Goal: Information Seeking & Learning: Learn about a topic

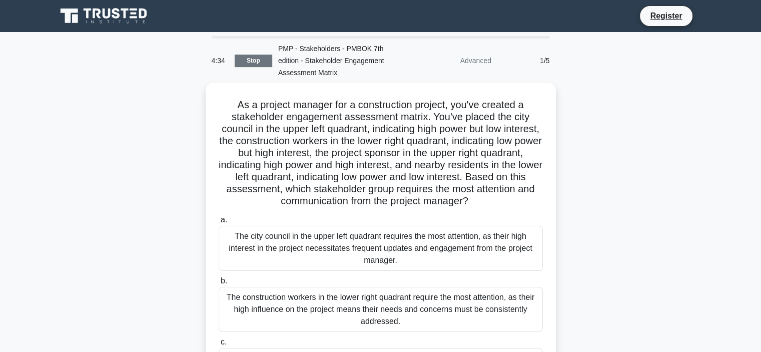
click at [250, 64] on link "Stop" at bounding box center [254, 61] width 38 height 13
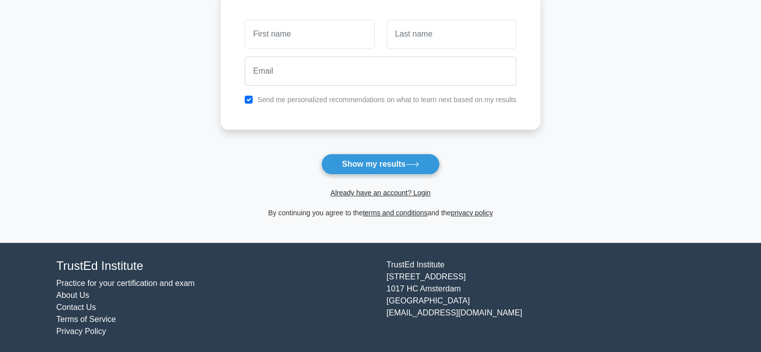
scroll to position [150, 0]
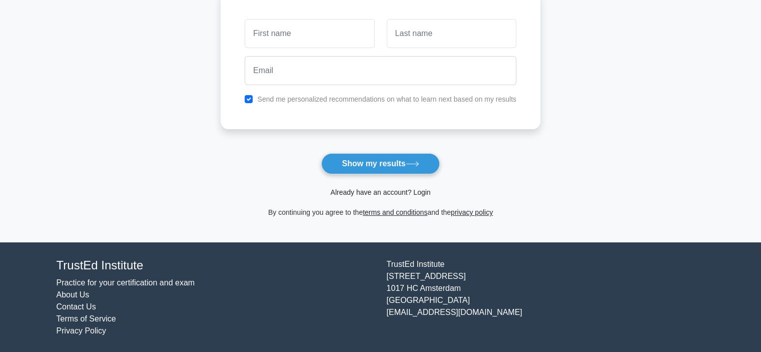
click at [426, 191] on link "Already have an account? Login" at bounding box center [380, 192] width 100 height 8
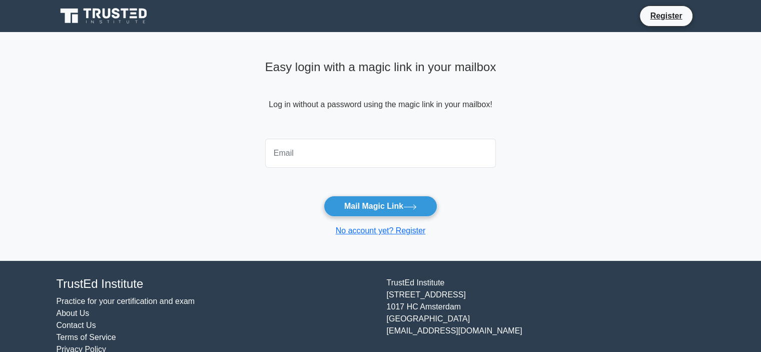
click at [348, 155] on input "email" at bounding box center [380, 153] width 231 height 29
type input "mohadhey775@gmail.com"
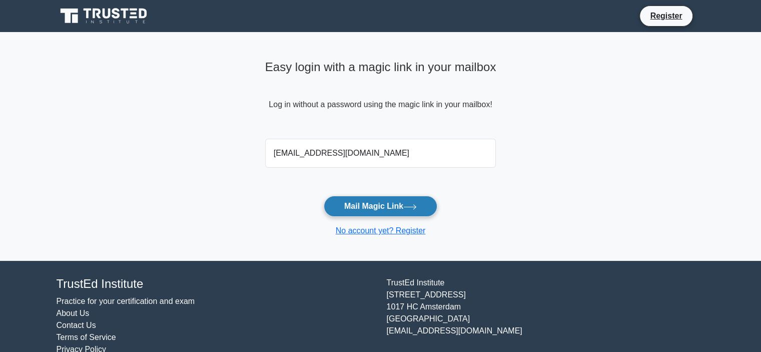
click at [361, 201] on button "Mail Magic Link" at bounding box center [381, 206] width 114 height 21
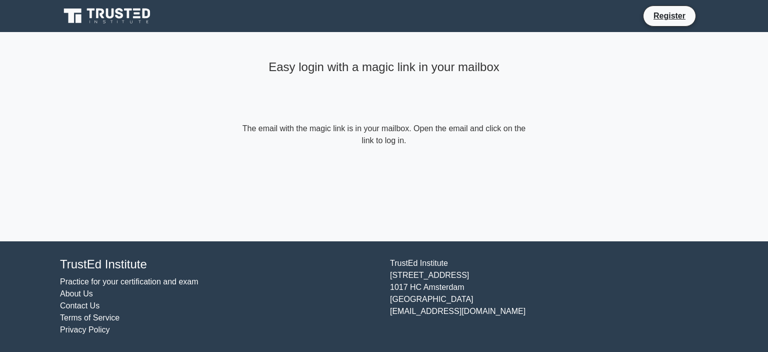
drag, startPoint x: 244, startPoint y: 126, endPoint x: 411, endPoint y: 141, distance: 168.2
click at [411, 141] on form "The email with the magic link is in your mailbox. Open the email and click on t…" at bounding box center [384, 135] width 288 height 24
click at [370, 154] on div "Easy login with a magic link in your mailbox The email with the magic link is i…" at bounding box center [384, 101] width 300 height 139
click at [402, 142] on form "The email with the magic link is in your mailbox. Open the email and click on t…" at bounding box center [384, 135] width 288 height 24
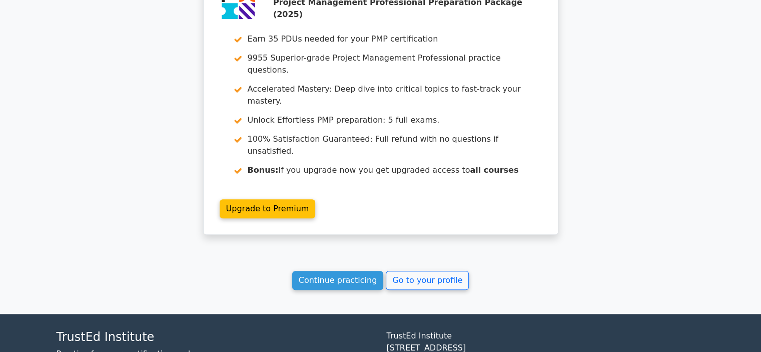
scroll to position [876, 0]
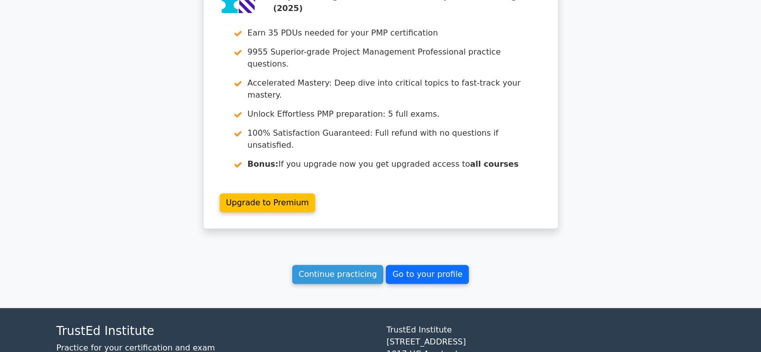
click at [393, 265] on link "Go to your profile" at bounding box center [427, 274] width 83 height 19
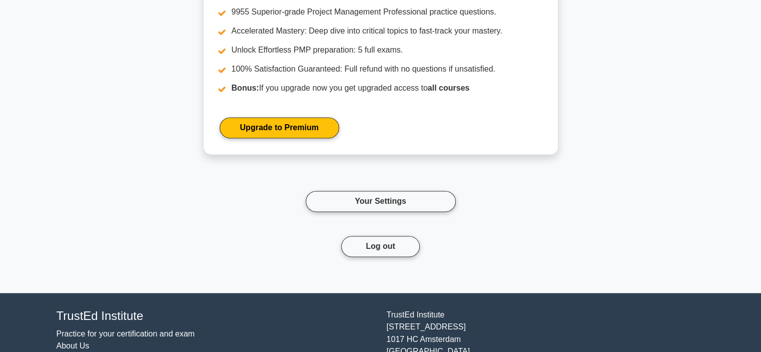
scroll to position [1616, 0]
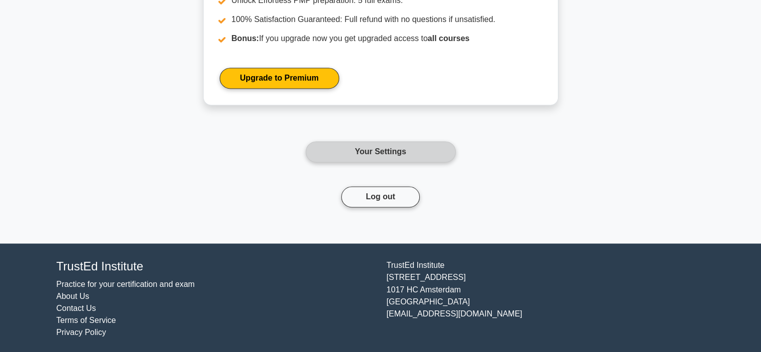
click at [362, 154] on link "Your Settings" at bounding box center [381, 151] width 150 height 21
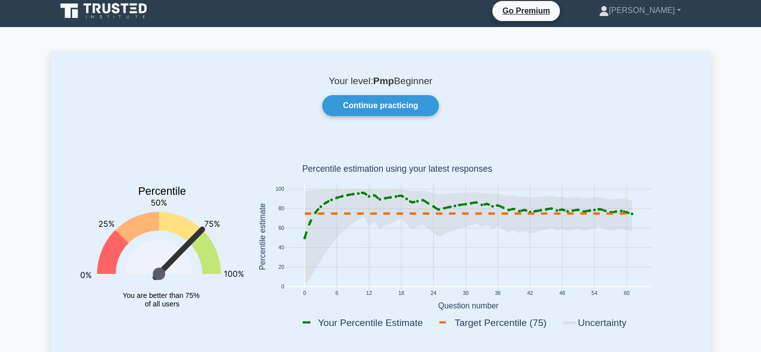
scroll to position [0, 0]
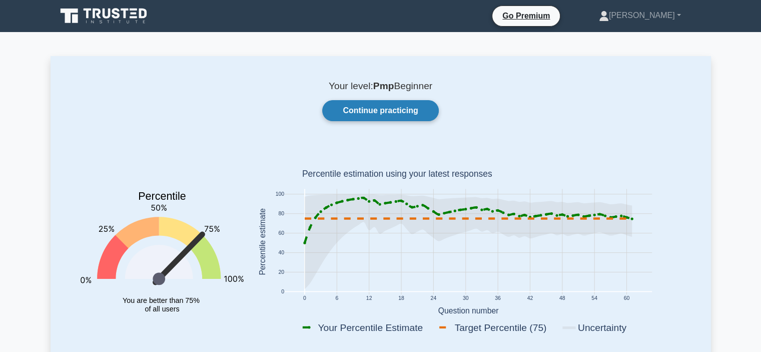
click at [425, 112] on link "Continue practicing" at bounding box center [380, 110] width 116 height 21
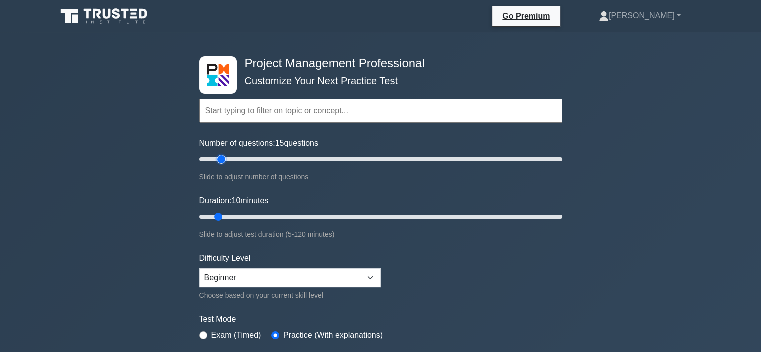
type input "10"
click at [214, 154] on input "Number of questions: 10 questions" at bounding box center [380, 159] width 363 height 12
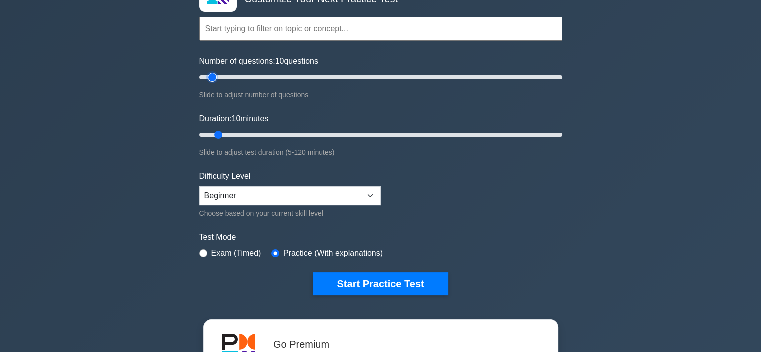
scroll to position [100, 0]
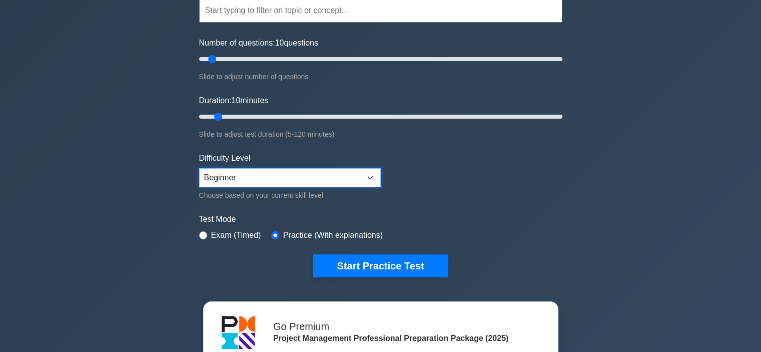
click at [296, 174] on select "Beginner Intermediate Expert" at bounding box center [290, 177] width 182 height 19
click at [199, 168] on select "Beginner Intermediate Expert" at bounding box center [290, 177] width 182 height 19
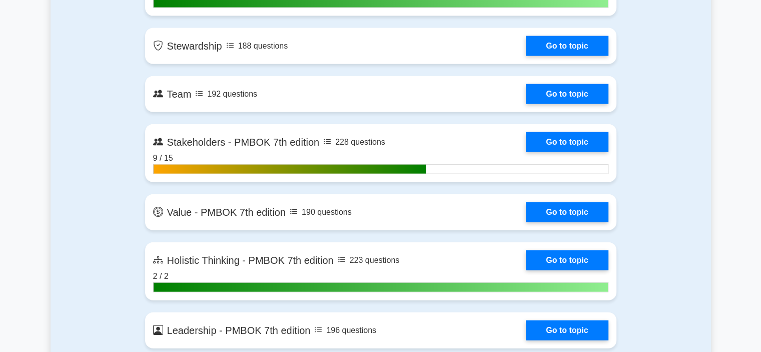
scroll to position [2350, 0]
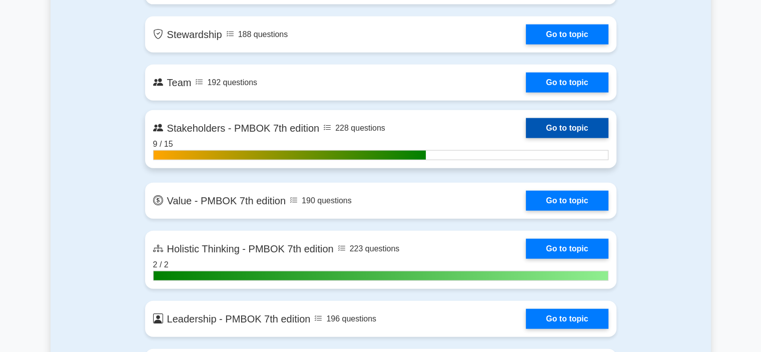
click at [570, 129] on link "Go to topic" at bounding box center [567, 128] width 82 height 20
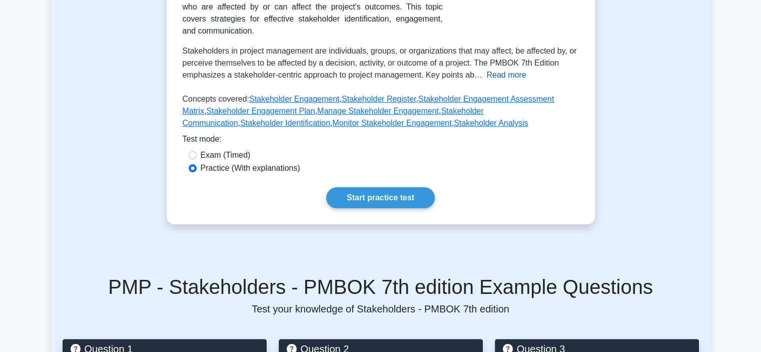
scroll to position [250, 0]
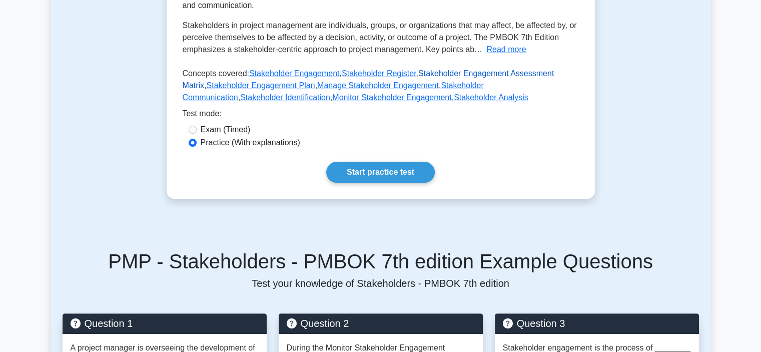
click at [450, 72] on link "Stakeholder Engagement Assessment Matrix" at bounding box center [369, 79] width 372 height 21
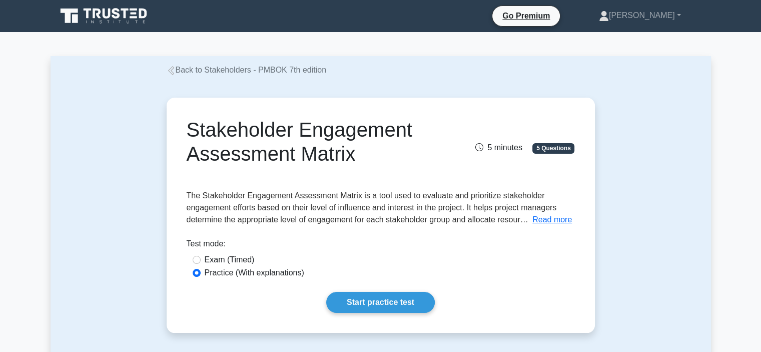
click at [225, 255] on label "Exam (Timed)" at bounding box center [230, 260] width 50 height 12
click at [201, 256] on input "Exam (Timed)" at bounding box center [197, 260] width 8 height 8
radio input "true"
click at [268, 274] on label "Practice (With explanations)" at bounding box center [255, 273] width 100 height 12
click at [201, 274] on input "Practice (With explanations)" at bounding box center [197, 273] width 8 height 8
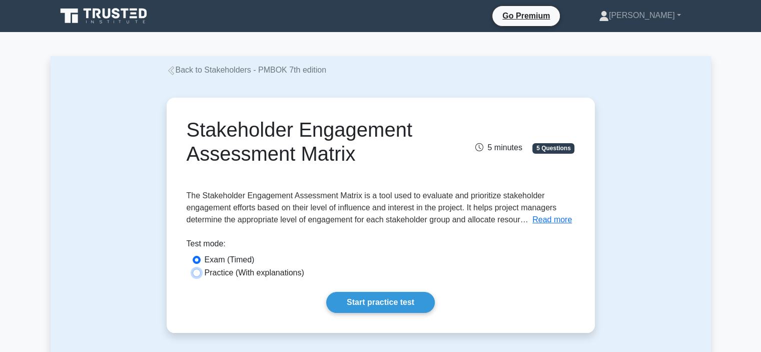
radio input "true"
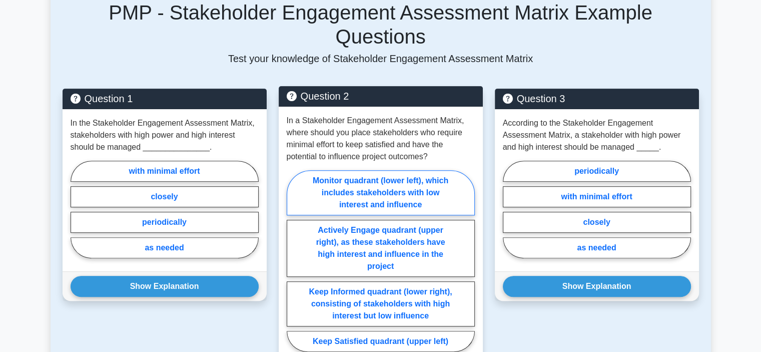
scroll to position [400, 0]
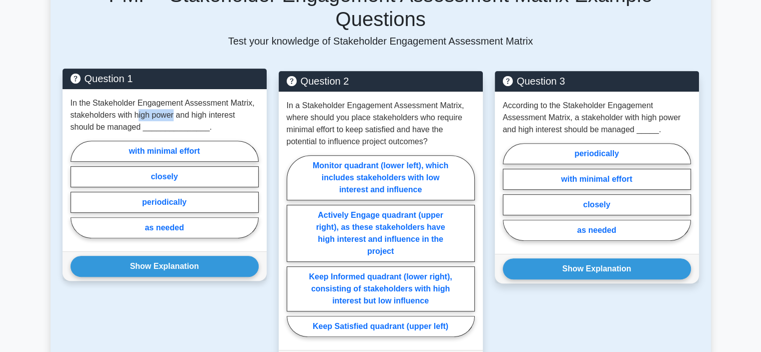
drag, startPoint x: 137, startPoint y: 91, endPoint x: 174, endPoint y: 90, distance: 37.0
click at [174, 97] on p "In the Stakeholder Engagement Assessment Matrix, stakeholders with high power a…" at bounding box center [165, 115] width 188 height 36
drag, startPoint x: 200, startPoint y: 91, endPoint x: 242, endPoint y: 92, distance: 42.0
click at [242, 97] on p "In the Stakeholder Engagement Assessment Matrix, stakeholders with high power a…" at bounding box center [165, 115] width 188 height 36
drag, startPoint x: 98, startPoint y: 105, endPoint x: 139, endPoint y: 103, distance: 41.1
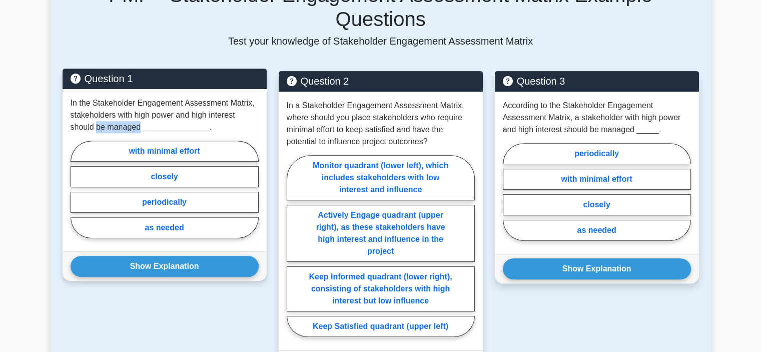
click at [139, 103] on p "In the Stakeholder Engagement Assessment Matrix, stakeholders with high power a…" at bounding box center [165, 115] width 188 height 36
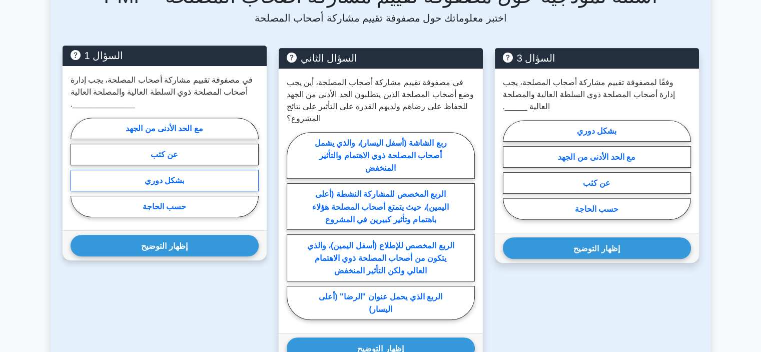
scroll to position [402, 0]
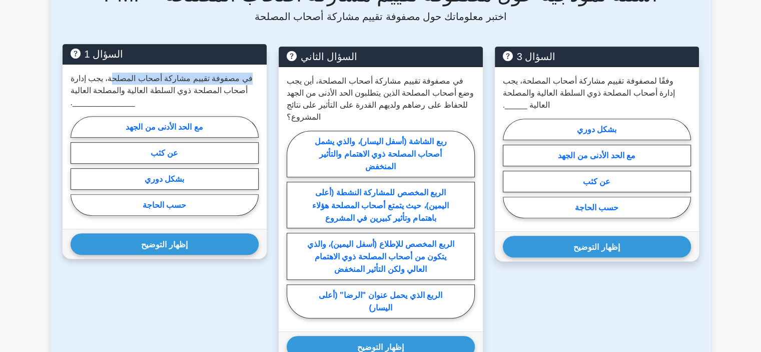
drag, startPoint x: 249, startPoint y: 80, endPoint x: 110, endPoint y: 83, distance: 138.6
click at [110, 83] on font "في مصفوفة تقييم مشاركة أصحاب المصلحة، يجب إدارة أصحاب المصلحة ذوي السلطة العالي…" at bounding box center [162, 90] width 182 height 33
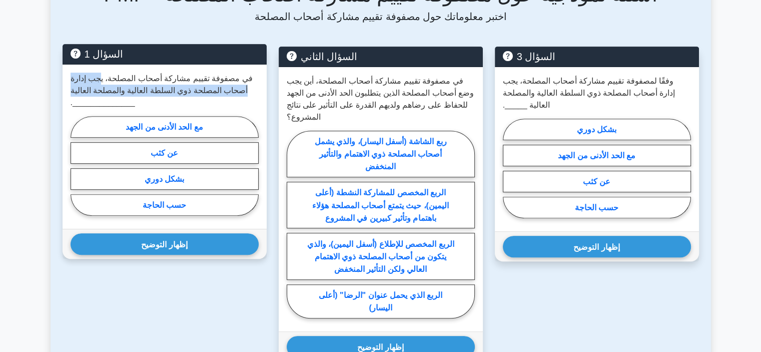
drag, startPoint x: 100, startPoint y: 83, endPoint x: 65, endPoint y: 102, distance: 39.8
click at [65, 102] on div "في مصفوفة تقييم مشاركة أصحاب المصلحة، يجب إدارة أصحاب المصلحة ذوي السلطة العالي…" at bounding box center [165, 147] width 204 height 165
click at [153, 156] on font "عن كثب" at bounding box center [165, 153] width 28 height 9
click at [77, 165] on input "عن كثب" at bounding box center [74, 168] width 7 height 7
radio input "true"
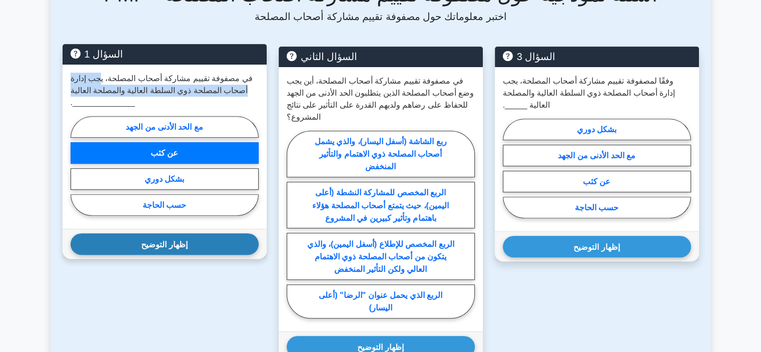
click at [181, 242] on button "إظهار التوضيح" at bounding box center [165, 244] width 188 height 22
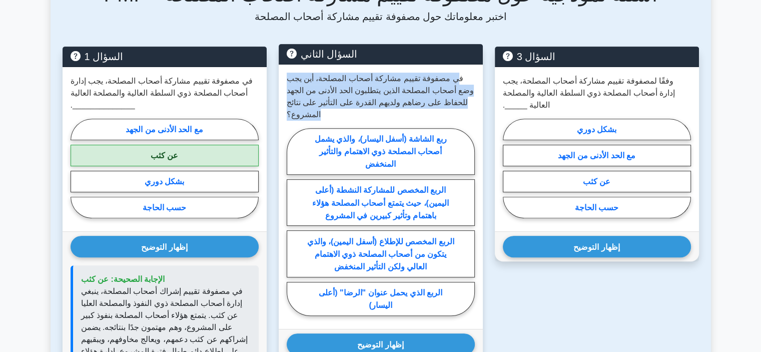
drag, startPoint x: 457, startPoint y: 79, endPoint x: 300, endPoint y: 126, distance: 164.4
click at [300, 126] on div "في مصفوفة تقييم مشاركة أصحاب المصلحة، أين يجب وضع أصحاب المصلحة الذين يتطلبون ا…" at bounding box center [381, 197] width 204 height 265
click at [375, 104] on font "في مصفوفة تقييم مشاركة أصحاب المصلحة، أين يجب وضع أصحاب المصلحة الذين يتطلبون ا…" at bounding box center [381, 96] width 188 height 45
click at [397, 107] on font "في مصفوفة تقييم مشاركة أصحاب المصلحة، أين يجب وضع أصحاب المصلحة الذين يتطلبون ا…" at bounding box center [381, 96] width 188 height 45
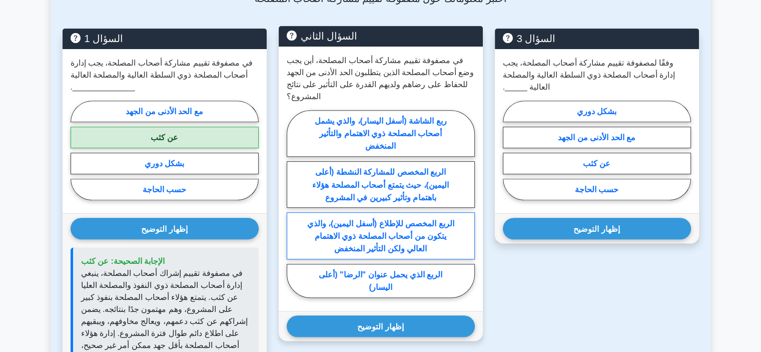
scroll to position [502, 0]
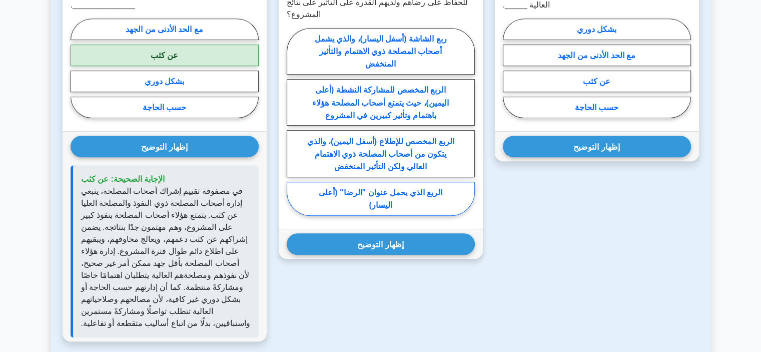
click at [359, 206] on font "الربع الذي يحمل عنوان "الرضا" (أعلى اليسار)" at bounding box center [381, 198] width 124 height 21
click at [293, 128] on input "الربع الذي يحمل عنوان "الرضا" (أعلى اليسار)" at bounding box center [290, 124] width 7 height 7
radio input "true"
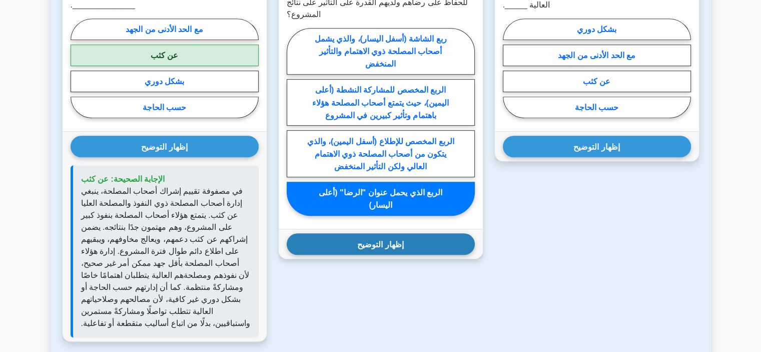
click at [395, 247] on font "إظهار التوضيح" at bounding box center [380, 244] width 46 height 9
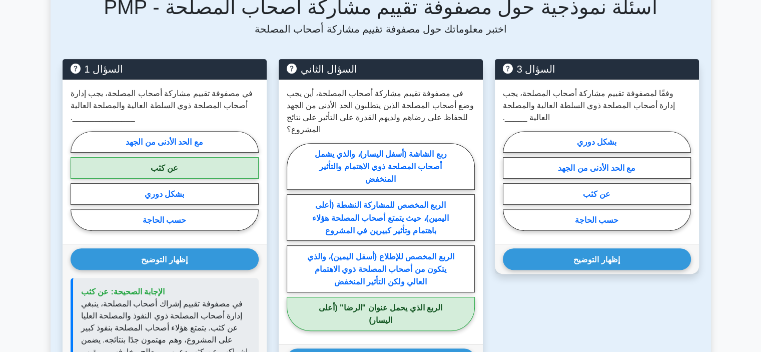
scroll to position [352, 0]
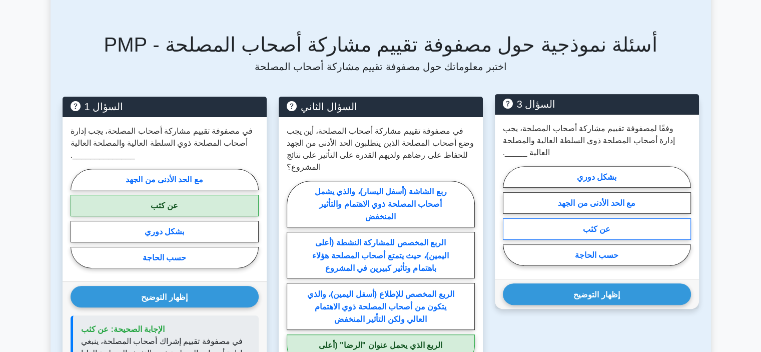
click at [600, 233] on font "عن كثب" at bounding box center [597, 229] width 28 height 9
click at [509, 222] on input "عن كثب" at bounding box center [506, 218] width 7 height 7
radio input "true"
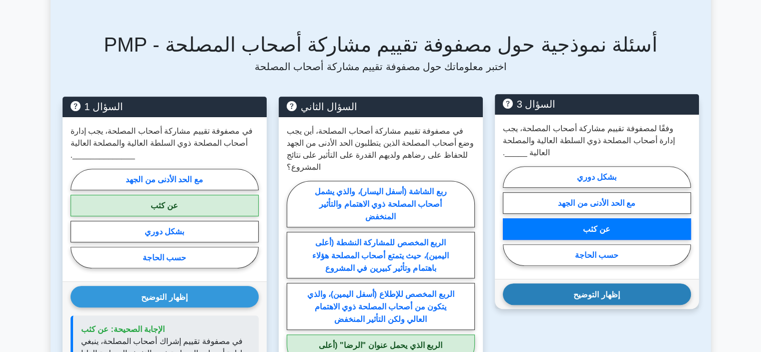
click at [606, 291] on button "إظهار التوضيح" at bounding box center [597, 294] width 188 height 22
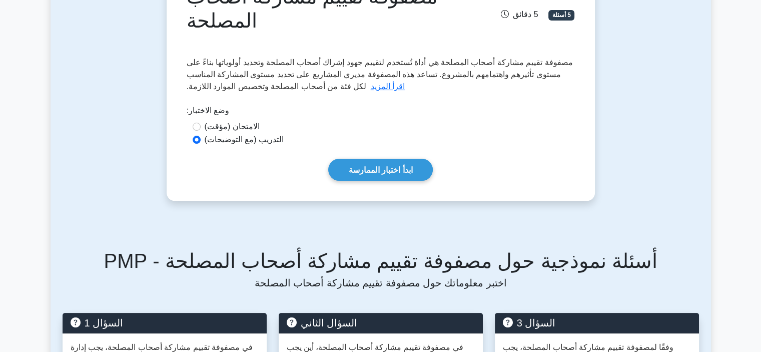
scroll to position [91, 0]
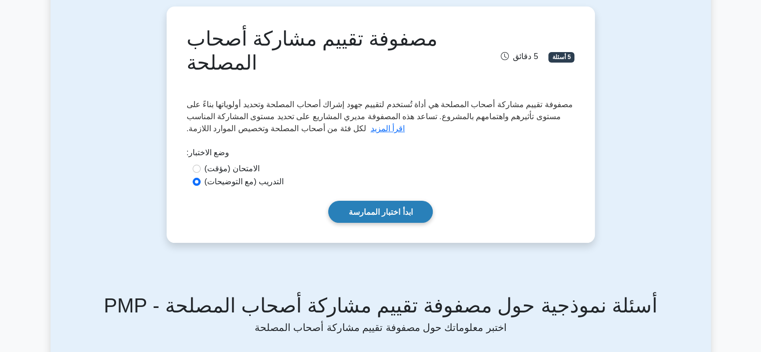
click at [371, 212] on font "ابدأ اختبار الممارسة" at bounding box center [381, 212] width 64 height 9
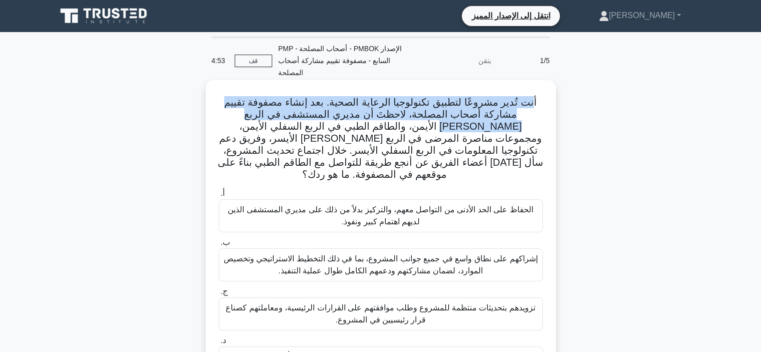
drag, startPoint x: 491, startPoint y: 98, endPoint x: 222, endPoint y: 120, distance: 269.9
click at [222, 120] on font "أنت تُدير مشروعًا لتطبيق تكنولوجيا الرعاية الصحية. بعد إنشاء مصفوفة تقييم مشارك…" at bounding box center [381, 138] width 326 height 83
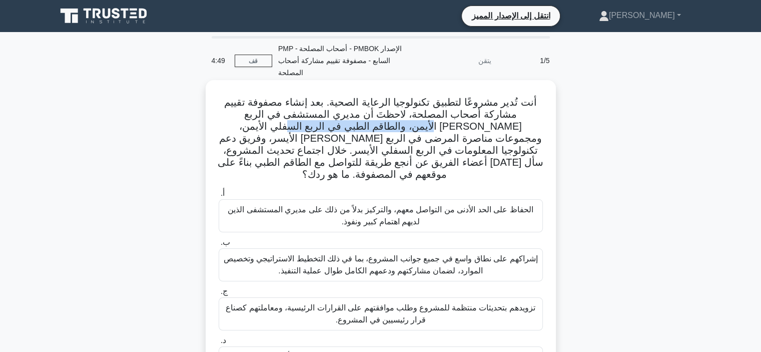
drag, startPoint x: 536, startPoint y: 127, endPoint x: 392, endPoint y: 130, distance: 144.6
click at [392, 130] on font "أنت تُدير مشروعًا لتطبيق تكنولوجيا الرعاية الصحية. بعد إنشاء مصفوفة تقييم مشارك…" at bounding box center [381, 138] width 326 height 83
click at [377, 129] on font "أنت تُدير مشروعًا لتطبيق تكنولوجيا الرعاية الصحية. بعد إنشاء مصفوفة تقييم مشارك…" at bounding box center [381, 138] width 326 height 83
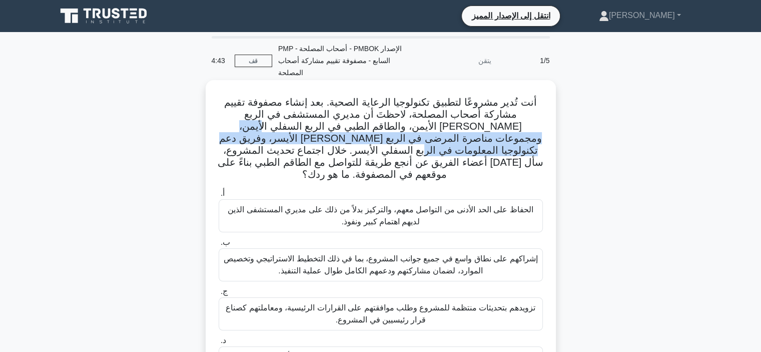
drag, startPoint x: 369, startPoint y: 128, endPoint x: 260, endPoint y: 136, distance: 109.3
click at [260, 136] on font "أنت تُدير مشروعًا لتطبيق تكنولوجيا الرعاية الصحية. بعد إنشاء مصفوفة تقييم مشارك…" at bounding box center [381, 138] width 326 height 83
click at [295, 126] on font "أنت تُدير مشروعًا لتطبيق تكنولوجيا الرعاية الصحية. بعد إنشاء مصفوفة تقييم مشارك…" at bounding box center [381, 138] width 326 height 83
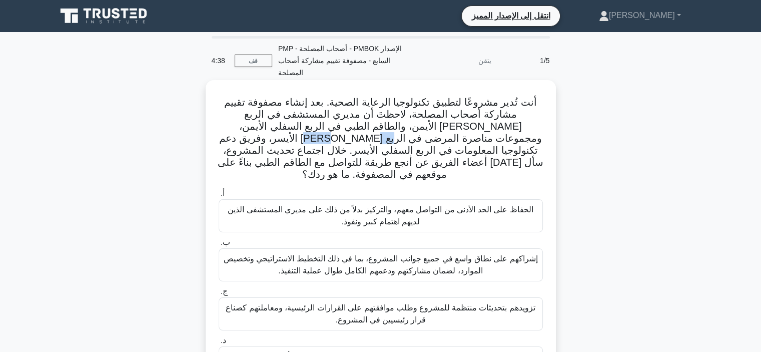
drag, startPoint x: 486, startPoint y: 138, endPoint x: 527, endPoint y: 136, distance: 41.1
click at [524, 136] on font "أنت تُدير مشروعًا لتطبيق تكنولوجيا الرعاية الصحية. بعد إنشاء مصفوفة تقييم مشارك…" at bounding box center [381, 138] width 326 height 83
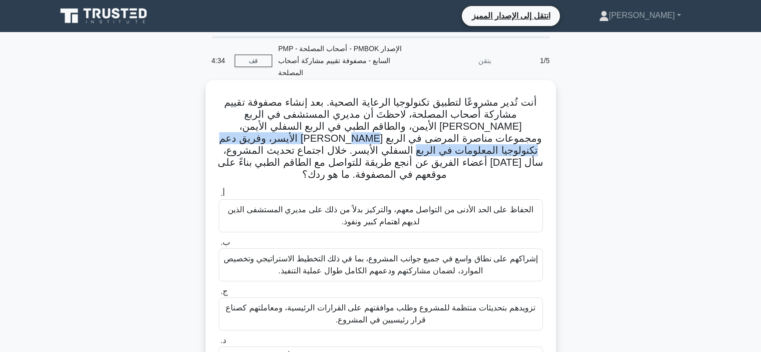
drag, startPoint x: 258, startPoint y: 137, endPoint x: 476, endPoint y: 143, distance: 217.6
click at [476, 143] on font "أنت تُدير مشروعًا لتطبيق تكنولوجيا الرعاية الصحية. بعد إنشاء مصفوفة تقييم مشارك…" at bounding box center [381, 138] width 326 height 83
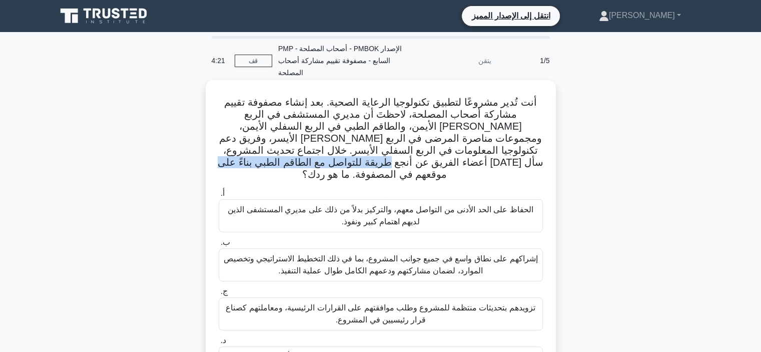
drag, startPoint x: 500, startPoint y: 157, endPoint x: 312, endPoint y: 161, distance: 187.6
click at [312, 161] on h5 "أنت تُدير مشروعًا لتطبيق تكنولوجيا الرعاية الصحية. بعد إنشاء مصفوفة تقييم مشارك…" at bounding box center [381, 138] width 326 height 85
click at [443, 162] on font "أنت تُدير مشروعًا لتطبيق تكنولوجيا الرعاية الصحية. بعد إنشاء مصفوفة تقييم مشارك…" at bounding box center [381, 138] width 326 height 83
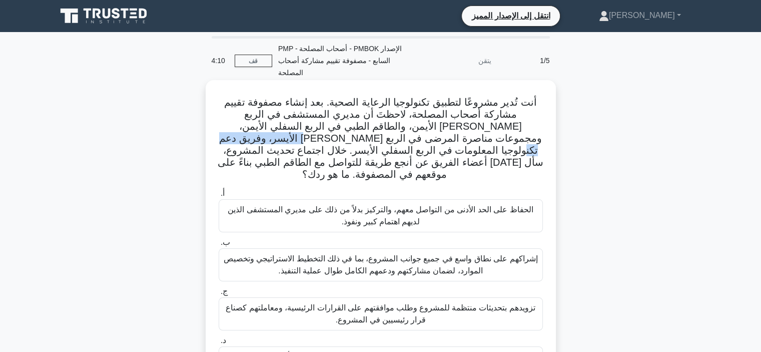
drag, startPoint x: 457, startPoint y: 136, endPoint x: 359, endPoint y: 134, distance: 97.5
click at [359, 134] on font "أنت تُدير مشروعًا لتطبيق تكنولوجيا الرعاية الصحية. بعد إنشاء مصفوفة تقييم مشارك…" at bounding box center [381, 138] width 326 height 83
drag, startPoint x: 375, startPoint y: 114, endPoint x: 317, endPoint y: 114, distance: 57.5
click at [317, 114] on font "أنت تُدير مشروعًا لتطبيق تكنولوجيا الرعاية الصحية. بعد إنشاء مصفوفة تقييم مشارك…" at bounding box center [381, 138] width 326 height 83
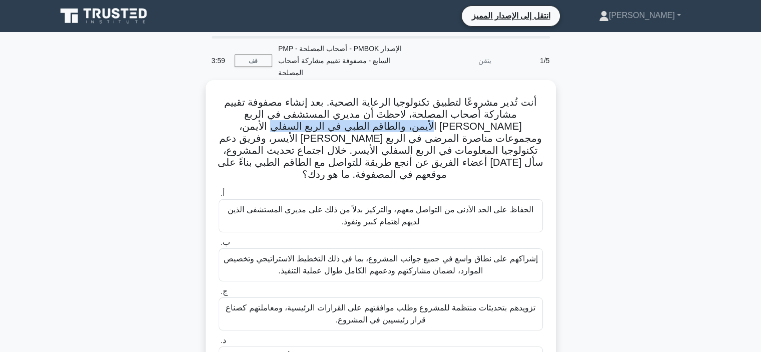
drag, startPoint x: 537, startPoint y: 129, endPoint x: 378, endPoint y: 130, distance: 159.5
click at [378, 130] on h5 "أنت تُدير مشروعًا لتطبيق تكنولوجيا الرعاية الصحية. بعد إنشاء مصفوفة تقييم مشارك…" at bounding box center [381, 138] width 326 height 85
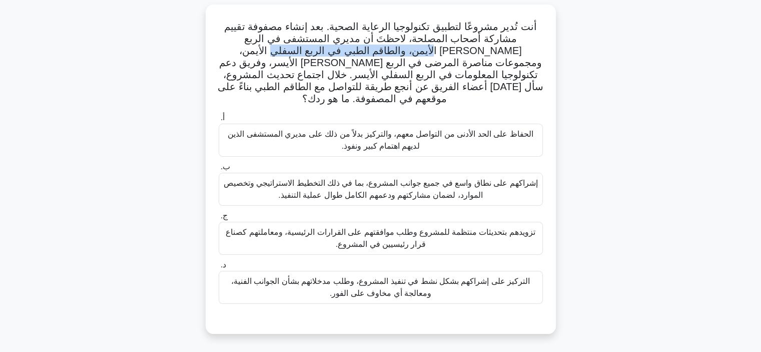
scroll to position [100, 0]
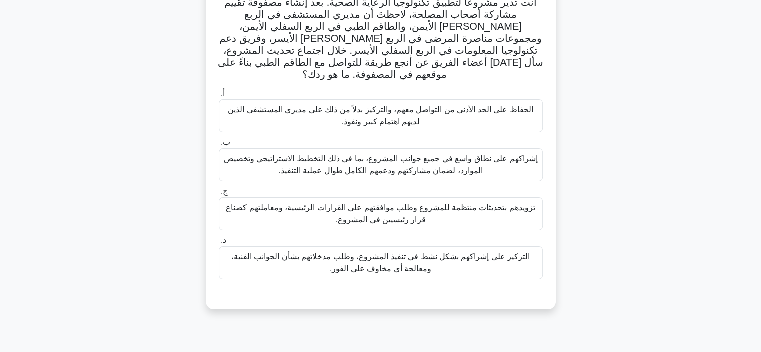
click at [435, 105] on font "الحفاظ على الحد الأدنى من التواصل معهم، والتركيز بدلاً من ذلك على مديري المستشف…" at bounding box center [380, 116] width 315 height 24
click at [219, 97] on input "أ. الحفاظ على الحد الأدنى من التواصل معهم، والتركيز بدلاً من ذلك على مديري المس…" at bounding box center [219, 93] width 0 height 7
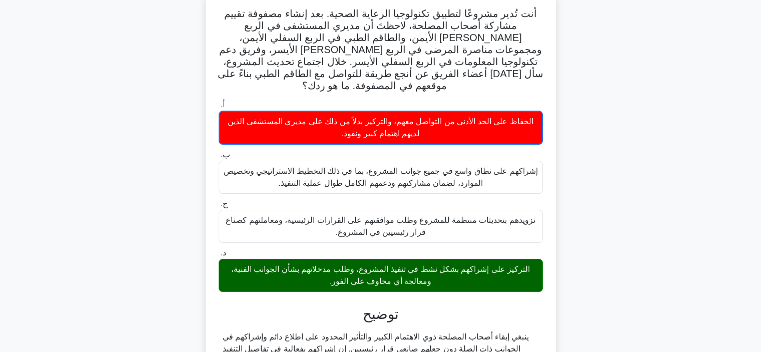
scroll to position [189, 0]
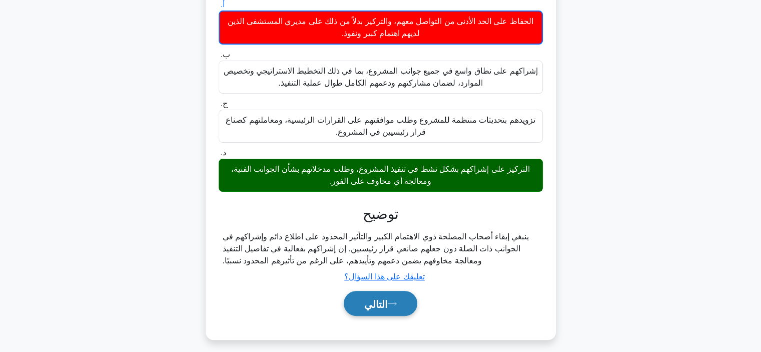
click at [387, 298] on font "التالي" at bounding box center [376, 303] width 24 height 11
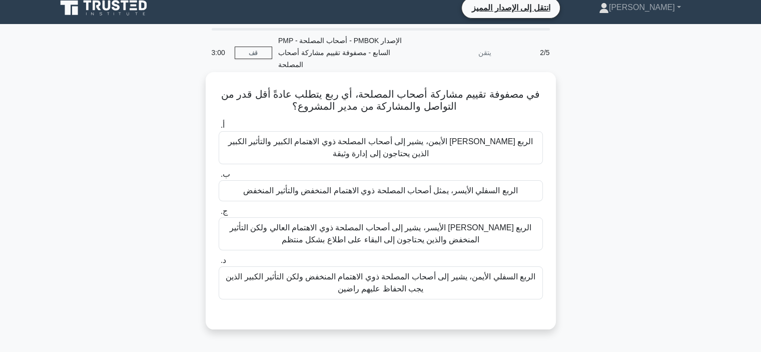
scroll to position [0, 0]
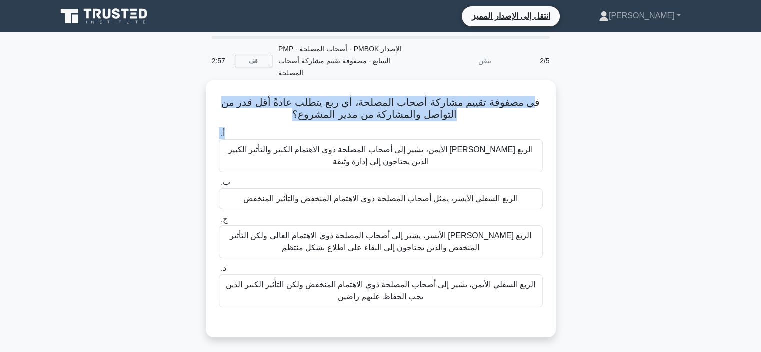
drag, startPoint x: 524, startPoint y: 106, endPoint x: 252, endPoint y: 127, distance: 272.9
click at [252, 127] on div "في مصفوفة تقييم مشاركة أصحاب المصلحة، أي ربع يتطلب عادةً أقل قدر من التواصل وال…" at bounding box center [381, 208] width 342 height 249
click at [457, 121] on icon ".spinner_0XTQ{transform-origin:center;animation:spinner_y6GP .75s linear infini…" at bounding box center [463, 115] width 12 height 12
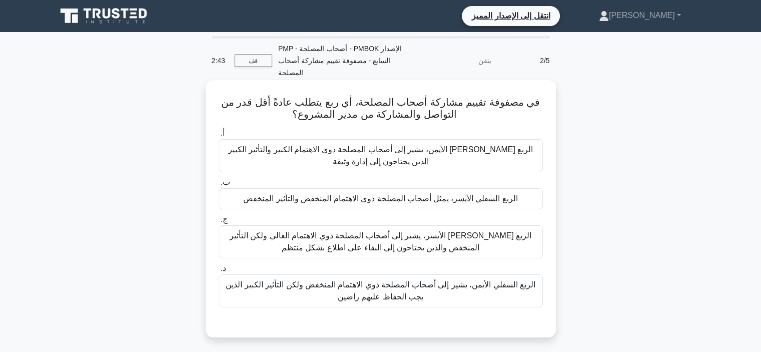
click at [451, 202] on font "الربع السفلي الأيسر، يمثل أصحاب المصلحة ذوي الاهتمام المنخفض والتأثير المنخفض" at bounding box center [380, 198] width 274 height 9
click at [219, 186] on input "ب. الربع السفلي الأيسر، يمثل أصحاب المصلحة ذوي الاهتمام المنخفض والتأثير المنخفض" at bounding box center [219, 182] width 0 height 7
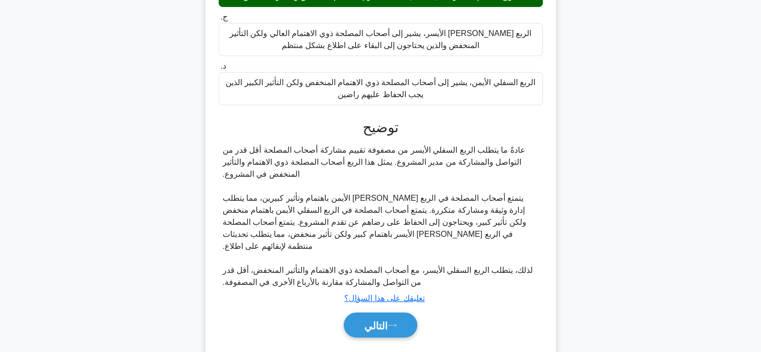
scroll to position [219, 0]
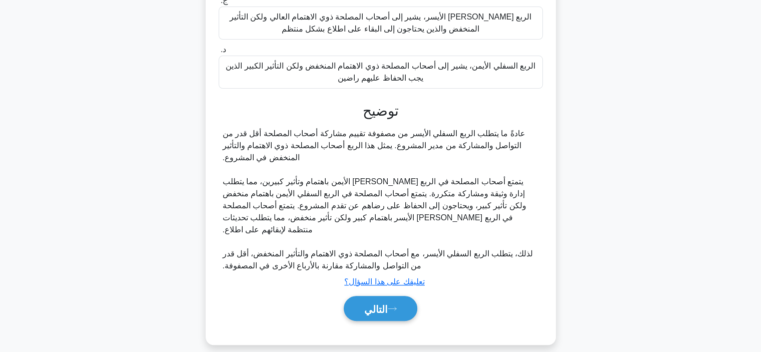
click at [392, 292] on div "التالي" at bounding box center [381, 309] width 324 height 34
click at [397, 296] on button "التالي" at bounding box center [381, 309] width 74 height 26
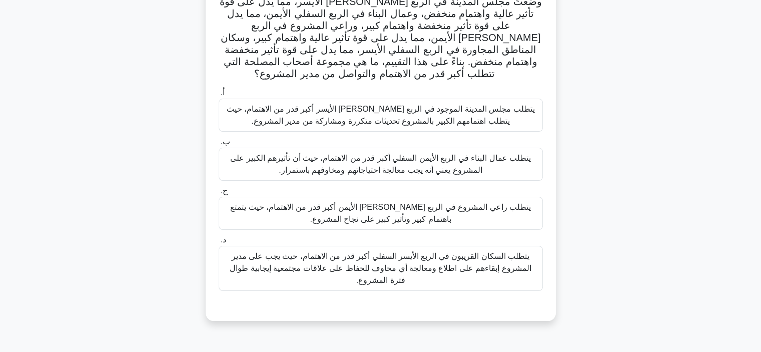
scroll to position [89, 0]
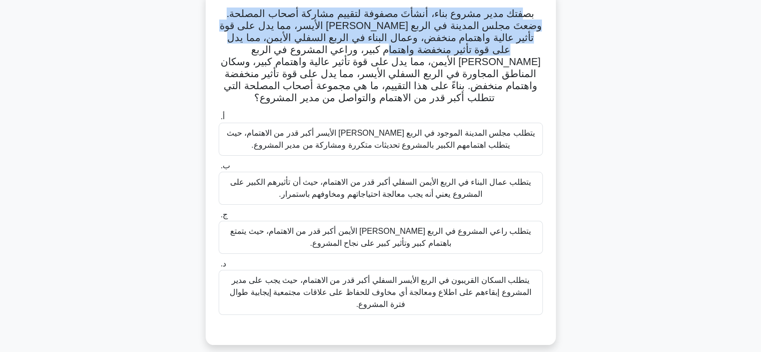
drag, startPoint x: 460, startPoint y: 17, endPoint x: 452, endPoint y: 53, distance: 37.3
click at [452, 53] on font "بصفتك مدير مشروع بناء، أنشأتَ مصفوفة لتقييم مشاركة أصحاب المصلحة. وضعتَ مجلس ال…" at bounding box center [380, 55] width 322 height 95
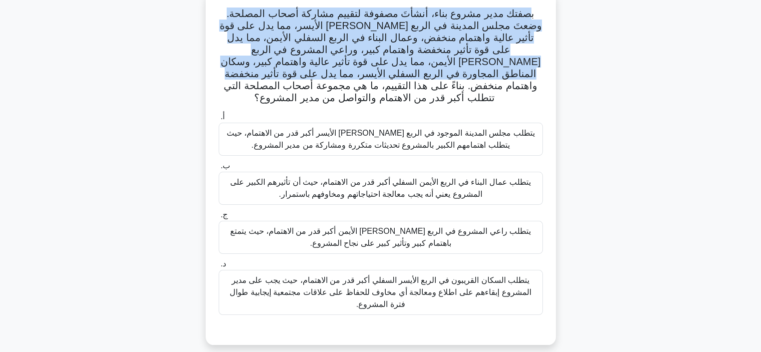
drag, startPoint x: 349, startPoint y: 73, endPoint x: 524, endPoint y: 11, distance: 186.0
click at [524, 11] on font "بصفتك مدير مشروع بناء، أنشأتَ مصفوفة لتقييم مشاركة أصحاب المصلحة. وضعتَ مجلس ال…" at bounding box center [380, 55] width 322 height 95
click at [355, 52] on font "بصفتك مدير مشروع بناء، أنشأتَ مصفوفة لتقييم مشاركة أصحاب المصلحة. وضعتَ مجلس ال…" at bounding box center [380, 55] width 322 height 95
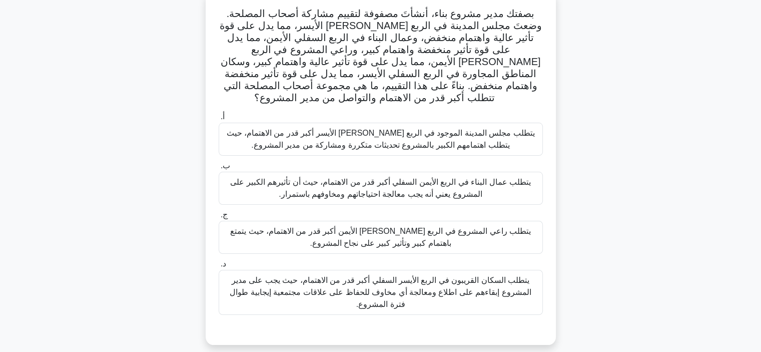
click at [298, 50] on font "بصفتك مدير مشروع بناء، أنشأتَ مصفوفة لتقييم مشاركة أصحاب المصلحة. وضعتَ مجلس ال…" at bounding box center [380, 55] width 322 height 95
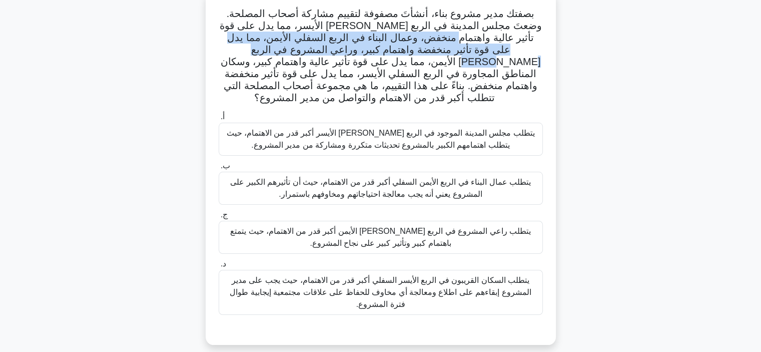
drag, startPoint x: 294, startPoint y: 49, endPoint x: 468, endPoint y: 42, distance: 174.2
click at [468, 42] on font "بصفتك مدير مشروع بناء، أنشأتَ مصفوفة لتقييم مشاركة أصحاب المصلحة. وضعتَ مجلس ال…" at bounding box center [380, 55] width 322 height 95
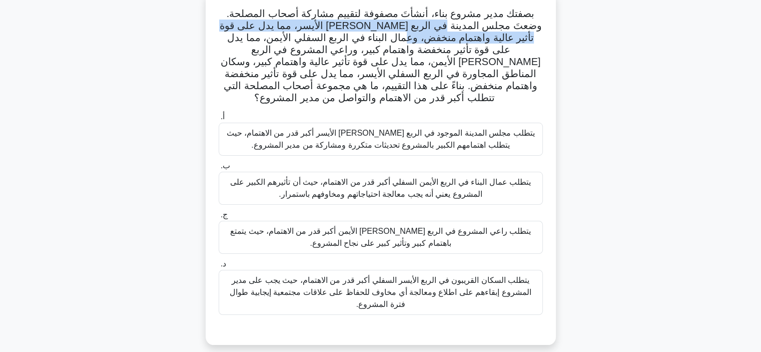
drag, startPoint x: 450, startPoint y: 26, endPoint x: 425, endPoint y: 40, distance: 28.9
click at [425, 40] on font "بصفتك مدير مشروع بناء، أنشأتَ مصفوفة لتقييم مشاركة أصحاب المصلحة. وضعتَ مجلس ال…" at bounding box center [380, 55] width 322 height 95
click at [414, 24] on font "بصفتك مدير مشروع بناء، أنشأتَ مصفوفة لتقييم مشاركة أصحاب المصلحة. وضعتَ مجلس ال…" at bounding box center [380, 55] width 322 height 95
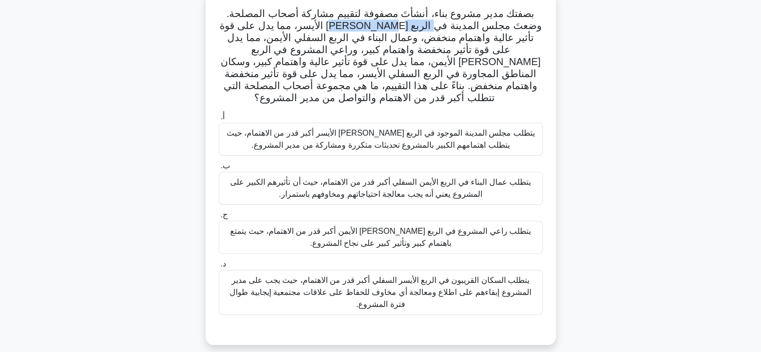
drag, startPoint x: 420, startPoint y: 28, endPoint x: 356, endPoint y: 29, distance: 63.5
click at [356, 29] on font "بصفتك مدير مشروع بناء، أنشأتَ مصفوفة لتقييم مشاركة أصحاب المصلحة. وضعتَ مجلس ال…" at bounding box center [380, 55] width 322 height 95
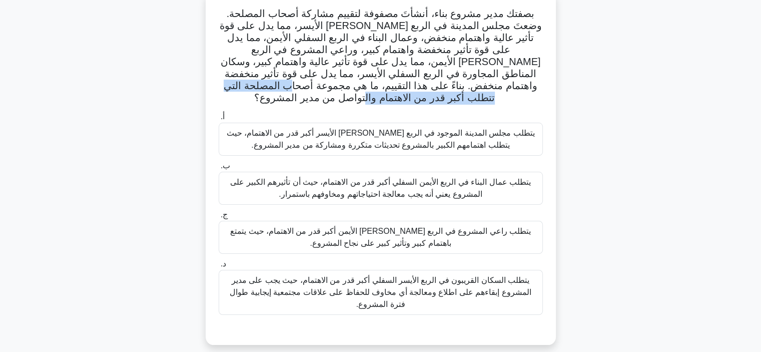
drag, startPoint x: 354, startPoint y: 98, endPoint x: 415, endPoint y: 88, distance: 61.3
click at [415, 88] on h5 "بصفتك مدير مشروع بناء، أنشأتَ مصفوفة لتقييم مشاركة أصحاب المصلحة. وضعتَ مجلس ال…" at bounding box center [381, 56] width 326 height 97
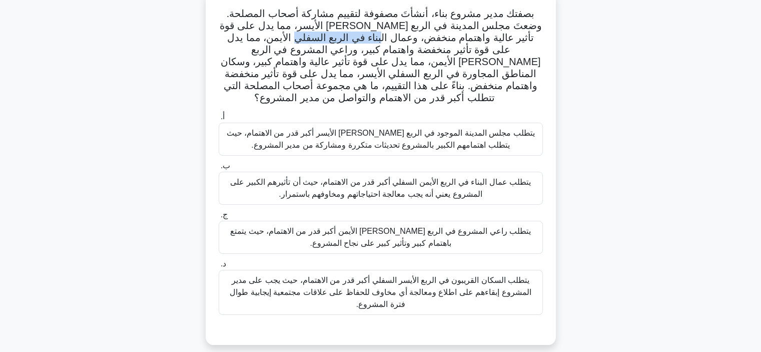
drag, startPoint x: 320, startPoint y: 40, endPoint x: 403, endPoint y: 40, distance: 83.5
click at [403, 40] on font "بصفتك مدير مشروع بناء، أنشأتَ مصفوفة لتقييم مشاركة أصحاب المصلحة. وضعتَ مجلس ال…" at bounding box center [380, 55] width 322 height 95
click at [362, 134] on font "يتطلب مجلس المدينة الموجود في الربع العلوي الأيسر أكبر قدر من الاهتمام، حيث يتط…" at bounding box center [381, 139] width 308 height 21
click at [219, 120] on input "أ. يتطلب مجلس المدينة الموجود في الربع العلوي الأيسر أكبر قدر من الاهتمام، حيث …" at bounding box center [219, 117] width 0 height 7
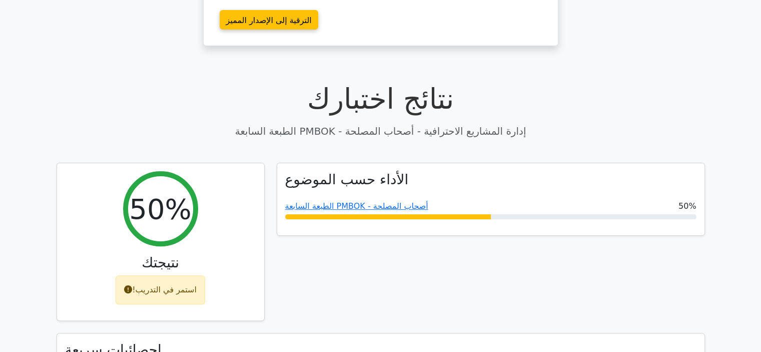
scroll to position [250, 0]
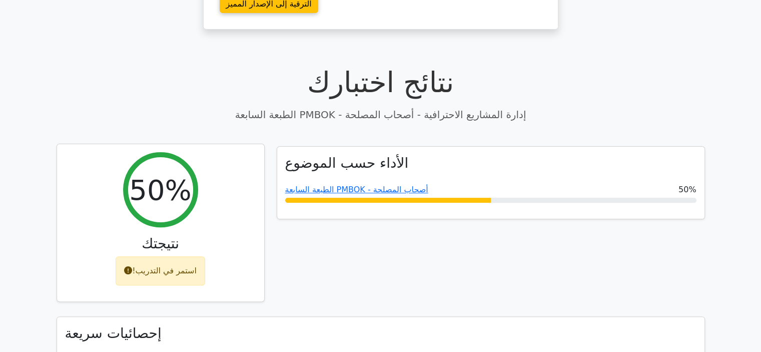
click at [166, 265] on div "استمر في التدريب!" at bounding box center [161, 270] width 90 height 29
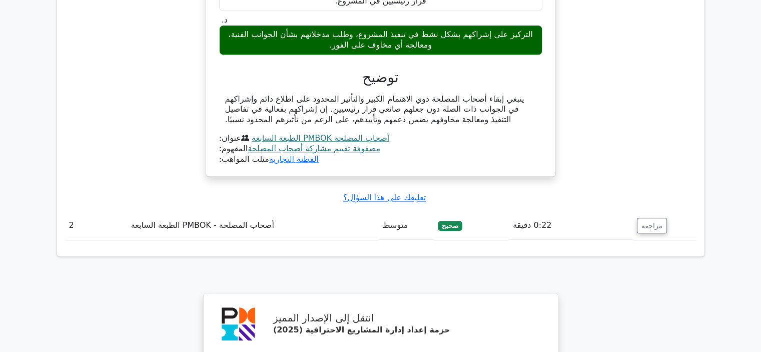
scroll to position [1018, 0]
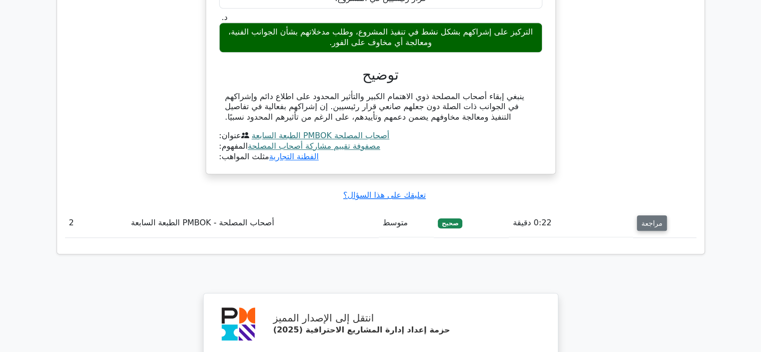
click at [644, 219] on font "مراجعة" at bounding box center [651, 223] width 21 height 8
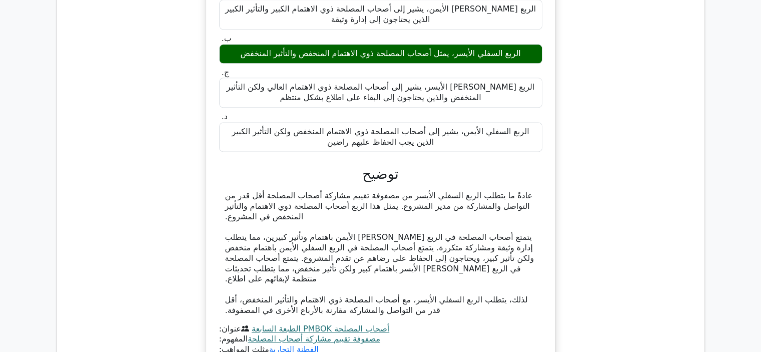
scroll to position [1418, 0]
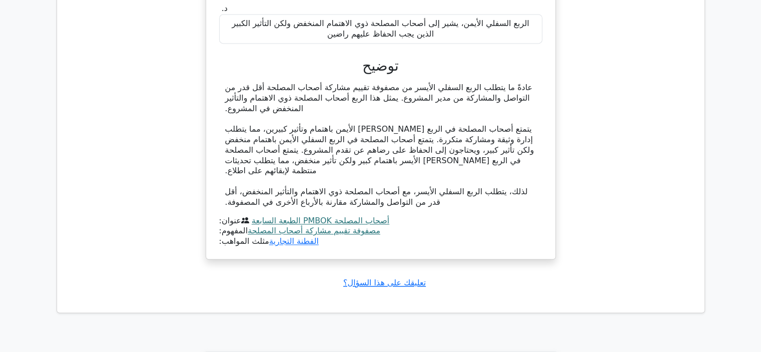
click at [286, 226] on font "مصفوفة تقييم مشاركة أصحاب المصلحة" at bounding box center [314, 231] width 133 height 10
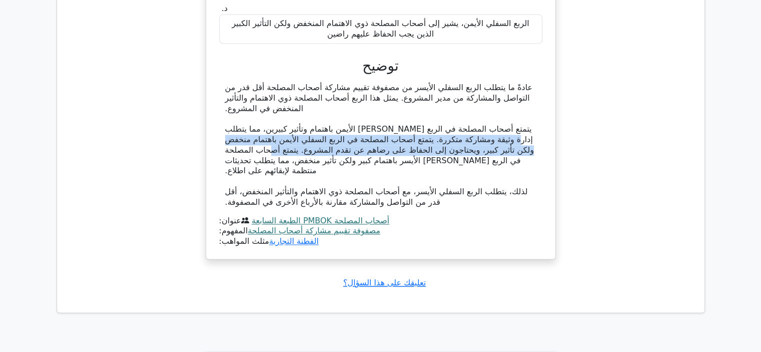
drag, startPoint x: 521, startPoint y: 103, endPoint x: 274, endPoint y: 124, distance: 248.4
click at [274, 122] on div "عادةً ما يتطلب الربع السفلي الأيسر من مصفوفة تقييم مشاركة أصحاب المصلحة أقل قدر…" at bounding box center [380, 145] width 311 height 125
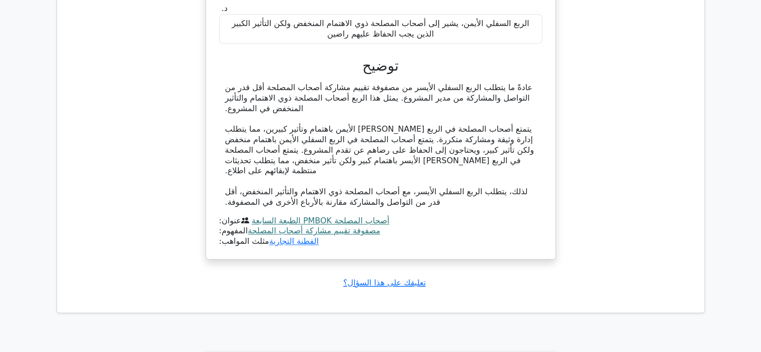
click at [294, 96] on div "عادةً ما يتطلب الربع السفلي الأيسر من مصفوفة تقييم مشاركة أصحاب المصلحة أقل قدر…" at bounding box center [380, 145] width 311 height 125
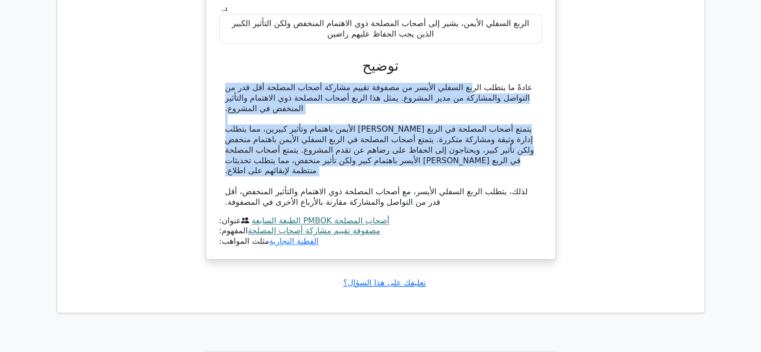
drag, startPoint x: 519, startPoint y: 62, endPoint x: 288, endPoint y: 146, distance: 245.4
click at [288, 146] on div "عادةً ما يتطلب الربع السفلي الأيسر من مصفوفة تقييم مشاركة أصحاب المصلحة أقل قدر…" at bounding box center [380, 145] width 311 height 125
click at [231, 83] on font "عادةً ما يتطلب الربع السفلي الأيسر من مصفوفة تقييم مشاركة أصحاب المصلحة أقل قدر…" at bounding box center [379, 98] width 308 height 31
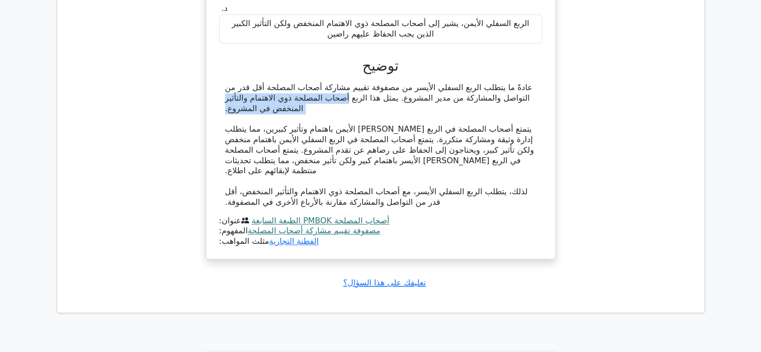
drag, startPoint x: 401, startPoint y: 73, endPoint x: 220, endPoint y: 88, distance: 182.1
click at [220, 88] on div "عادةً ما يتطلب الربع السفلي الأيسر من مصفوفة تقييم مشاركة أصحاب المصلحة أقل قدر…" at bounding box center [380, 145] width 323 height 125
click at [324, 85] on div "عادةً ما يتطلب الربع السفلي الأيسر من مصفوفة تقييم مشاركة أصحاب المصلحة أقل قدر…" at bounding box center [380, 145] width 311 height 125
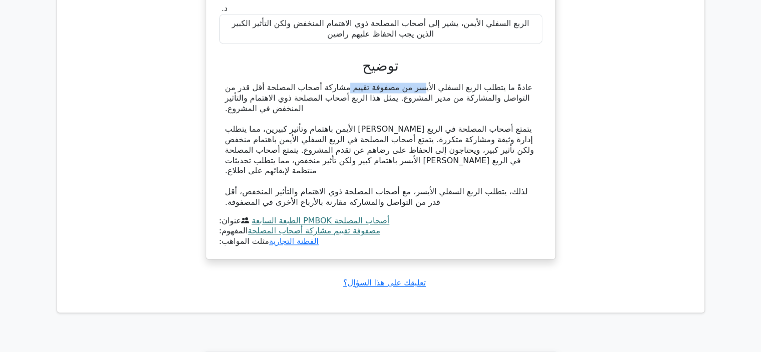
drag, startPoint x: 409, startPoint y: 63, endPoint x: 473, endPoint y: 62, distance: 64.0
click at [473, 83] on font "عادةً ما يتطلب الربع السفلي الأيسر من مصفوفة تقييم مشاركة أصحاب المصلحة أقل قدر…" at bounding box center [379, 98] width 308 height 31
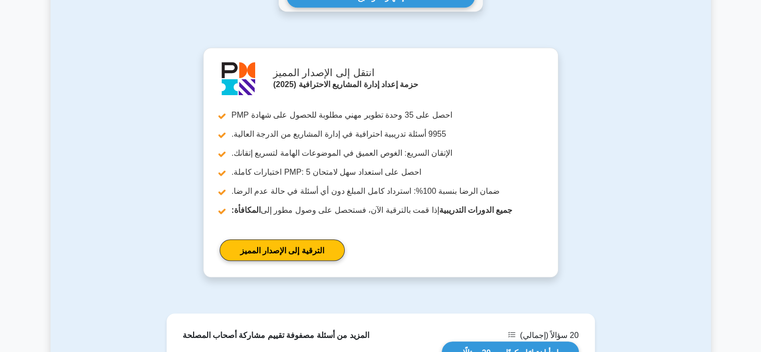
scroll to position [501, 0]
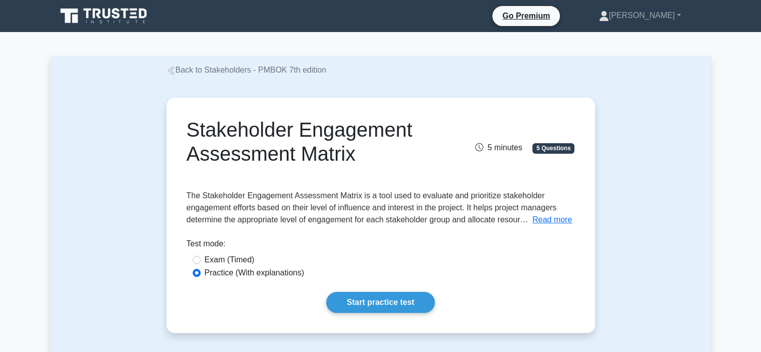
click at [542, 151] on span "5 Questions" at bounding box center [553, 148] width 42 height 10
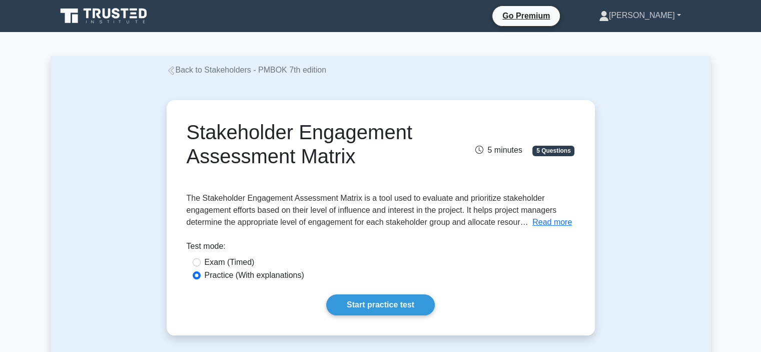
click at [639, 19] on link "[PERSON_NAME]" at bounding box center [640, 16] width 130 height 20
click at [628, 37] on link "Profile" at bounding box center [614, 39] width 79 height 16
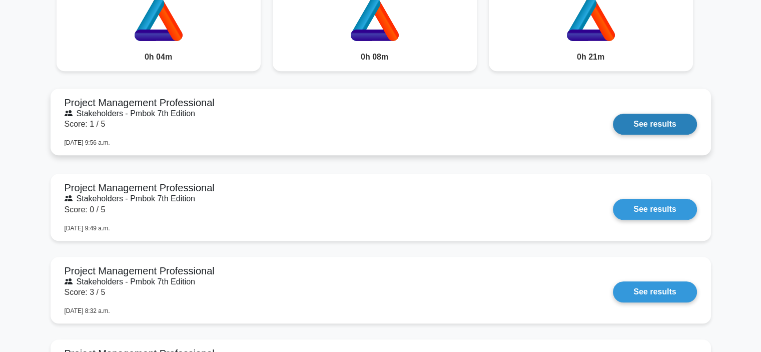
scroll to position [900, 0]
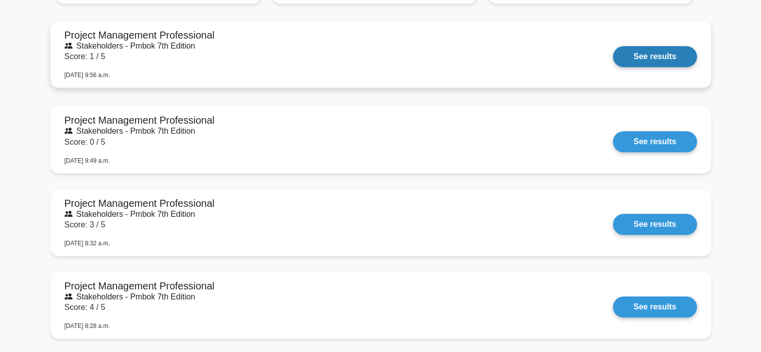
click at [650, 50] on link "See results" at bounding box center [655, 56] width 84 height 21
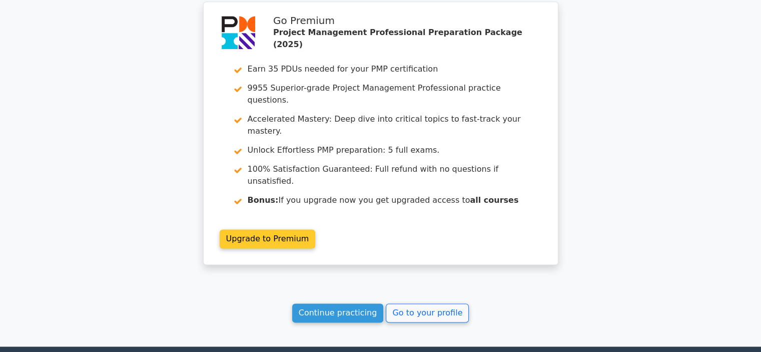
scroll to position [1358, 0]
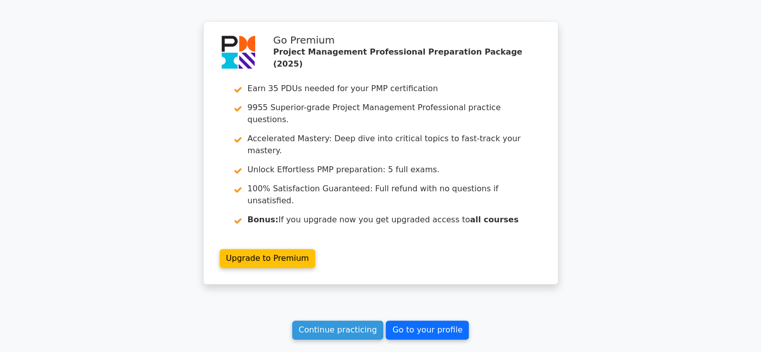
click at [402, 320] on link "Go to your profile" at bounding box center [427, 329] width 83 height 19
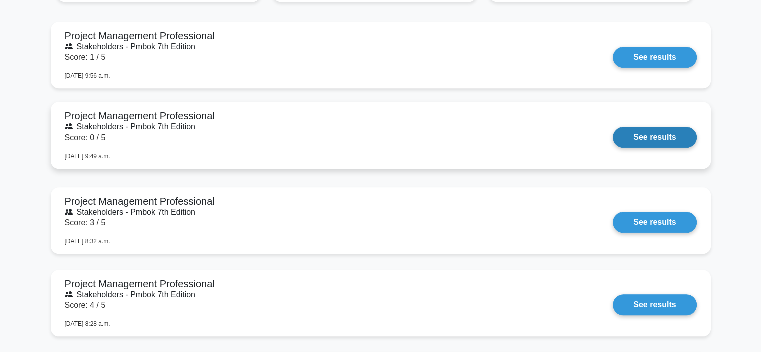
scroll to position [900, 0]
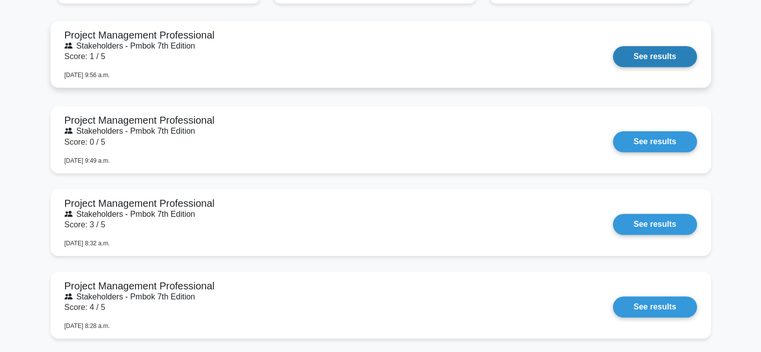
click at [613, 46] on link "See results" at bounding box center [655, 56] width 84 height 21
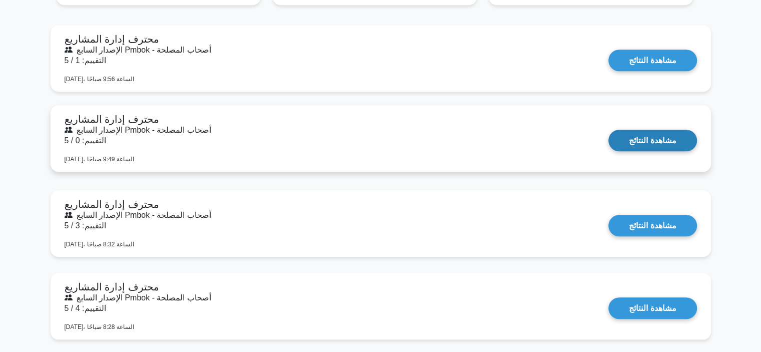
scroll to position [904, 0]
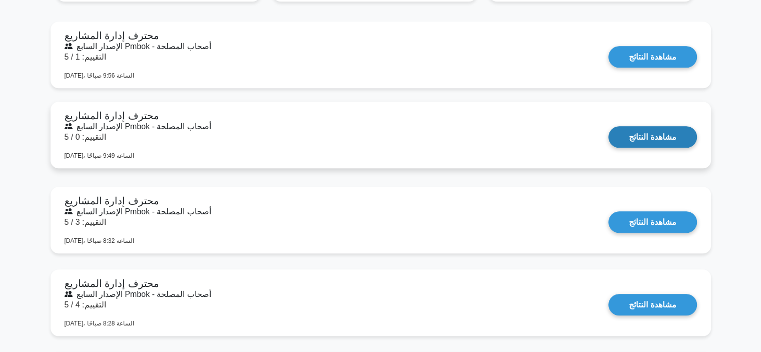
click at [608, 126] on link "مشاهدة النتائج" at bounding box center [652, 137] width 88 height 22
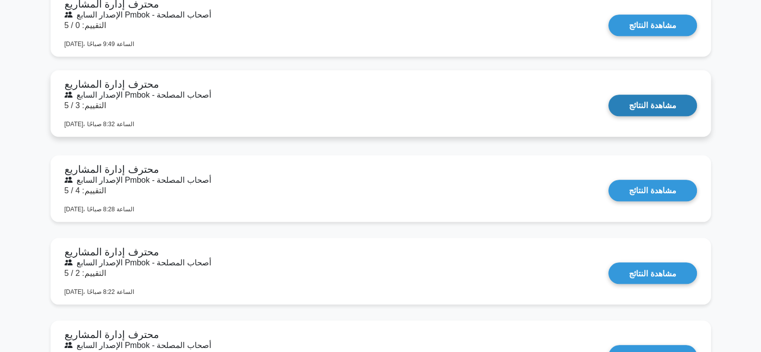
scroll to position [1054, 0]
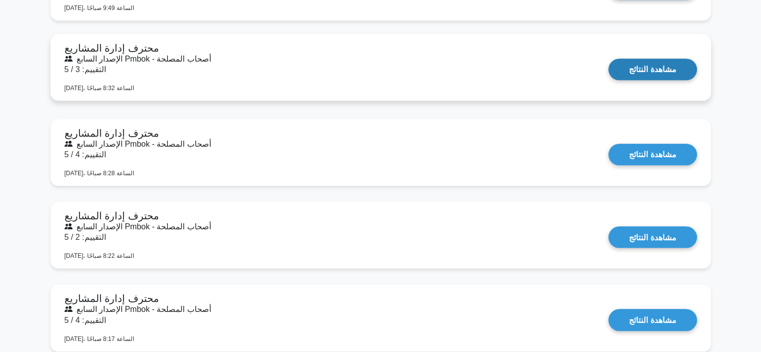
click at [608, 59] on link "مشاهدة النتائج" at bounding box center [652, 70] width 88 height 22
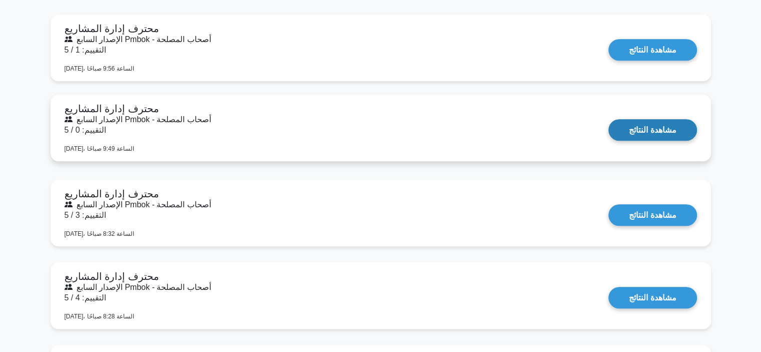
scroll to position [854, 0]
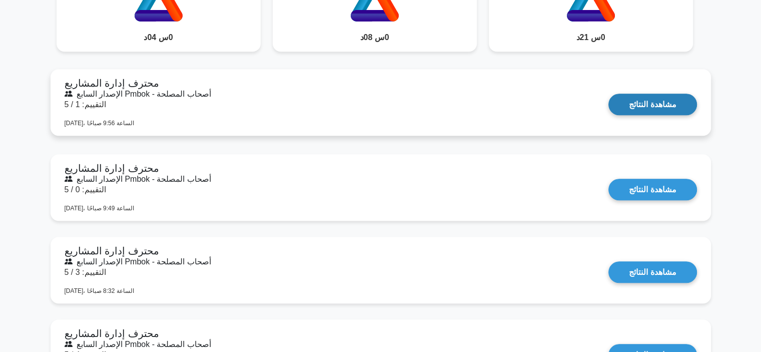
click at [644, 112] on link "مشاهدة النتائج" at bounding box center [652, 105] width 88 height 22
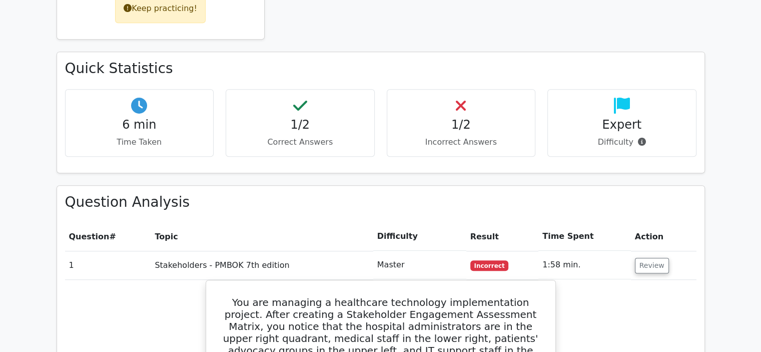
scroll to position [650, 0]
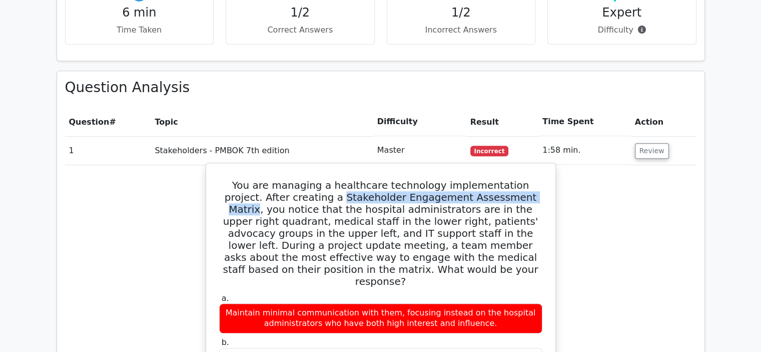
drag, startPoint x: 312, startPoint y: 159, endPoint x: 506, endPoint y: 156, distance: 194.1
click at [506, 179] on h5 "You are managing a healthcare technology implementation project. After creating…" at bounding box center [380, 233] width 325 height 108
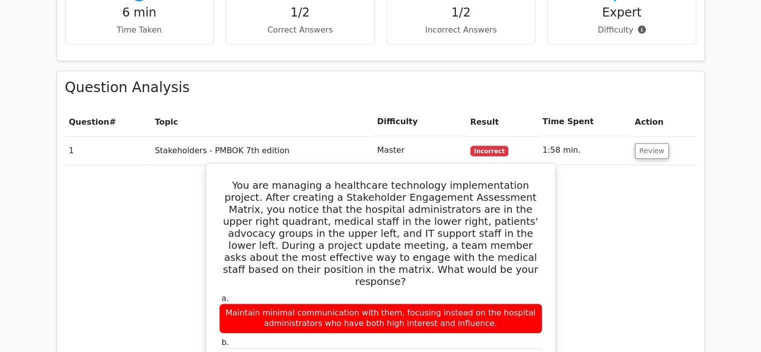
click at [453, 179] on h5 "You are managing a healthcare technology implementation project. After creating…" at bounding box center [380, 233] width 325 height 108
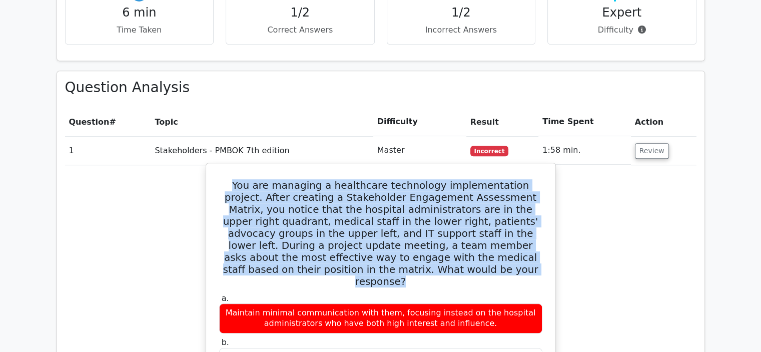
click at [454, 179] on h5 "You are managing a healthcare technology implementation project. After creating…" at bounding box center [380, 233] width 325 height 108
click at [453, 179] on h5 "You are managing a healthcare technology implementation project. After creating…" at bounding box center [380, 233] width 325 height 108
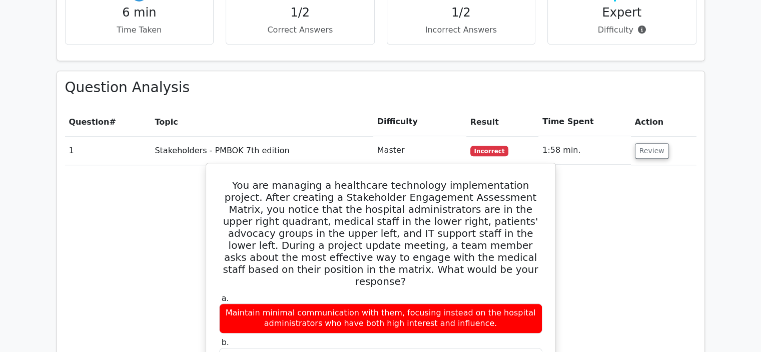
click at [452, 179] on h5 "You are managing a healthcare technology implementation project. After creating…" at bounding box center [380, 233] width 325 height 108
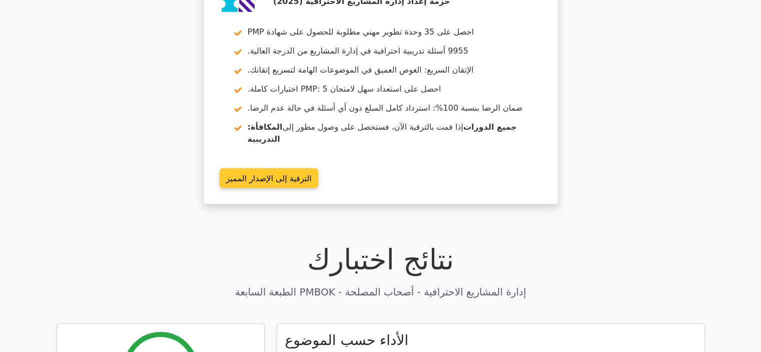
scroll to position [0, 0]
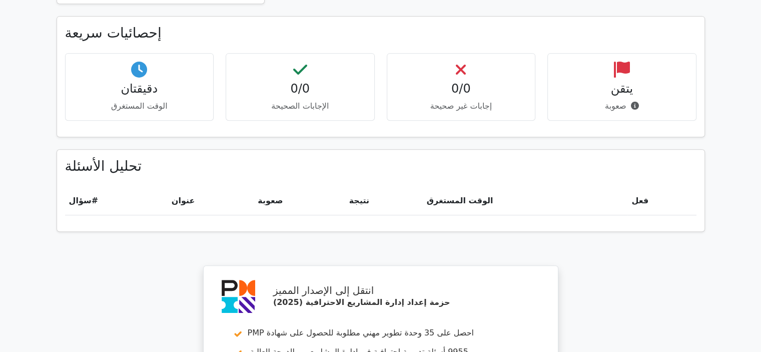
scroll to position [350, 0]
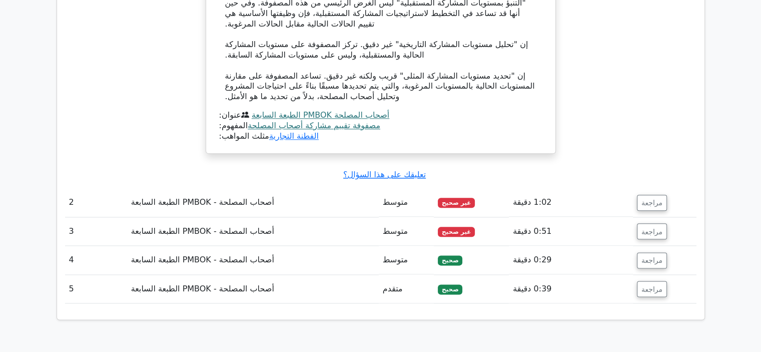
scroll to position [1200, 0]
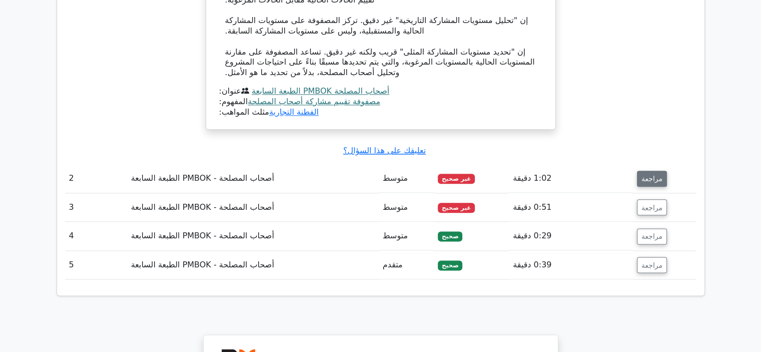
click at [661, 171] on button "مراجعة" at bounding box center [652, 179] width 30 height 16
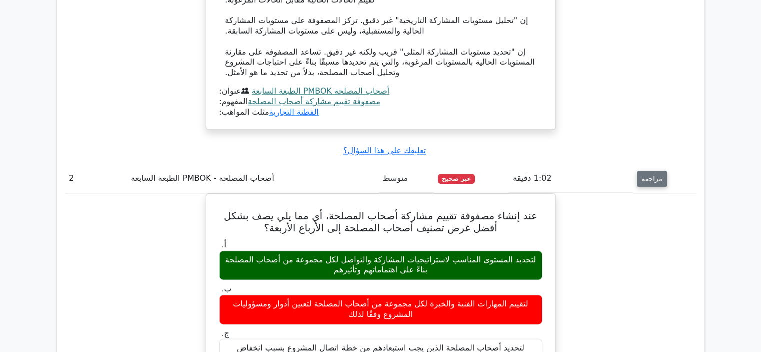
click at [655, 175] on font "مراجعة" at bounding box center [651, 179] width 21 height 8
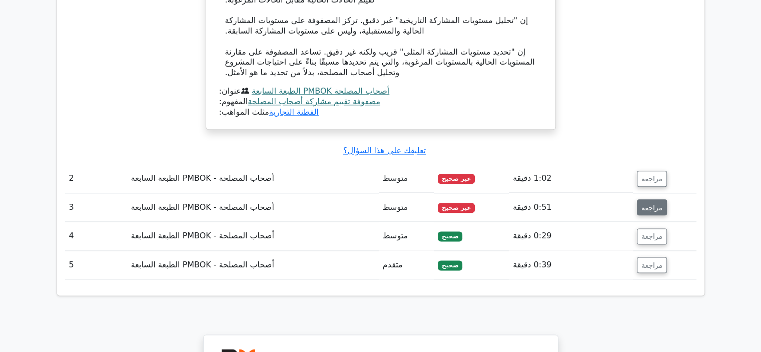
drag, startPoint x: 653, startPoint y: 184, endPoint x: 645, endPoint y: 184, distance: 8.5
click at [652, 203] on font "مراجعة" at bounding box center [651, 207] width 21 height 8
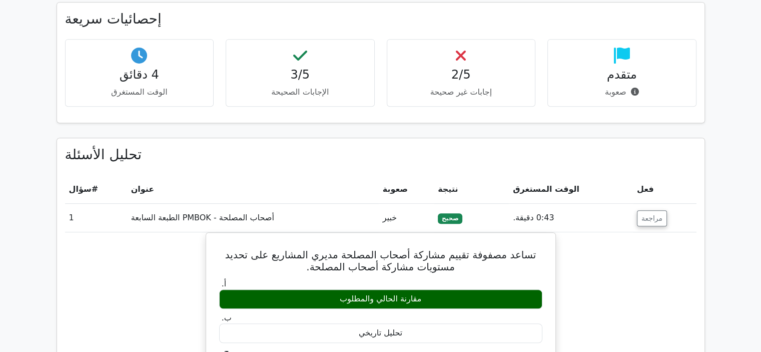
scroll to position [500, 0]
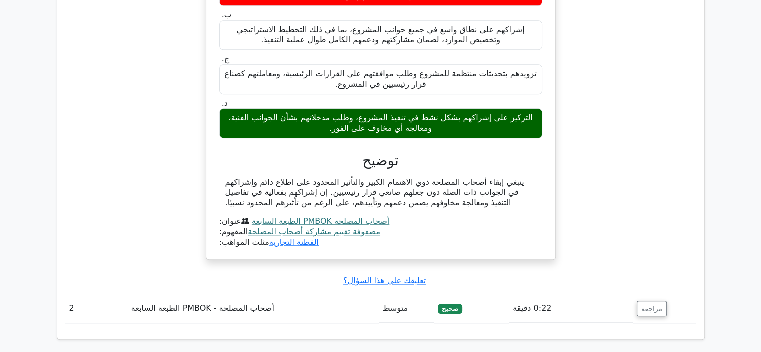
scroll to position [918, 0]
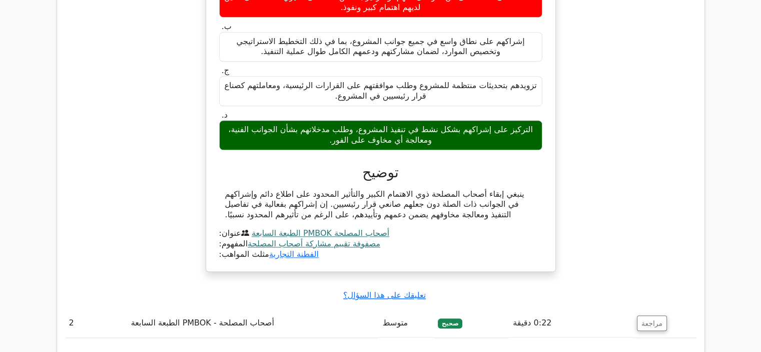
click at [253, 239] on font "مصفوفة تقييم مشاركة أصحاب المصلحة" at bounding box center [314, 244] width 133 height 10
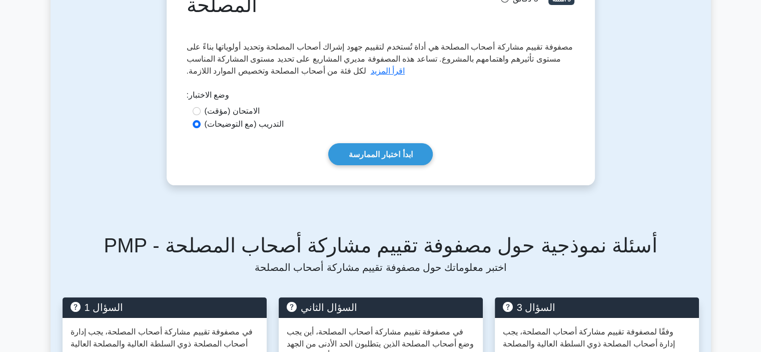
scroll to position [150, 0]
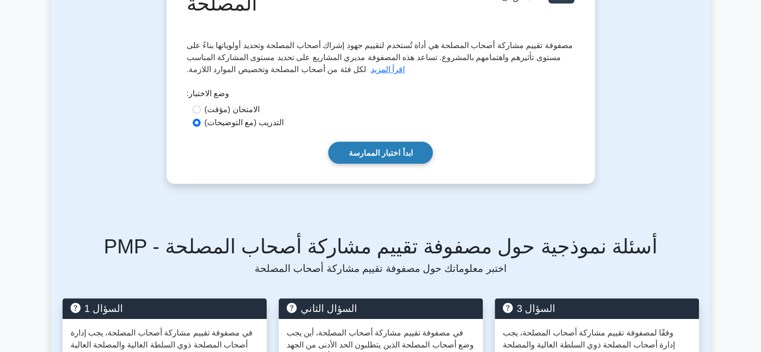
click at [376, 152] on font "ابدأ اختبار الممارسة" at bounding box center [381, 153] width 64 height 9
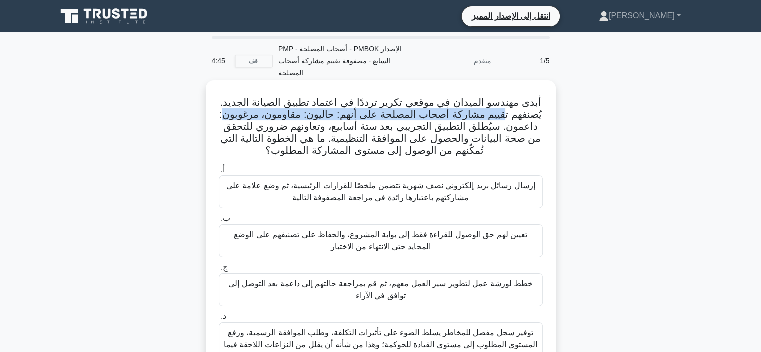
drag, startPoint x: 474, startPoint y: 120, endPoint x: 226, endPoint y: 120, distance: 248.1
click at [226, 120] on font "أبدى مهندسو الميدان في موقعي تكرير ترددًا في اعتماد تطبيق الصيانة الجديد. يُصنف…" at bounding box center [380, 126] width 323 height 59
click at [312, 114] on font "أبدى مهندسو الميدان في موقعي تكرير ترددًا في اعتماد تطبيق الصيانة الجديد. يُصنف…" at bounding box center [380, 126] width 323 height 59
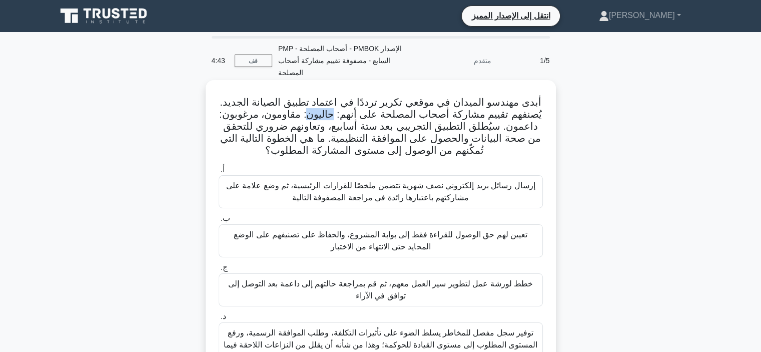
click at [312, 114] on font "أبدى مهندسو الميدان في موقعي تكرير ترددًا في اعتماد تطبيق الصيانة الجديد. يُصنف…" at bounding box center [380, 126] width 323 height 59
click at [281, 120] on font "أبدى مهندسو الميدان في موقعي تكرير ترددًا في اعتماد تطبيق الصيانة الجديد. يُصنف…" at bounding box center [380, 126] width 323 height 59
drag, startPoint x: 308, startPoint y: 116, endPoint x: 331, endPoint y: 112, distance: 23.3
click at [331, 112] on font "أبدى مهندسو الميدان في موقعي تكرير ترددًا في اعتماد تطبيق الصيانة الجديد. يُصنف…" at bounding box center [380, 126] width 323 height 59
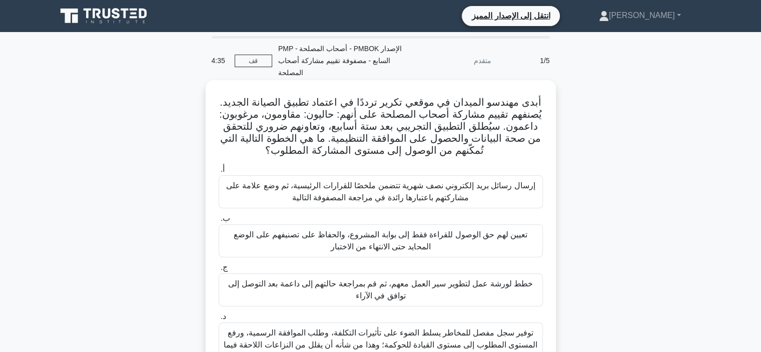
click at [247, 118] on font "أبدى مهندسو الميدان في موقعي تكرير ترددًا في اعتماد تطبيق الصيانة الجديد. يُصنف…" at bounding box center [380, 126] width 323 height 59
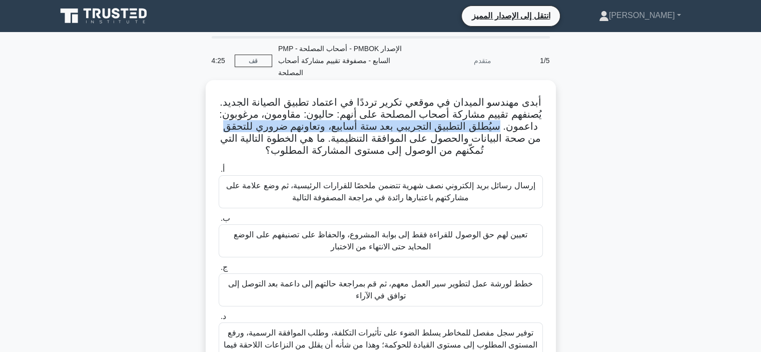
drag, startPoint x: 505, startPoint y: 127, endPoint x: 229, endPoint y: 129, distance: 276.1
click at [228, 129] on font "أبدى مهندسو الميدان في موقعي تكرير ترددًا في اعتماد تطبيق الصيانة الجديد. يُصنف…" at bounding box center [380, 126] width 323 height 59
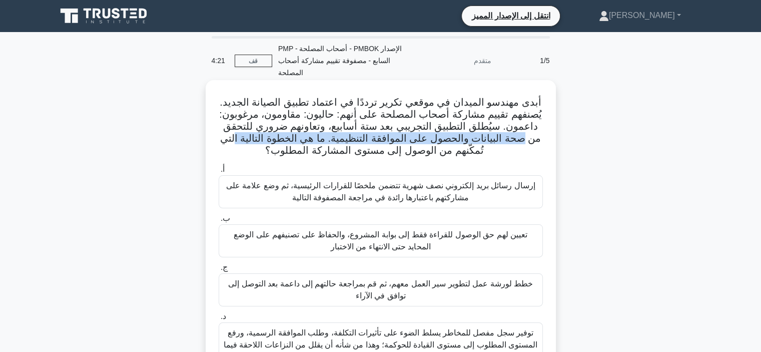
drag, startPoint x: 536, startPoint y: 141, endPoint x: 242, endPoint y: 140, distance: 294.1
click at [242, 140] on h5 "أبدى مهندسو الميدان في موقعي تكرير ترددًا في اعتماد تطبيق الصيانة الجديد. يُصنف…" at bounding box center [381, 126] width 326 height 61
drag, startPoint x: 432, startPoint y: 148, endPoint x: 267, endPoint y: 156, distance: 165.2
click at [267, 156] on h5 "أبدى مهندسو الميدان في موقعي تكرير ترددًا في اعتماد تطبيق الصيانة الجديد. يُصنف…" at bounding box center [381, 126] width 326 height 61
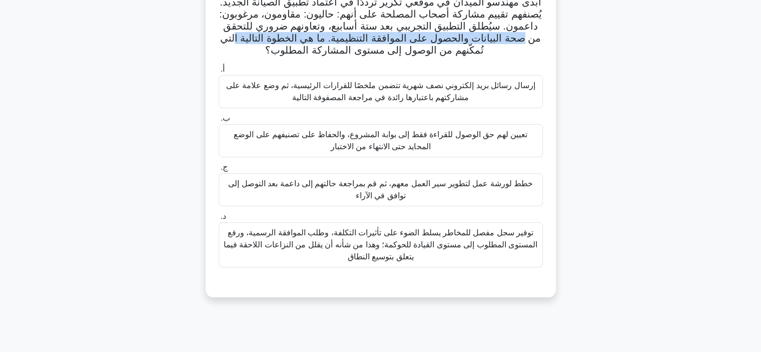
scroll to position [50, 0]
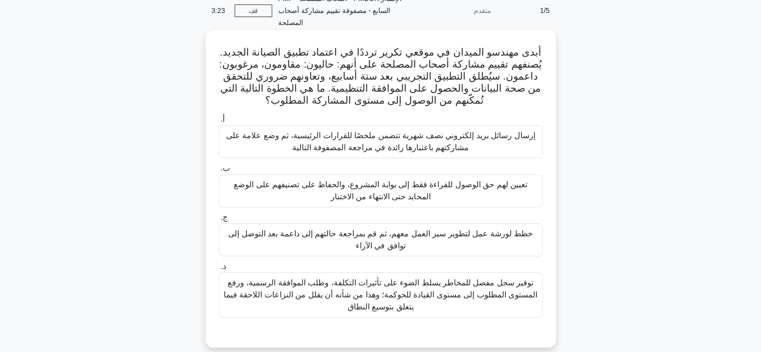
click at [384, 53] on font "أبدى مهندسو الميدان في موقعي تكرير ترددًا في اعتماد تطبيق الصيانة الجديد. يُصنف…" at bounding box center [380, 76] width 323 height 59
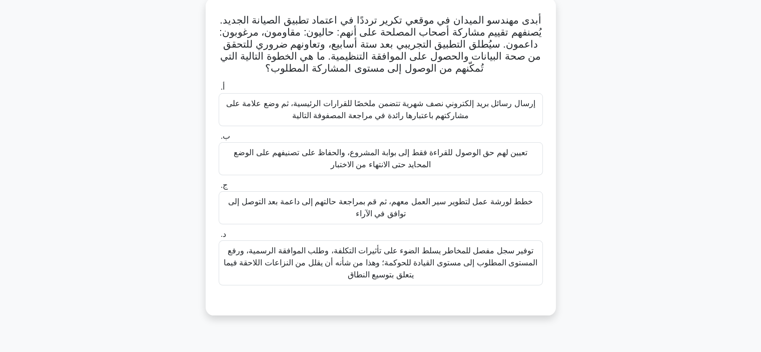
scroll to position [100, 0]
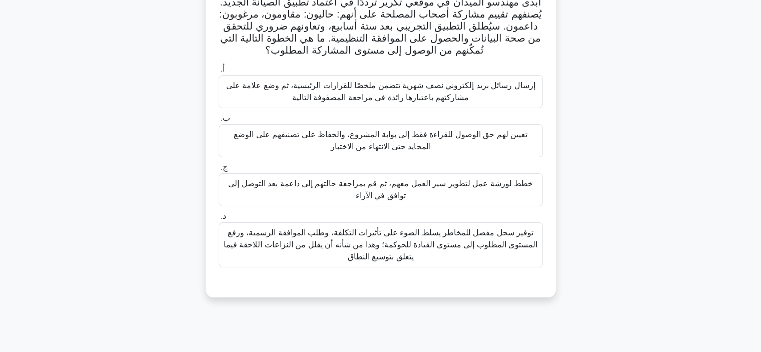
click at [249, 187] on font "خطط لورشة عمل لتطوير سير العمل معهم، ثم قم بمراجعة حالتهم إلى داعمة بعد التوصل …" at bounding box center [380, 189] width 305 height 21
click at [219, 171] on input "ج. خطط لورشة عمل لتطوير سير العمل معهم، ثم قم بمراجعة حالتهم إلى داعمة بعد التو…" at bounding box center [219, 167] width 0 height 7
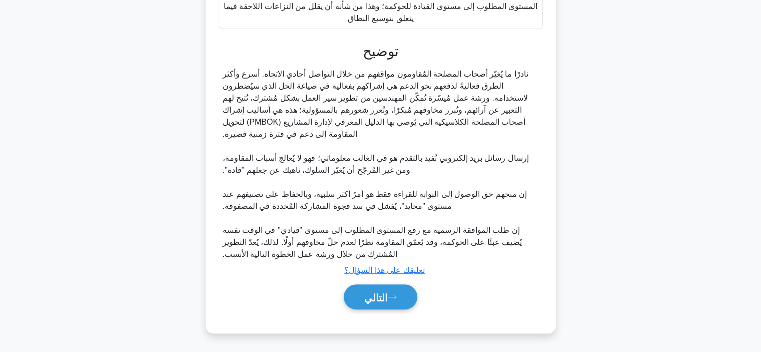
scroll to position [339, 0]
click at [370, 298] on font "التالي" at bounding box center [376, 297] width 24 height 11
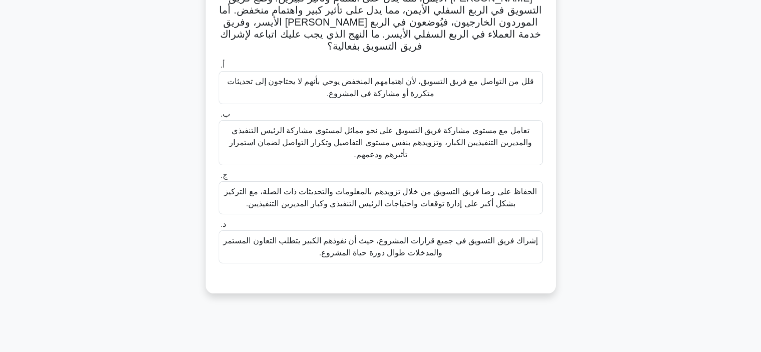
scroll to position [39, 0]
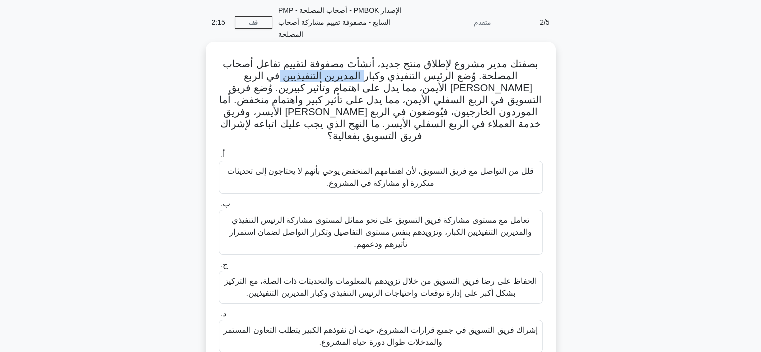
drag, startPoint x: 378, startPoint y: 79, endPoint x: 295, endPoint y: 78, distance: 83.5
click at [295, 78] on font "بصفتك مدير مشروع لإطلاق منتج جديد، أنشأتَ مصفوفة لتقييم تفاعل أصحاب المصلحة. وُ…" at bounding box center [380, 99] width 322 height 83
drag, startPoint x: 373, startPoint y: 89, endPoint x: 286, endPoint y: 90, distance: 87.0
click at [286, 90] on font "بصفتك مدير مشروع لإطلاق منتج جديد، أنشأتَ مصفوفة لتقييم تفاعل أصحاب المصلحة. وُ…" at bounding box center [380, 99] width 322 height 83
drag, startPoint x: 326, startPoint y: 100, endPoint x: 242, endPoint y: 103, distance: 83.6
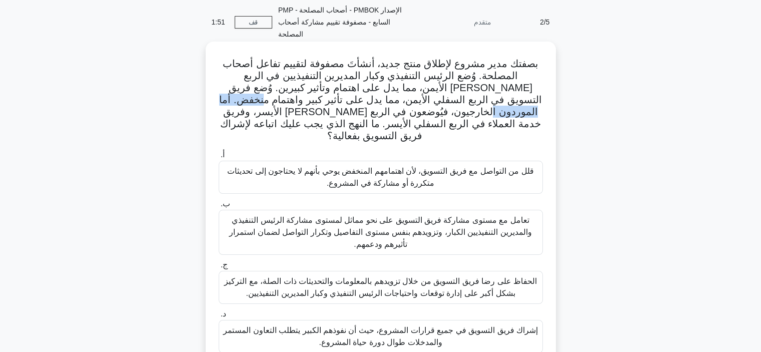
click at [242, 103] on font "بصفتك مدير مشروع لإطلاق منتج جديد، أنشأتَ مصفوفة لتقييم تفاعل أصحاب المصلحة. وُ…" at bounding box center [380, 99] width 322 height 83
drag, startPoint x: 316, startPoint y: 118, endPoint x: 362, endPoint y: 111, distance: 47.0
click at [362, 111] on font "بصفتك مدير مشروع لإطلاق منتج جديد، أنشأتَ مصفوفة لتقييم تفاعل أصحاب المصلحة. وُ…" at bounding box center [380, 99] width 322 height 83
drag, startPoint x: 344, startPoint y: 127, endPoint x: 288, endPoint y: 127, distance: 55.5
click at [288, 127] on font "بصفتك مدير مشروع لإطلاق منتج جديد، أنشأتَ مصفوفة لتقييم تفاعل أصحاب المصلحة. وُ…" at bounding box center [380, 99] width 322 height 83
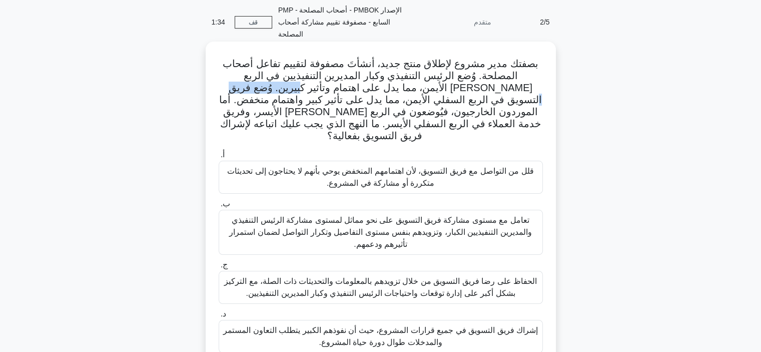
drag, startPoint x: 286, startPoint y: 86, endPoint x: 370, endPoint y: 88, distance: 84.5
click at [370, 88] on font "بصفتك مدير مشروع لإطلاق منتج جديد، أنشأتَ مصفوفة لتقييم تفاعل أصحاب المصلحة. وُ…" at bounding box center [380, 99] width 322 height 83
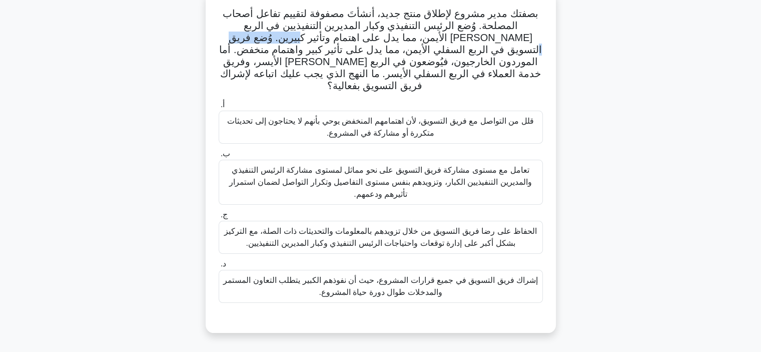
scroll to position [139, 0]
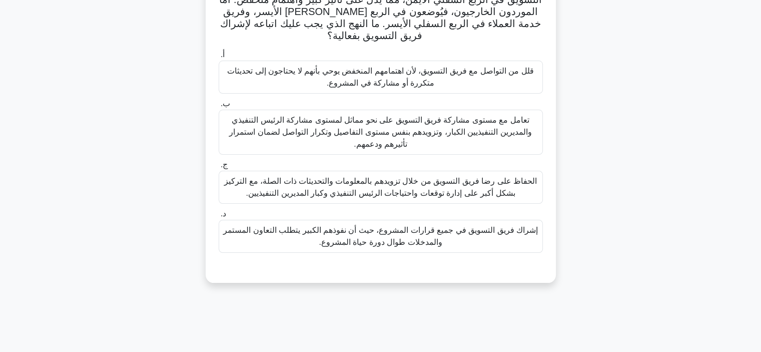
click at [472, 177] on font "الحفاظ على رضا فريق التسويق من خلال تزويدهم بالمعلومات والتحديثات ذات الصلة، مع…" at bounding box center [380, 187] width 313 height 21
click at [219, 168] on input "ج. الحفاظ على رضا فريق التسويق من خلال تزويدهم بالمعلومات والتحديثات ذات الصلة،…" at bounding box center [219, 165] width 0 height 7
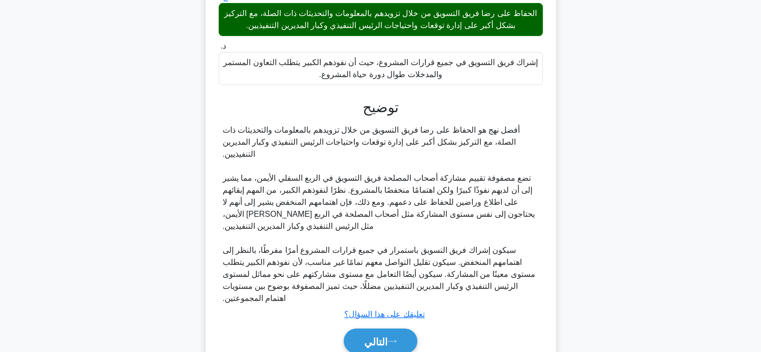
scroll to position [327, 0]
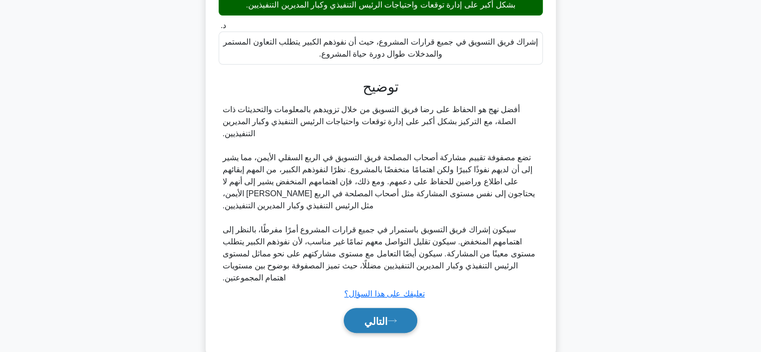
click at [408, 308] on button "التالي" at bounding box center [381, 321] width 74 height 26
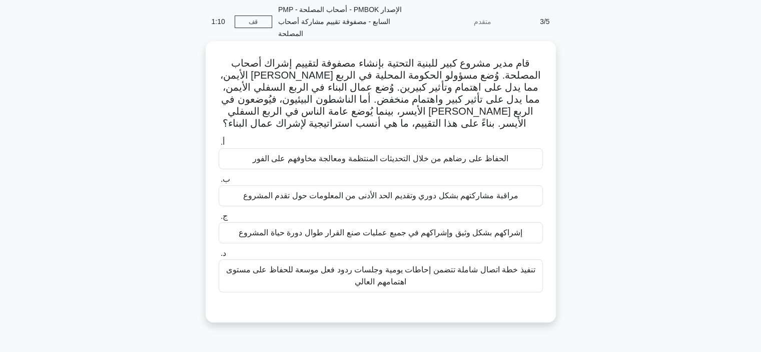
scroll to position [39, 0]
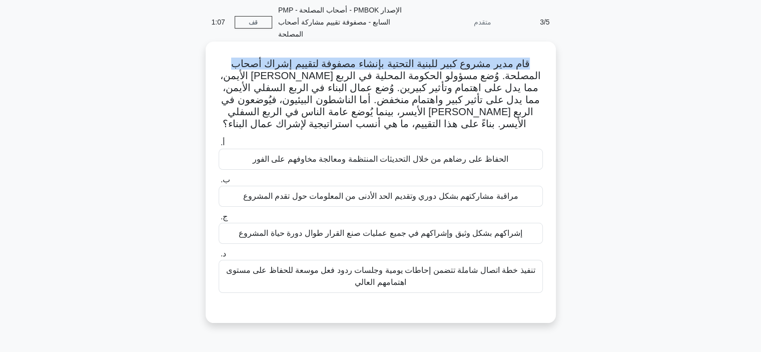
drag, startPoint x: 524, startPoint y: 63, endPoint x: 235, endPoint y: 66, distance: 289.1
click at [235, 66] on font "قام مدير مشروع كبير للبنية التحتية بإنشاء مصفوفة لتقييم إشراك أصحاب المصلحة. وُ…" at bounding box center [380, 93] width 321 height 71
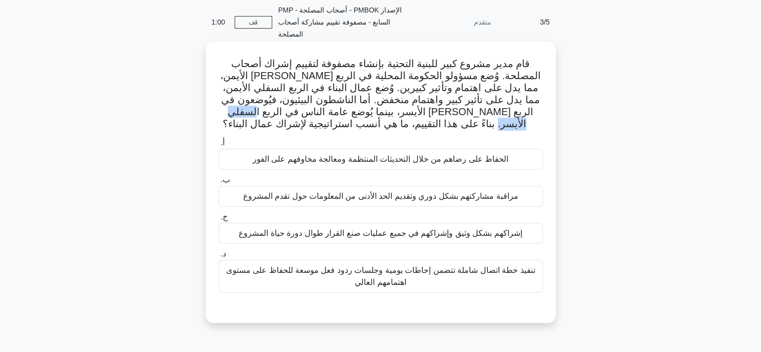
drag, startPoint x: 315, startPoint y: 110, endPoint x: 264, endPoint y: 110, distance: 51.0
click at [264, 110] on font "قام مدير مشروع كبير للبنية التحتية بإنشاء مصفوفة لتقييم إشراك أصحاب المصلحة. وُ…" at bounding box center [380, 93] width 321 height 71
drag, startPoint x: 341, startPoint y: 126, endPoint x: 290, endPoint y: 125, distance: 51.0
click at [290, 125] on font "قام مدير مشروع كبير للبنية التحتية بإنشاء مصفوفة لتقييم إشراك أصحاب المصلحة. وُ…" at bounding box center [380, 93] width 321 height 71
drag, startPoint x: 288, startPoint y: 88, endPoint x: 362, endPoint y: 88, distance: 74.5
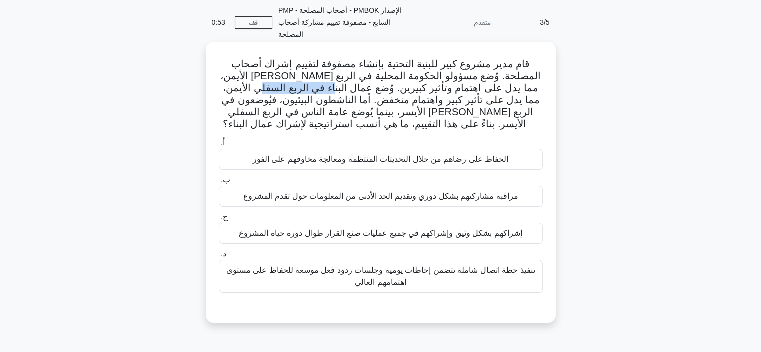
click at [362, 88] on font "قام مدير مشروع كبير للبنية التحتية بإنشاء مصفوفة لتقييم إشراك أصحاب المصلحة. وُ…" at bounding box center [380, 93] width 321 height 71
click at [428, 162] on font "الحفاظ على رضاهم من خلال التحديثات المنتظمة ومعالجة مخاوفهم على الفور" at bounding box center [381, 159] width 256 height 9
click at [219, 146] on input "أ. الحفاظ على رضاهم من خلال التحديثات المنتظمة ومعالجة مخاوفهم على الفور" at bounding box center [219, 143] width 0 height 7
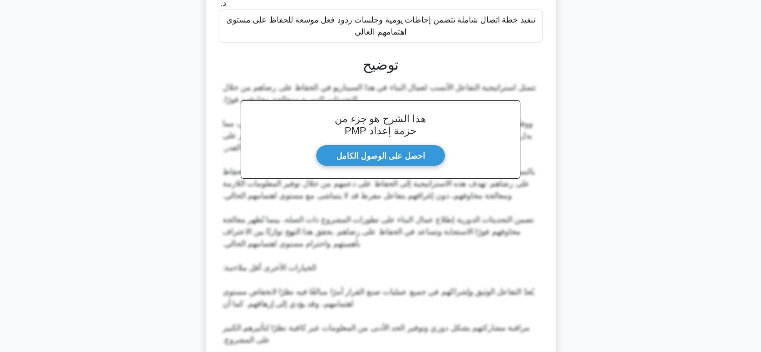
scroll to position [411, 0]
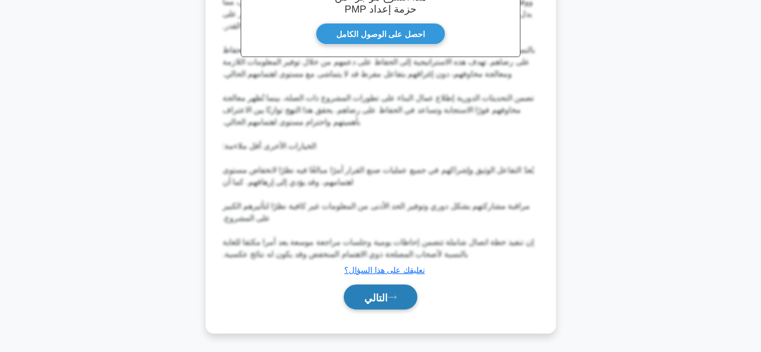
click at [397, 298] on icon at bounding box center [392, 297] width 9 height 6
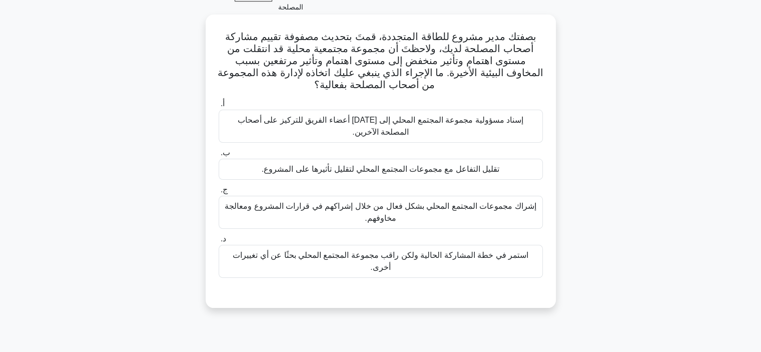
scroll to position [39, 0]
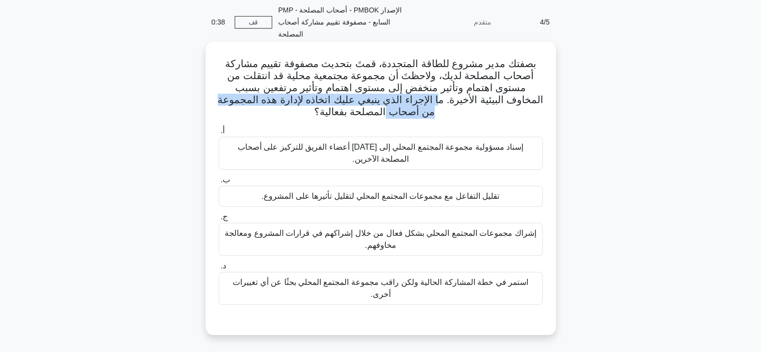
drag, startPoint x: 477, startPoint y: 99, endPoint x: 234, endPoint y: 108, distance: 243.7
click at [234, 108] on h5 "بصفتك مدير مشروع للطاقة المتجددة، قمتَ بتحديث مصفوفة تقييم مشاركة أصحاب المصلحة…" at bounding box center [381, 88] width 326 height 61
click at [230, 102] on font "بصفتك مدير مشروع للطاقة المتجددة، قمتَ بتحديث مصفوفة تقييم مشاركة أصحاب المصلحة…" at bounding box center [381, 87] width 326 height 59
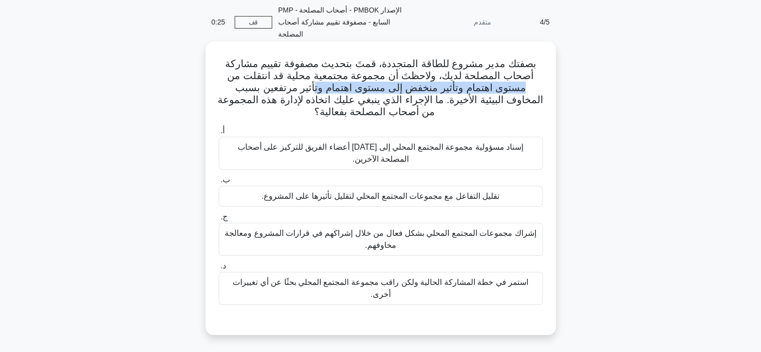
drag, startPoint x: 541, startPoint y: 88, endPoint x: 334, endPoint y: 87, distance: 207.5
click at [334, 87] on font "بصفتك مدير مشروع للطاقة المتجددة، قمتَ بتحديث مصفوفة تقييم مشاركة أصحاب المصلحة…" at bounding box center [381, 87] width 326 height 59
click at [400, 88] on font "بصفتك مدير مشروع للطاقة المتجددة، قمتَ بتحديث مصفوفة تقييم مشاركة أصحاب المصلحة…" at bounding box center [381, 87] width 326 height 59
click at [295, 87] on font "بصفتك مدير مشروع للطاقة المتجددة، قمتَ بتحديث مصفوفة تقييم مشاركة أصحاب المصلحة…" at bounding box center [381, 87] width 326 height 59
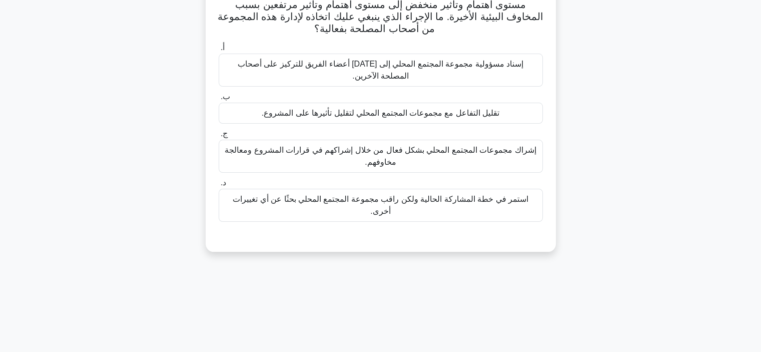
scroll to position [139, 0]
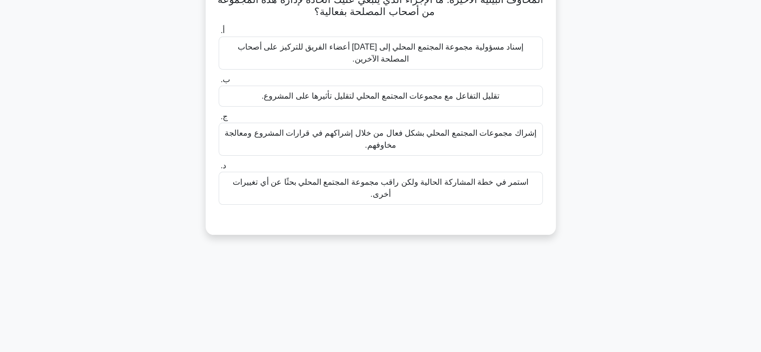
click at [475, 147] on font "إشراك مجموعات المجتمع المحلي بشكل فعال من خلال إشراكهم في قرارات المشروع ومعالج…" at bounding box center [380, 139] width 315 height 24
click at [219, 120] on input "ج. إشراك مجموعات المجتمع المحلي بشكل فعال من خلال إشراكهم في قرارات المشروع ومع…" at bounding box center [219, 117] width 0 height 7
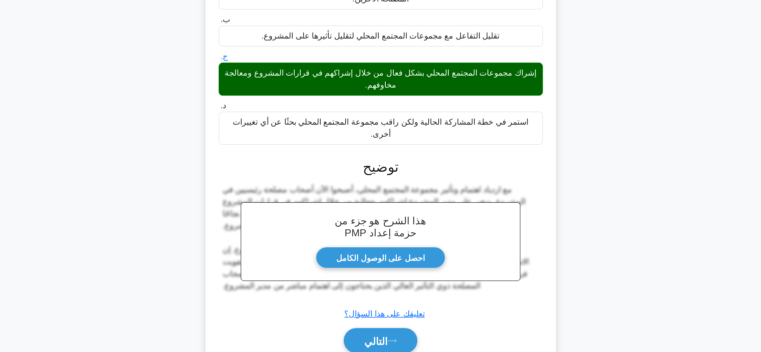
scroll to position [228, 0]
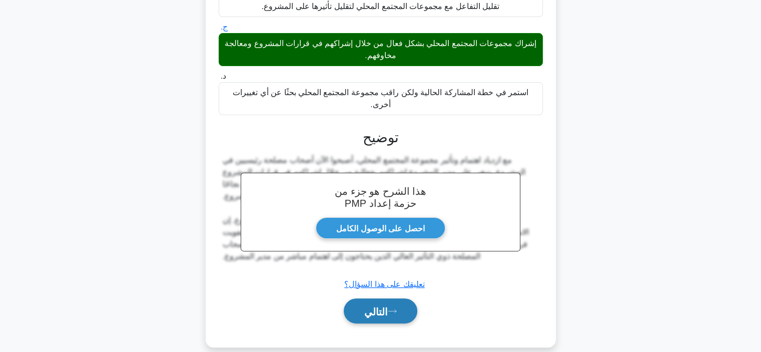
click at [396, 298] on button "التالي" at bounding box center [381, 311] width 74 height 26
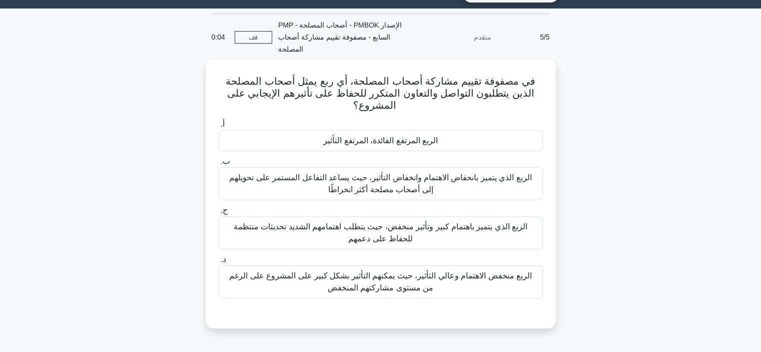
scroll to position [0, 0]
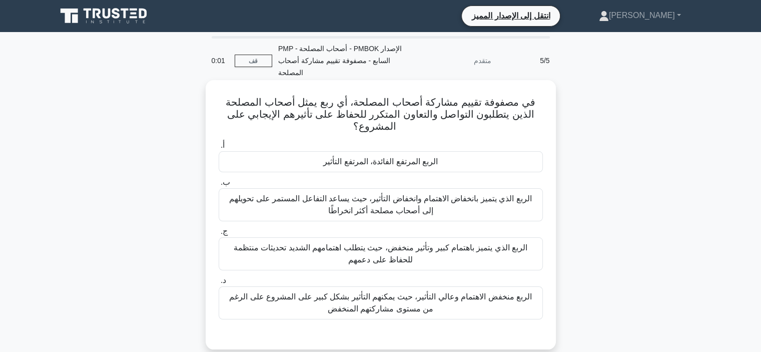
drag, startPoint x: 419, startPoint y: 200, endPoint x: 414, endPoint y: 198, distance: 5.6
click at [414, 198] on font "الربع الذي يتميز بانخفاض الاهتمام وانخفاض التأثير، حيث يساعد التفاعل المستمر عل…" at bounding box center [380, 204] width 302 height 21
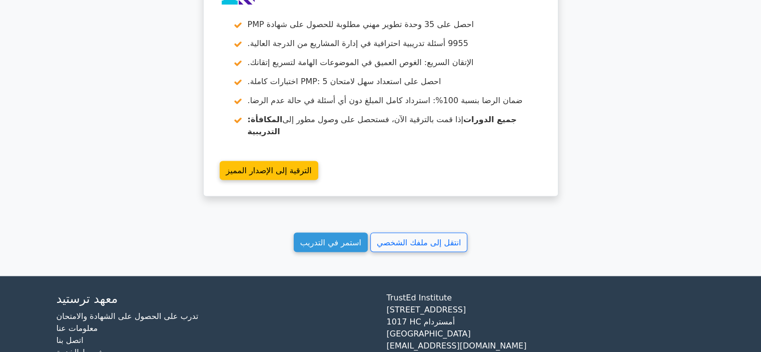
scroll to position [1550, 0]
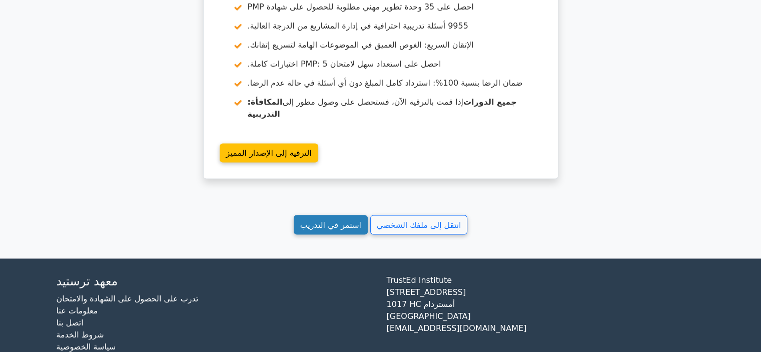
click at [317, 220] on font "استمر في التدريب" at bounding box center [330, 225] width 61 height 10
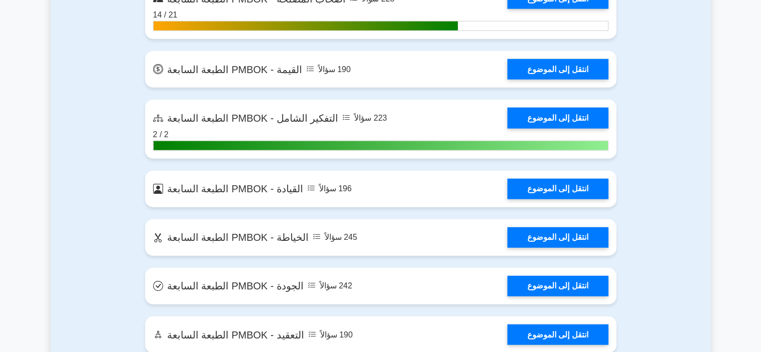
scroll to position [2501, 0]
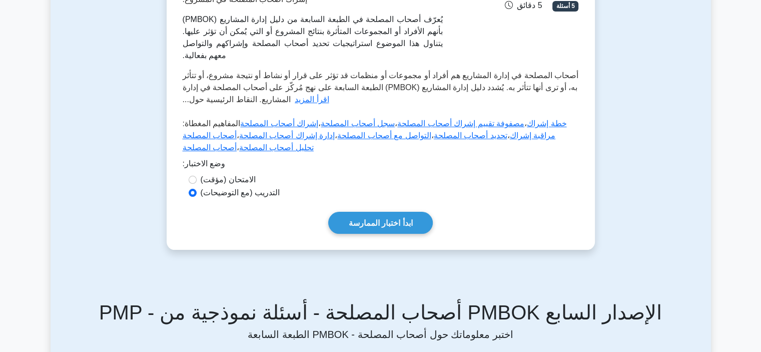
scroll to position [250, 0]
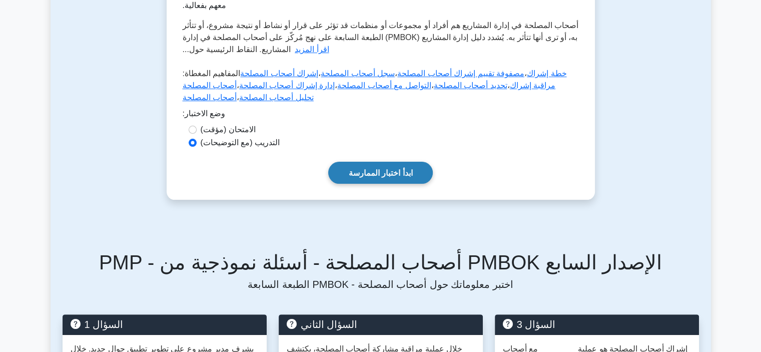
click at [370, 169] on font "ابدأ اختبار الممارسة" at bounding box center [381, 173] width 64 height 9
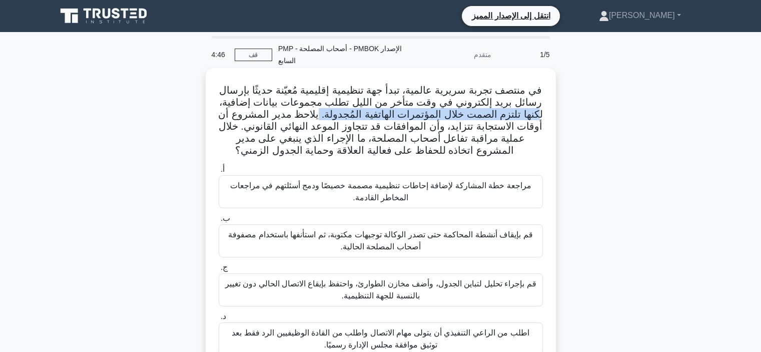
drag, startPoint x: 504, startPoint y: 114, endPoint x: 317, endPoint y: 115, distance: 187.0
click at [318, 115] on font "في منتصف تجربة سريرية عالمية، تبدأ جهة تنظيمية إقليمية مُعيّنة حديثًا بإرسال رس…" at bounding box center [380, 120] width 324 height 71
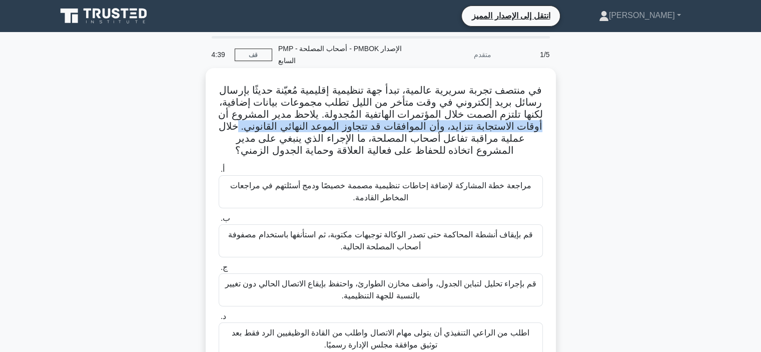
drag, startPoint x: 536, startPoint y: 128, endPoint x: 241, endPoint y: 125, distance: 295.1
click at [241, 125] on h5 "في منتصف تجربة سريرية عالمية، تبدأ جهة تنظيمية إقليمية مُعيّنة حديثًا بإرسال رس…" at bounding box center [381, 120] width 326 height 73
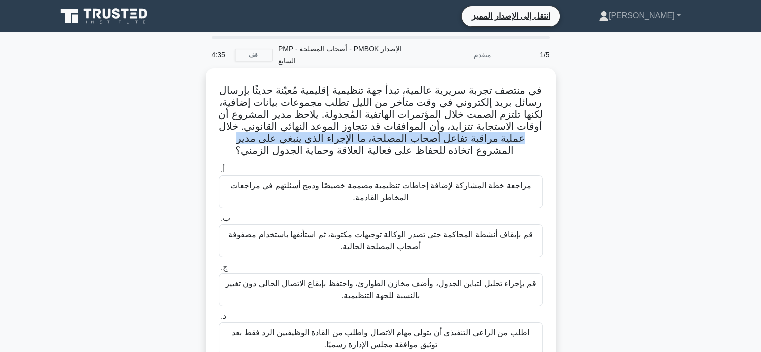
drag, startPoint x: 538, startPoint y: 141, endPoint x: 256, endPoint y: 138, distance: 281.6
click at [256, 138] on font "في منتصف تجربة سريرية عالمية، تبدأ جهة تنظيمية إقليمية مُعيّنة حديثًا بإرسال رس…" at bounding box center [380, 120] width 324 height 71
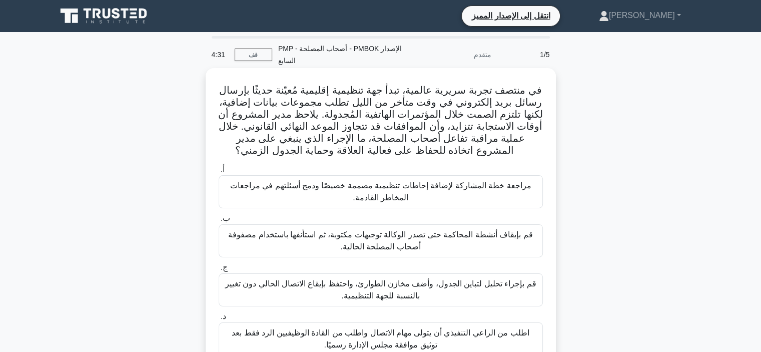
click at [342, 162] on div "أ. مراجعة خطة المشاركة لإضافة إحاطات تنظيمية مصممة خصيصًا ودمج أسئلتهم في مراجع…" at bounding box center [381, 259] width 336 height 196
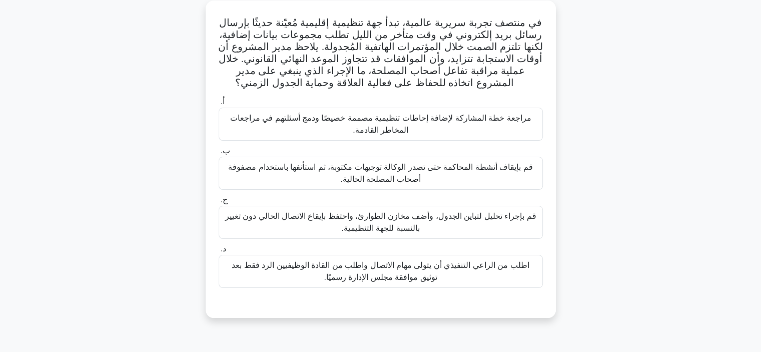
scroll to position [50, 0]
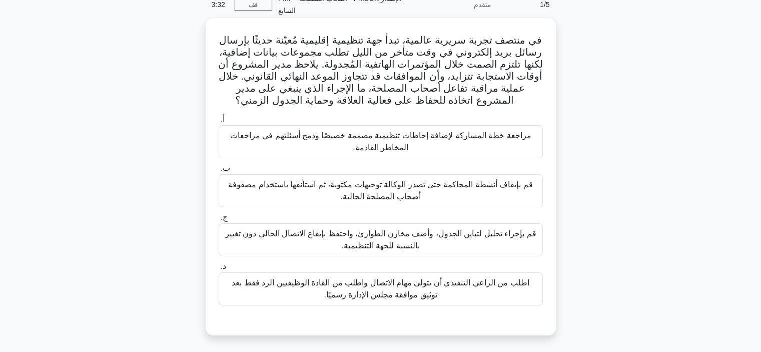
click at [402, 134] on font "مراجعة خطة المشاركة لإضافة إحاطات تنظيمية مصممة خصيصًا ودمج أسئلتهم في مراجعات …" at bounding box center [380, 141] width 301 height 21
click at [219, 123] on input "أ. مراجعة خطة المشاركة لإضافة إحاطات تنظيمية مصممة خصيصًا ودمج أسئلتهم في مراجع…" at bounding box center [219, 119] width 0 height 7
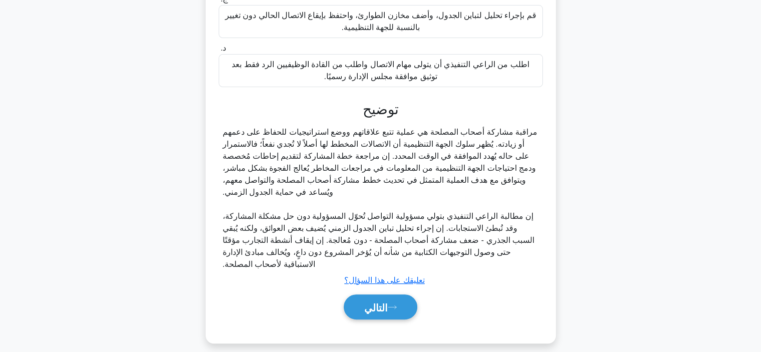
scroll to position [279, 0]
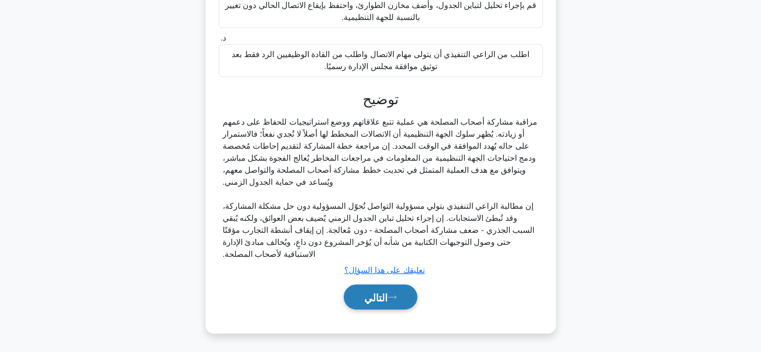
click at [366, 293] on font "التالي" at bounding box center [376, 297] width 24 height 11
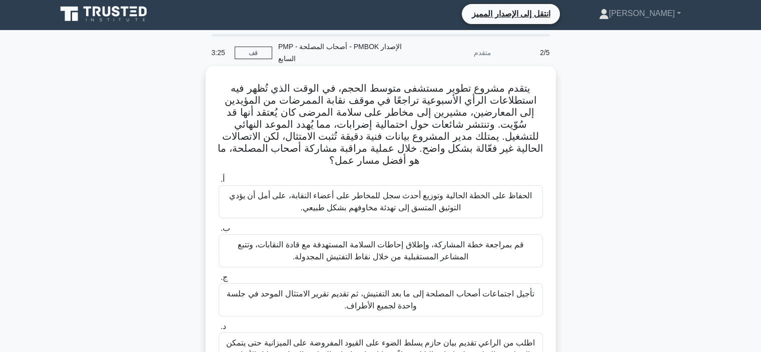
scroll to position [0, 0]
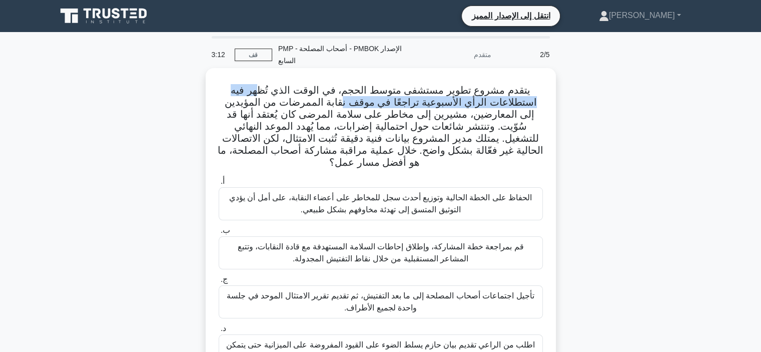
drag, startPoint x: 354, startPoint y: 105, endPoint x: 265, endPoint y: 91, distance: 90.7
click at [262, 93] on font "يتقدم مشروع تطوير مستشفى متوسط ​​الحجم، في الوقت الذي تُظهر فيه استطلاعات الرأي…" at bounding box center [381, 126] width 326 height 83
click at [390, 116] on font "يتقدم مشروع تطوير مستشفى متوسط ​​الحجم، في الوقت الذي تُظهر فيه استطلاعات الرأي…" at bounding box center [381, 126] width 326 height 83
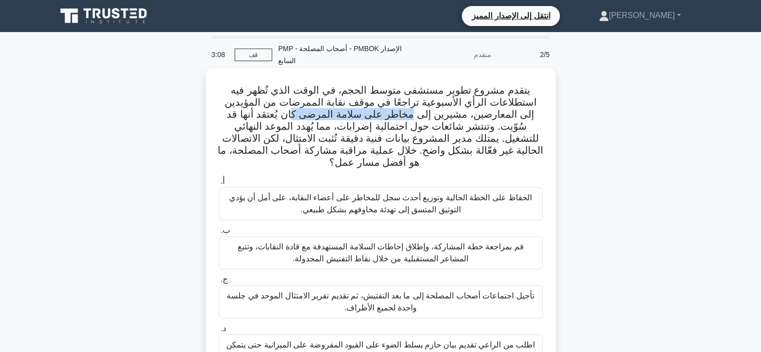
drag, startPoint x: 433, startPoint y: 113, endPoint x: 318, endPoint y: 119, distance: 114.7
click at [319, 120] on font "يتقدم مشروع تطوير مستشفى متوسط ​​الحجم، في الوقت الذي تُظهر فيه استطلاعات الرأي…" at bounding box center [381, 126] width 326 height 83
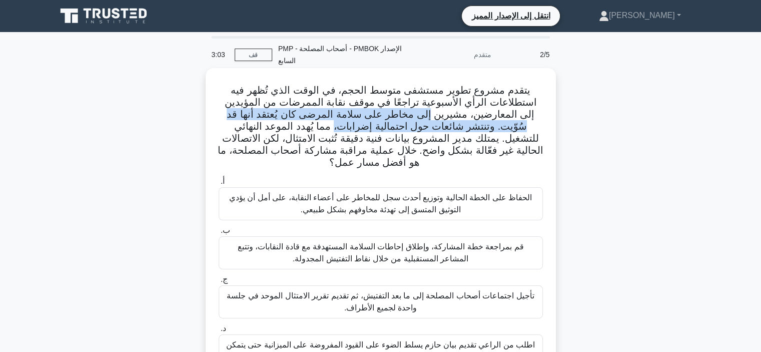
drag, startPoint x: 386, startPoint y: 127, endPoint x: 450, endPoint y: 120, distance: 64.4
click at [451, 120] on font "يتقدم مشروع تطوير مستشفى متوسط ​​الحجم، في الوقت الذي تُظهر فيه استطلاعات الرأي…" at bounding box center [381, 126] width 326 height 83
click at [515, 130] on font "يتقدم مشروع تطوير مستشفى متوسط ​​الحجم، في الوقت الذي تُظهر فيه استطلاعات الرأي…" at bounding box center [381, 126] width 326 height 83
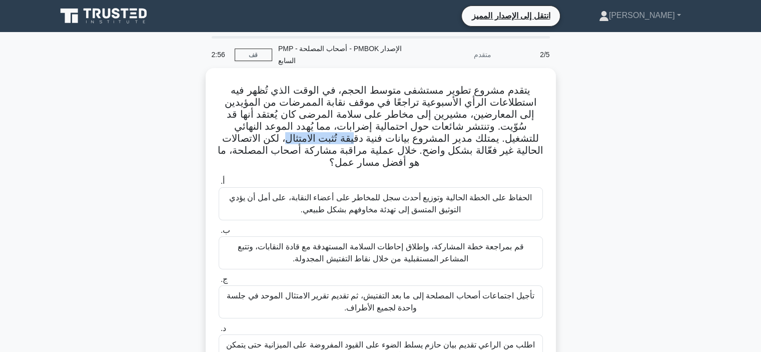
drag, startPoint x: 354, startPoint y: 140, endPoint x: 424, endPoint y: 138, distance: 69.5
click at [424, 138] on font "يتقدم مشروع تطوير مستشفى متوسط ​​الحجم، في الوقت الذي تُظهر فيه استطلاعات الرأي…" at bounding box center [381, 126] width 326 height 83
drag, startPoint x: 532, startPoint y: 151, endPoint x: 489, endPoint y: 158, distance: 43.5
click at [489, 158] on h5 "يتقدم مشروع تطوير مستشفى متوسط ​​الحجم، في الوقت الذي تُظهر فيه استطلاعات الرأي…" at bounding box center [381, 126] width 326 height 85
click at [471, 158] on h5 "يتقدم مشروع تطوير مستشفى متوسط ​​الحجم، في الوقت الذي تُظهر فيه استطلاعات الرأي…" at bounding box center [381, 126] width 326 height 85
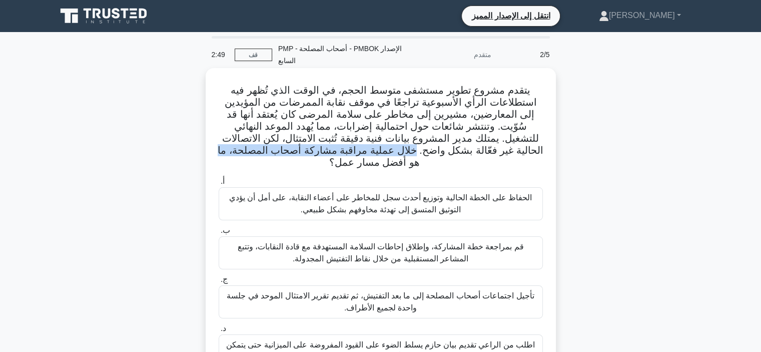
drag, startPoint x: 481, startPoint y: 154, endPoint x: 287, endPoint y: 148, distance: 194.1
click at [287, 148] on font "يتقدم مشروع تطوير مستشفى متوسط ​​الحجم، في الوقت الذي تُظهر فيه استطلاعات الرأي…" at bounding box center [381, 126] width 326 height 83
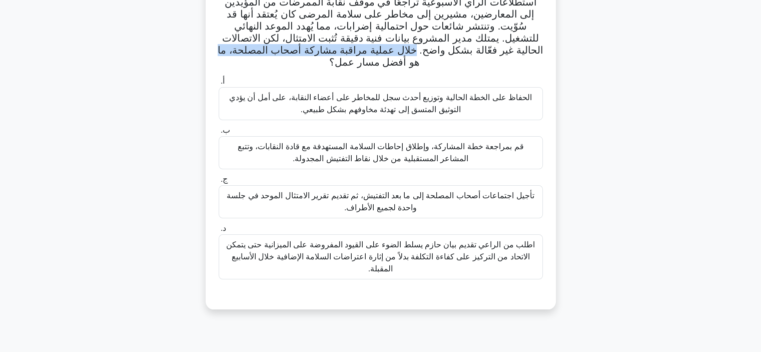
scroll to position [50, 0]
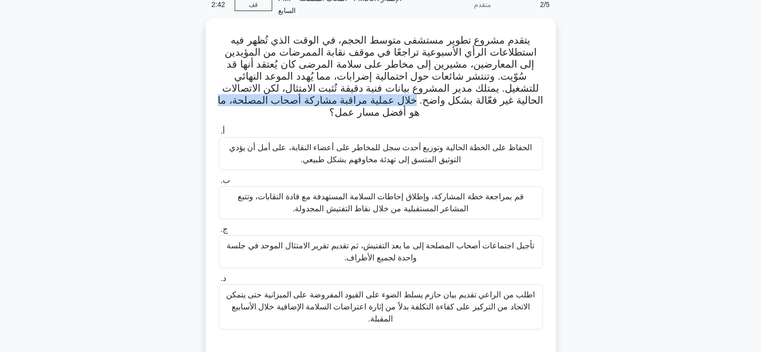
click at [363, 98] on font "يتقدم مشروع تطوير مستشفى متوسط ​​الحجم، في الوقت الذي تُظهر فيه استطلاعات الرأي…" at bounding box center [381, 76] width 326 height 83
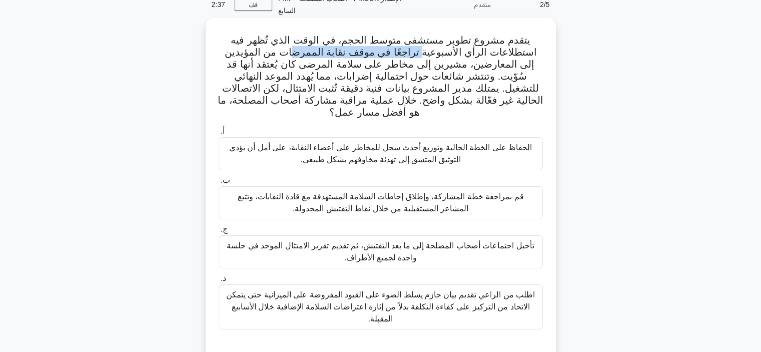
drag, startPoint x: 430, startPoint y: 55, endPoint x: 306, endPoint y: 54, distance: 123.5
click at [306, 54] on font "يتقدم مشروع تطوير مستشفى متوسط ​​الحجم، في الوقت الذي تُظهر فيه استطلاعات الرأي…" at bounding box center [381, 76] width 326 height 83
click at [312, 190] on div "قم بمراجعة خطة المشاركة، وإطلاق إحاطات السلامة المستهدفة مع قادة النقابات، وتتب…" at bounding box center [381, 202] width 324 height 33
click at [219, 184] on input "ب. قم بمراجعة خطة المشاركة، وإطلاق إحاطات السلامة المستهدفة مع قادة النقابات، و…" at bounding box center [219, 180] width 0 height 7
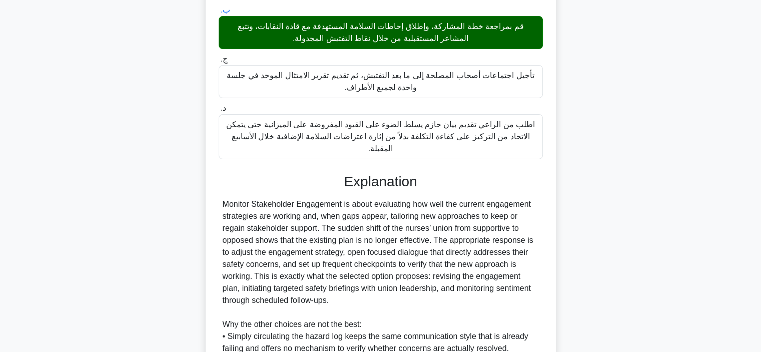
scroll to position [350, 0]
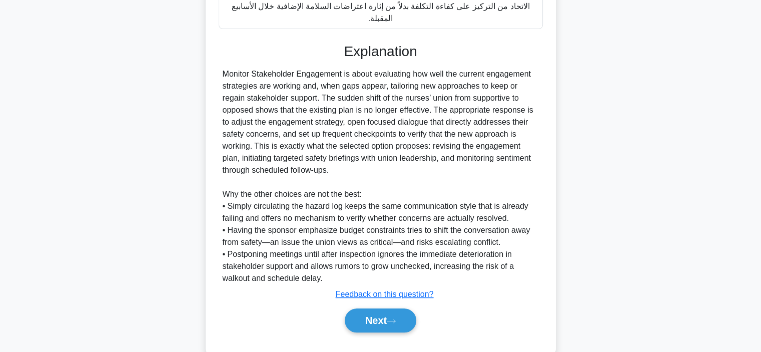
click at [372, 315] on div "أ. الحفاظ على الخطة الحالية وتوزيع أحدث سجل للمخاطر على أعضاء النقابة، على أمل …" at bounding box center [381, 83] width 326 height 521
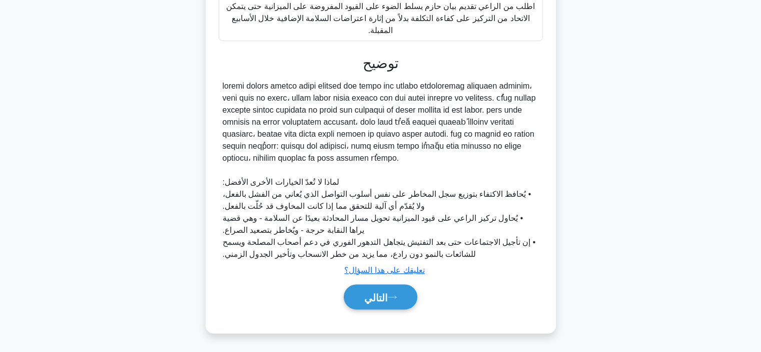
scroll to position [339, 0]
click at [397, 296] on icon at bounding box center [392, 297] width 9 height 6
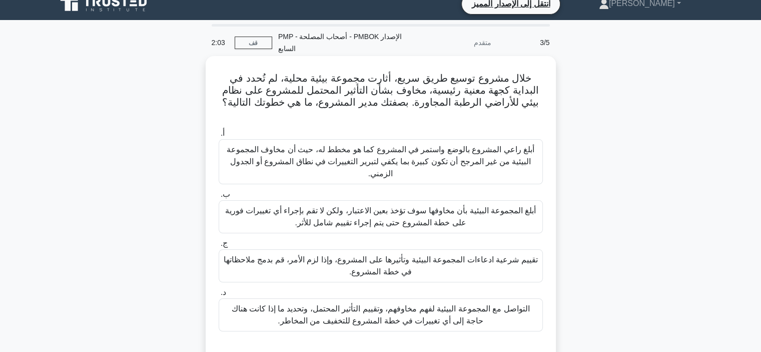
scroll to position [0, 0]
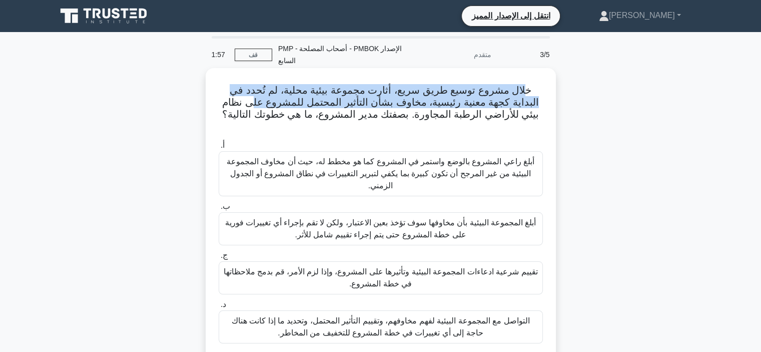
drag, startPoint x: 530, startPoint y: 91, endPoint x: 284, endPoint y: 98, distance: 245.6
click at [284, 98] on font "خلال مشروع توسيع طريق سريع، أثارت مجموعة بيئية محلية، لم تُحدد في البداية كجهة …" at bounding box center [380, 102] width 317 height 35
click at [399, 108] on font "خلال مشروع توسيع طريق سريع، أثارت مجموعة بيئية محلية، لم تُحدد في البداية كجهة …" at bounding box center [380, 102] width 317 height 35
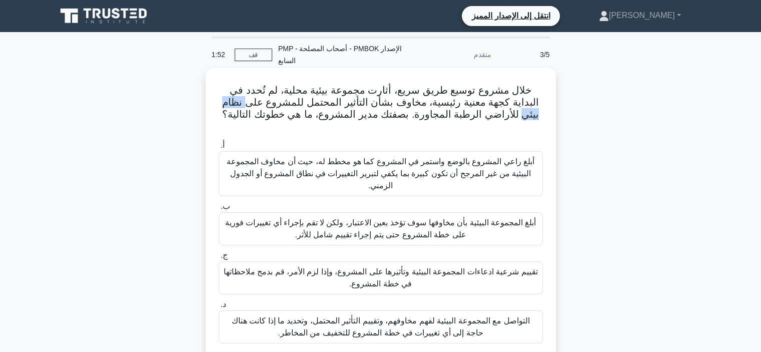
drag, startPoint x: 230, startPoint y: 104, endPoint x: 278, endPoint y: 100, distance: 48.1
click at [278, 100] on h5 "خلال مشروع توسيع طريق سريع، أثارت مجموعة بيئية محلية، لم تُحدد في البداية كجهة …" at bounding box center [381, 108] width 326 height 49
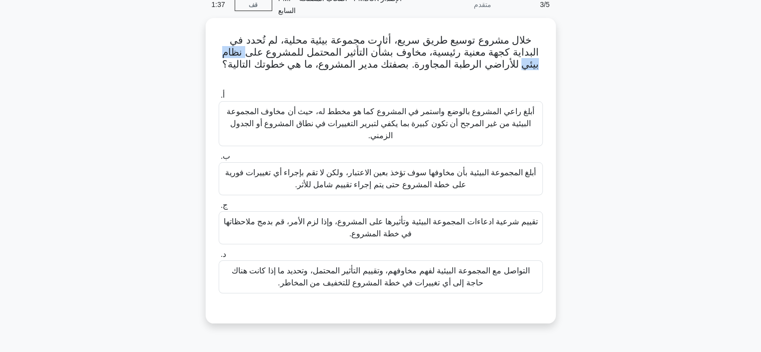
scroll to position [100, 0]
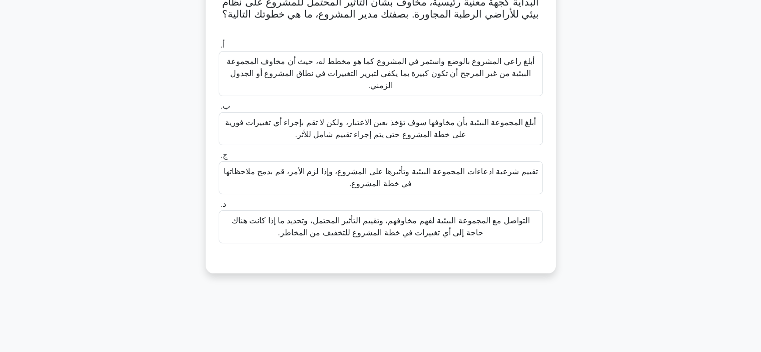
click at [346, 215] on font "التواصل مع المجموعة البيئية لفهم مخاوفهم، وتقييم التأثير المحتمل، وتحديد ما إذا…" at bounding box center [380, 227] width 315 height 24
click at [219, 208] on input "د. التواصل مع المجموعة البيئية لفهم مخاوفهم، وتقييم التأثير المحتمل، وتحديد ما …" at bounding box center [219, 204] width 0 height 7
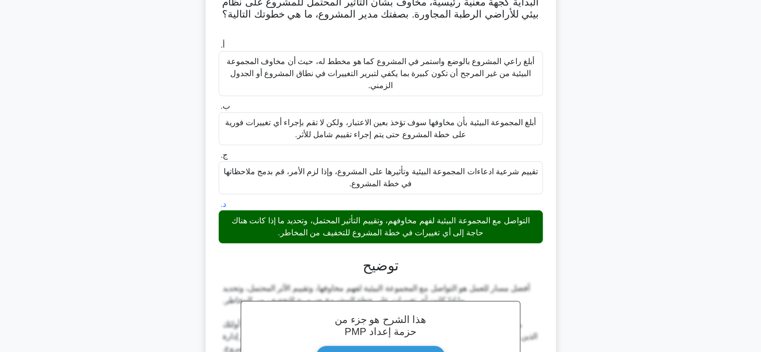
scroll to position [231, 0]
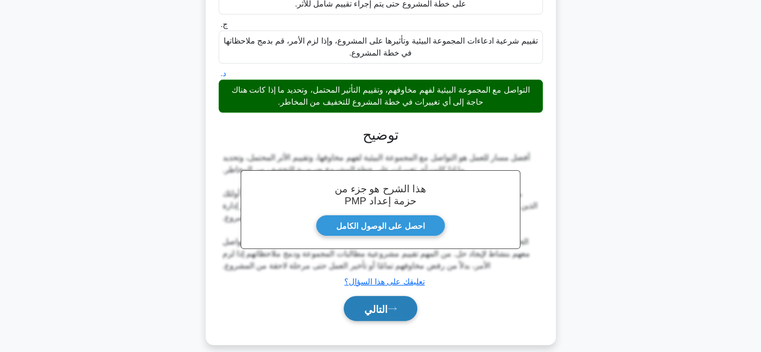
click at [353, 296] on button "التالي" at bounding box center [381, 309] width 74 height 26
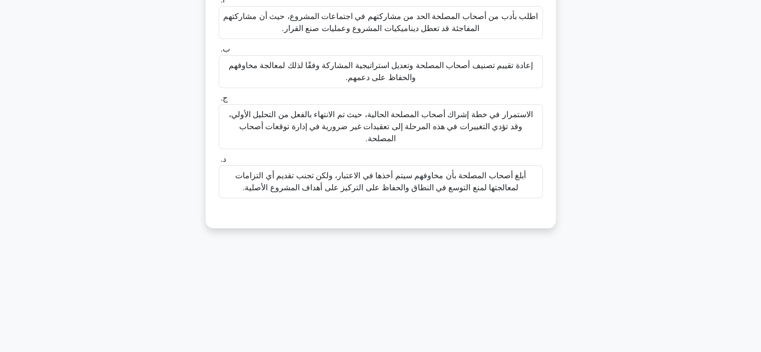
scroll to position [0, 0]
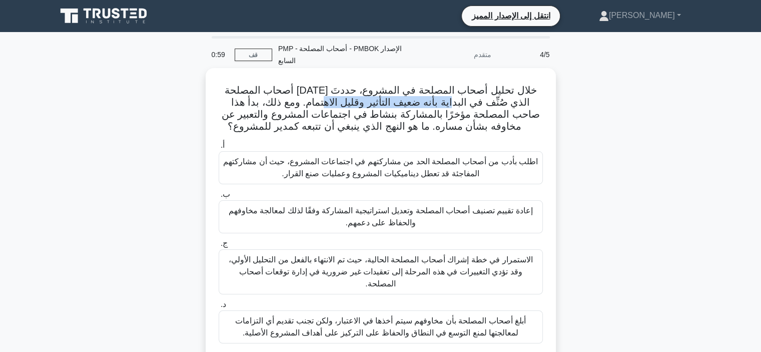
drag, startPoint x: 334, startPoint y: 103, endPoint x: 468, endPoint y: 102, distance: 133.5
click at [468, 102] on font "خلال تحليل أصحاب المصلحة في المشروع، حددتَ أحد أصحاب المصلحة الذي صُنِّف في الب…" at bounding box center [380, 108] width 318 height 47
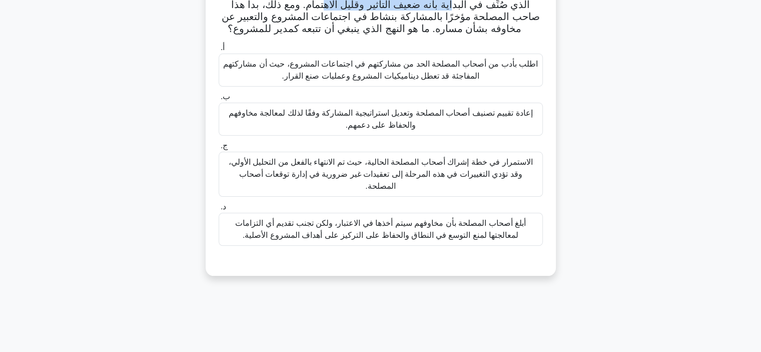
scroll to position [100, 0]
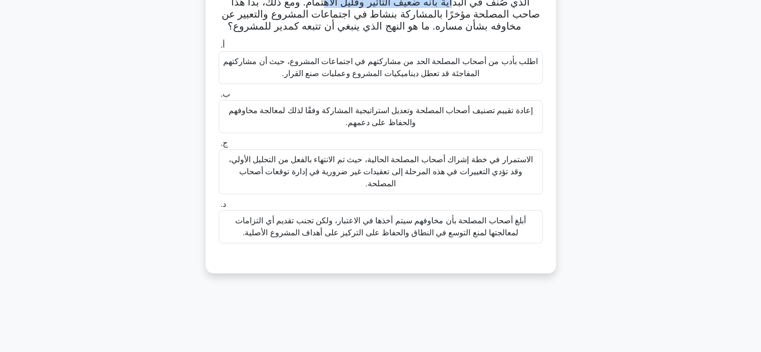
click at [433, 116] on font "إعادة تقييم تصنيف أصحاب المصلحة وتعديل استراتيجية المشاركة وفقًا لذلك لمعالجة م…" at bounding box center [380, 117] width 315 height 24
click at [219, 98] on input "ب. إعادة تقييم تصنيف أصحاب المصلحة وتعديل استراتيجية المشاركة وفقًا لذلك لمعالج…" at bounding box center [219, 94] width 0 height 7
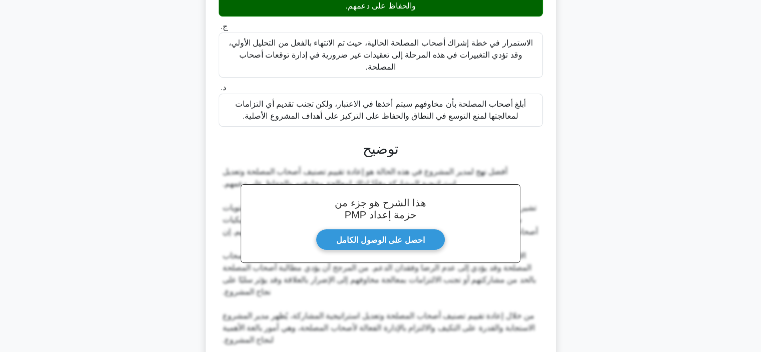
scroll to position [291, 0]
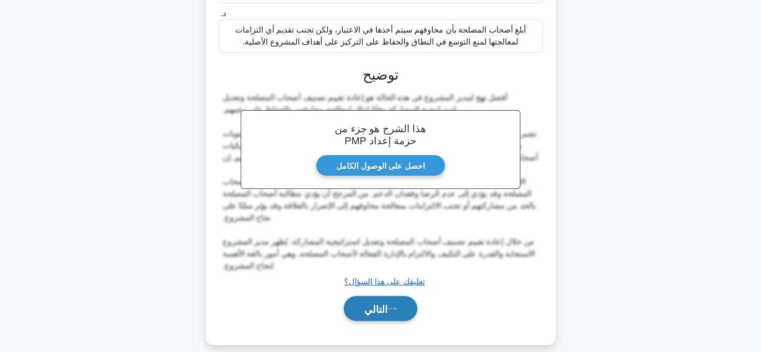
click at [382, 303] on font "التالي" at bounding box center [376, 308] width 24 height 11
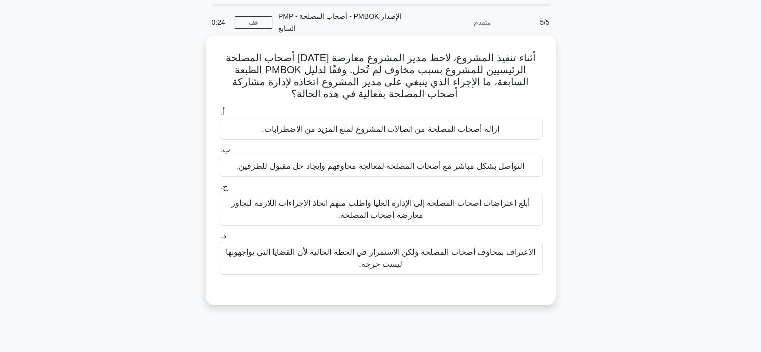
scroll to position [50, 0]
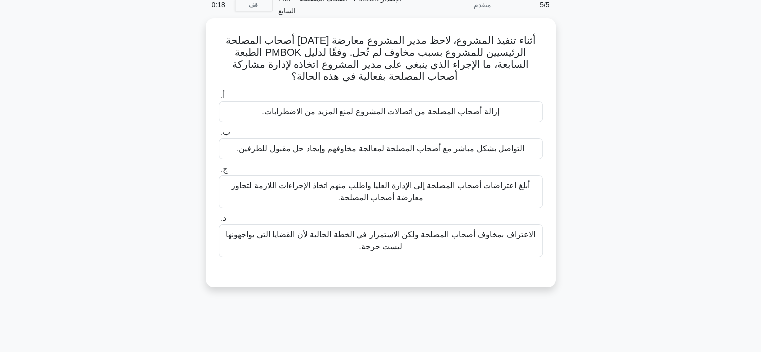
click at [414, 153] on font "التواصل بشكل مباشر مع أصحاب المصلحة لمعالجة مخاوفهم وإيجاد حل مقبول للطرفين." at bounding box center [381, 148] width 288 height 9
click at [219, 136] on input "ب. التواصل بشكل مباشر مع أصحاب المصلحة لمعالجة مخاوفهم وإيجاد حل مقبول للطرفين." at bounding box center [219, 132] width 0 height 7
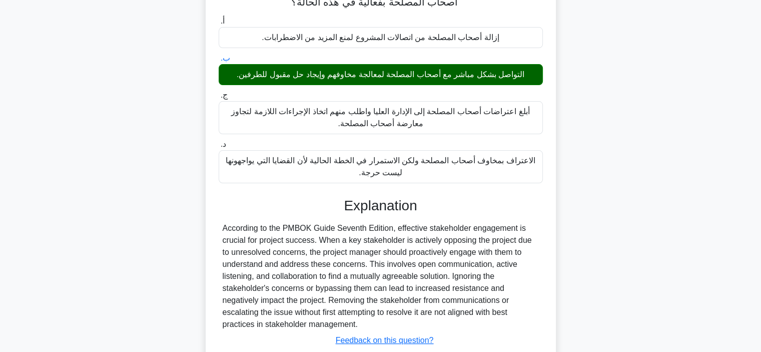
scroll to position [189, 0]
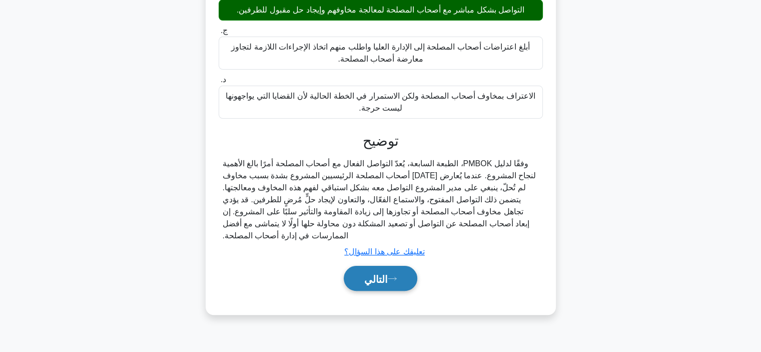
click at [388, 276] on font "التالي" at bounding box center [376, 278] width 24 height 11
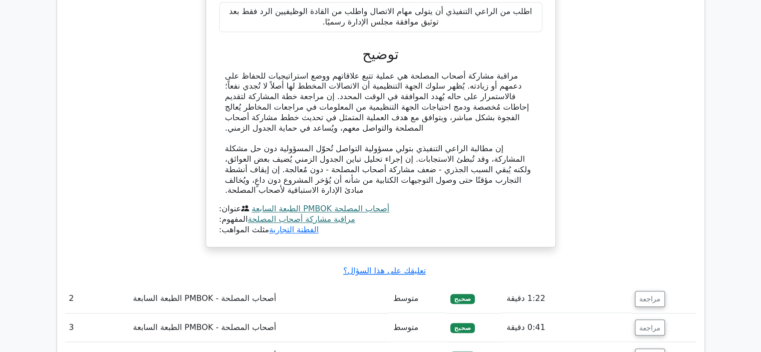
scroll to position [1050, 0]
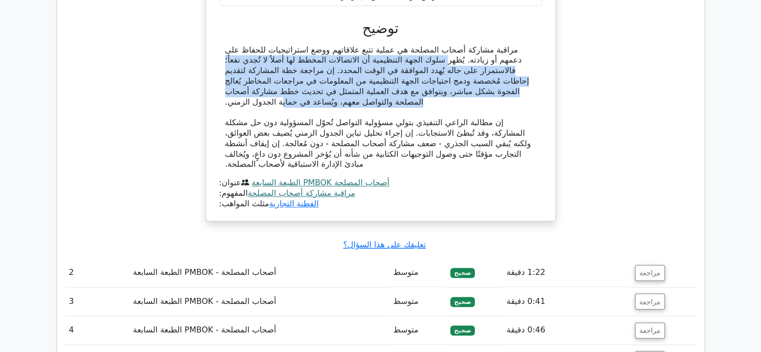
drag, startPoint x: 536, startPoint y: 35, endPoint x: 227, endPoint y: 77, distance: 311.3
click at [227, 77] on div "مراقبة مشاركة أصحاب المصلحة هي عملية تتبع علاقاتهم ووضع استراتيجيات للحفاظ على …" at bounding box center [380, 107] width 311 height 125
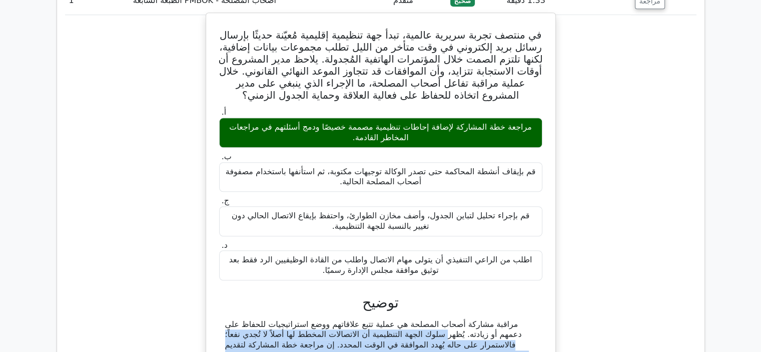
scroll to position [750, 0]
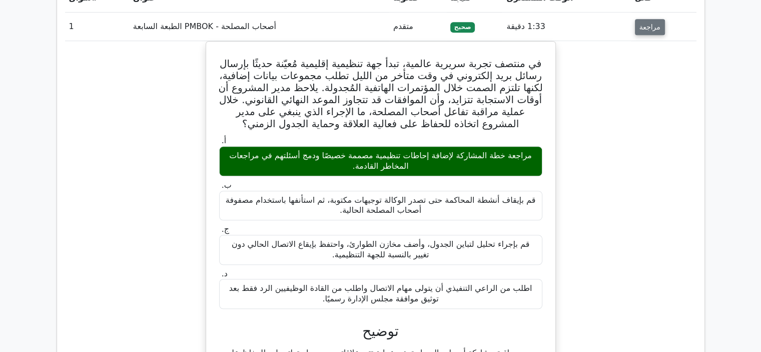
click at [651, 23] on font "مراجعة" at bounding box center [649, 27] width 21 height 8
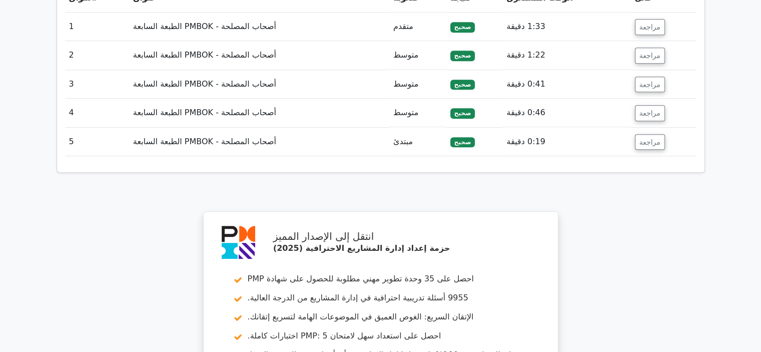
drag, startPoint x: 319, startPoint y: 14, endPoint x: 550, endPoint y: 18, distance: 231.1
click at [545, 22] on font "1:33 دقيقة" at bounding box center [525, 27] width 39 height 10
click at [470, 24] on font "صحيح" at bounding box center [462, 27] width 17 height 7
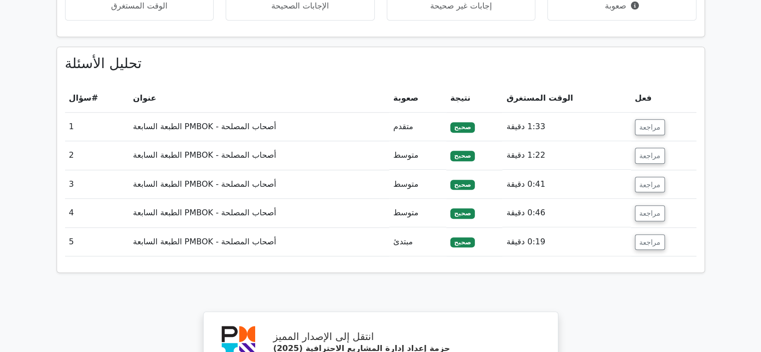
drag, startPoint x: 68, startPoint y: 117, endPoint x: 600, endPoint y: 124, distance: 532.6
click at [574, 135] on tbody "1 أصحاب المصلحة - PMBOK الطبعة السابعة متقدم صحيح 1:33 دقيقة مراجعة أ." at bounding box center [380, 185] width 631 height 144
drag, startPoint x: 644, startPoint y: 112, endPoint x: 639, endPoint y: 113, distance: 5.2
click at [644, 123] on font "مراجعة" at bounding box center [649, 127] width 21 height 8
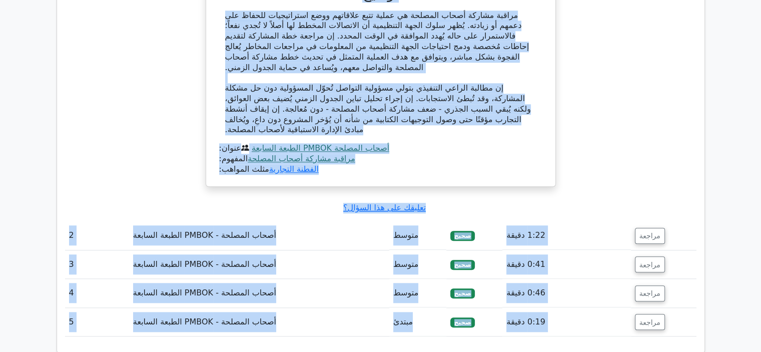
scroll to position [1163, 0]
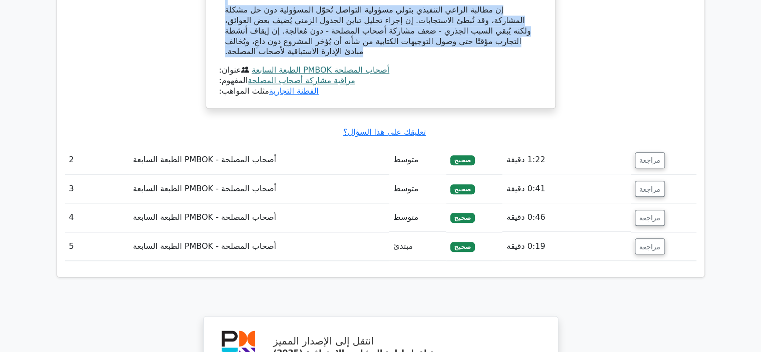
drag, startPoint x: 226, startPoint y: 143, endPoint x: 330, endPoint y: 34, distance: 151.0
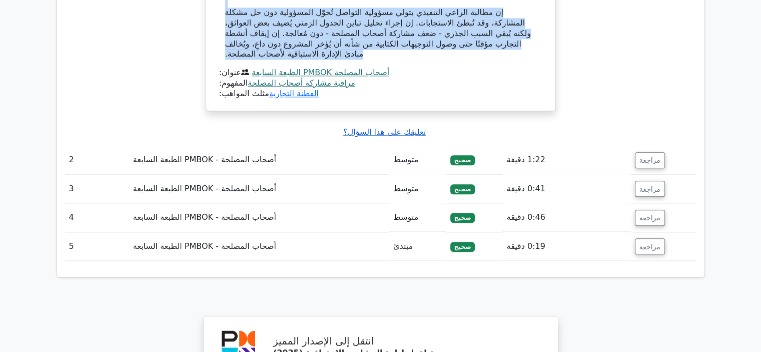
click at [380, 127] on font "تعليقك على هذا السؤال؟" at bounding box center [384, 132] width 83 height 10
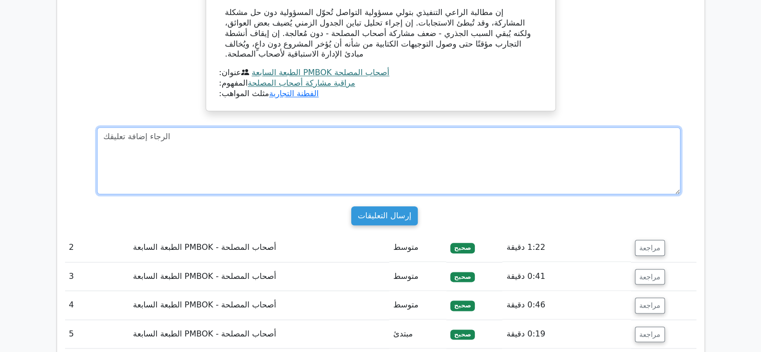
click at [353, 132] on textarea at bounding box center [388, 160] width 583 height 67
type textarea "k"
type textarea "nice question"
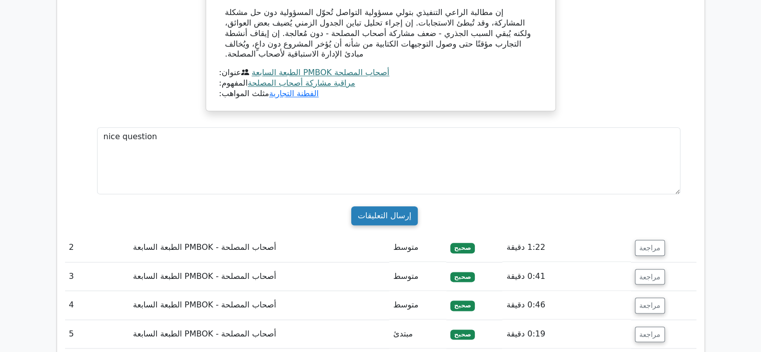
click at [372, 206] on input "إرسال التعليقات" at bounding box center [384, 215] width 67 height 19
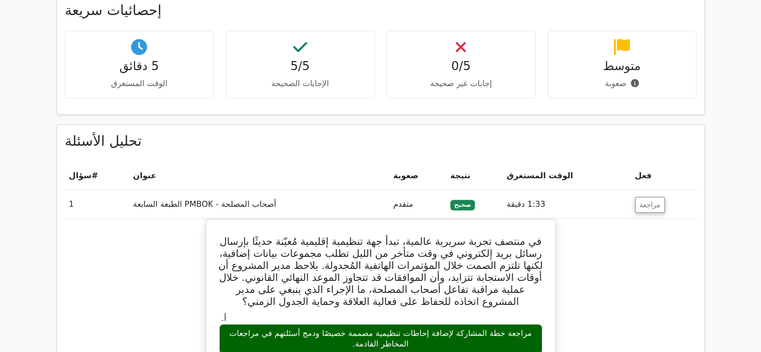
scroll to position [563, 0]
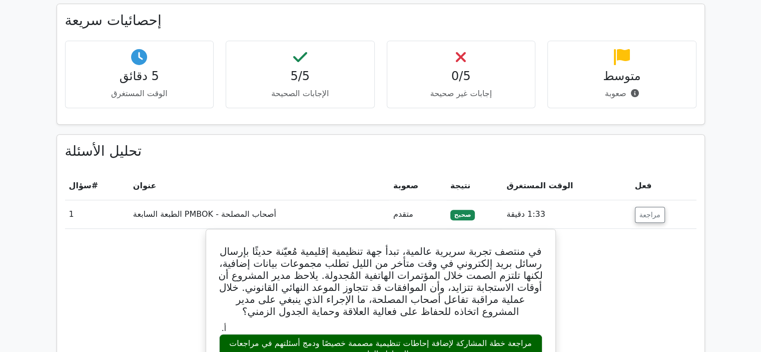
click at [80, 181] on font "سؤال" at bounding box center [80, 186] width 23 height 10
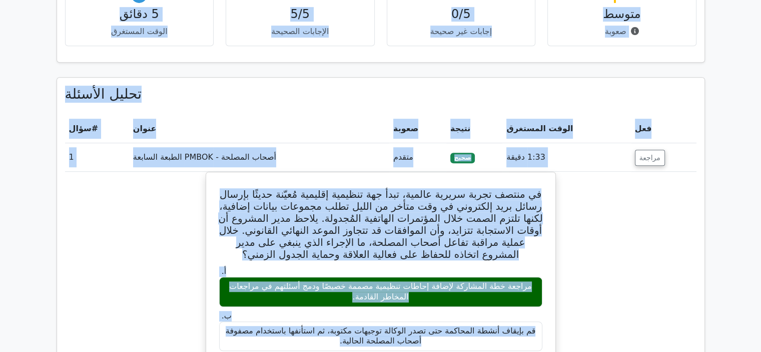
scroll to position [522, 0]
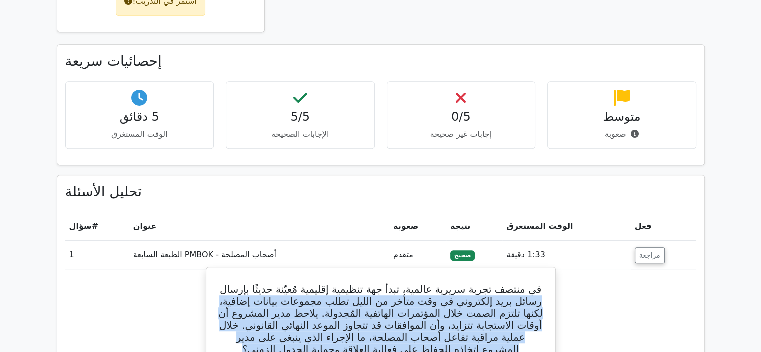
drag, startPoint x: 321, startPoint y: 90, endPoint x: 544, endPoint y: 266, distance: 284.5
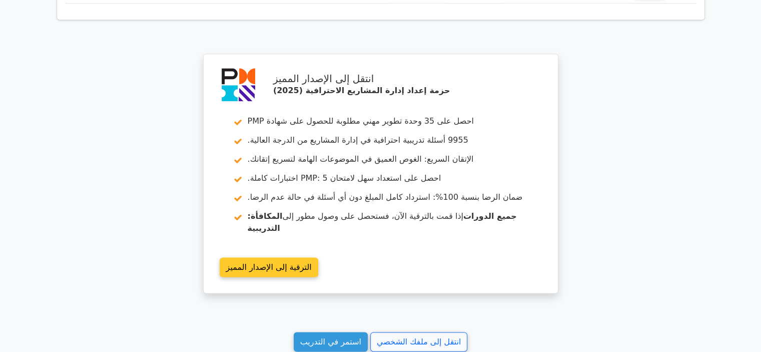
scroll to position [1548, 0]
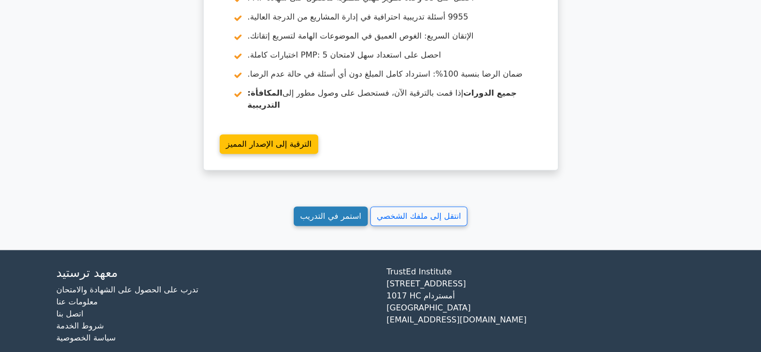
click at [324, 211] on font "استمر في التدريب" at bounding box center [330, 216] width 61 height 10
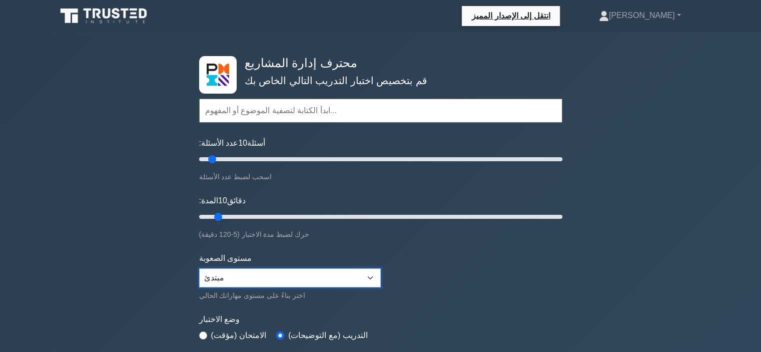
click at [289, 275] on select "مبتدئ متوسط خبير" at bounding box center [290, 277] width 182 height 19
click at [199, 268] on select "مبتدئ متوسط خبير" at bounding box center [290, 277] width 182 height 19
click at [266, 281] on select "مبتدئ متوسط خبير" at bounding box center [290, 277] width 182 height 19
select select "beginner"
click at [199, 268] on select "مبتدئ متوسط خبير" at bounding box center [290, 277] width 182 height 19
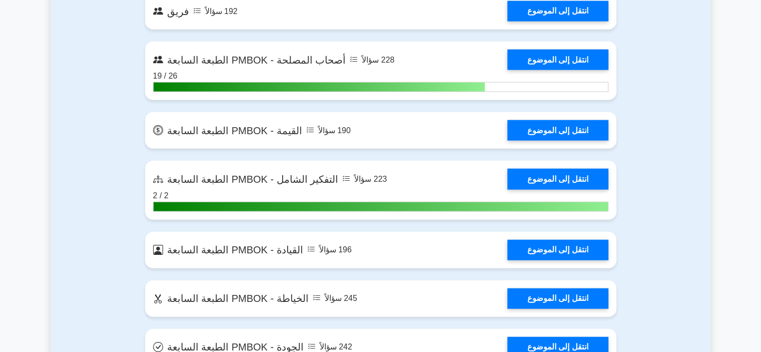
scroll to position [2442, 0]
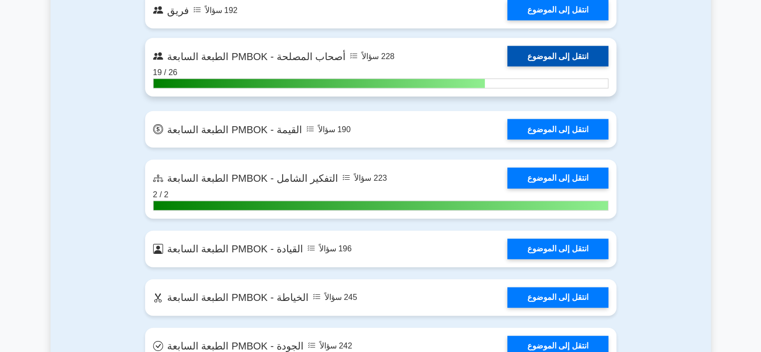
click at [507, 67] on link "انتقل إلى الموضوع" at bounding box center [557, 56] width 101 height 21
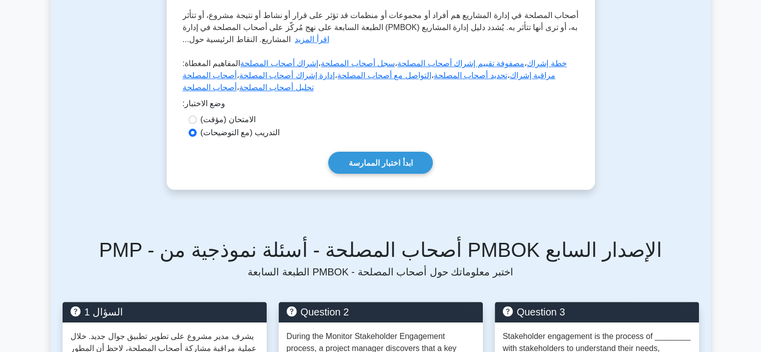
scroll to position [300, 0]
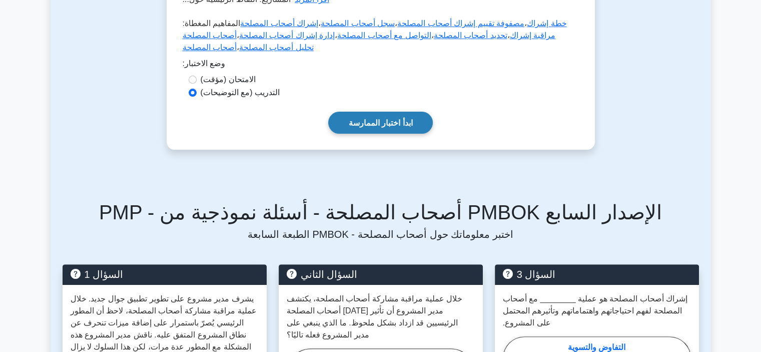
click at [364, 112] on link "ابدأ اختبار الممارسة" at bounding box center [380, 123] width 105 height 22
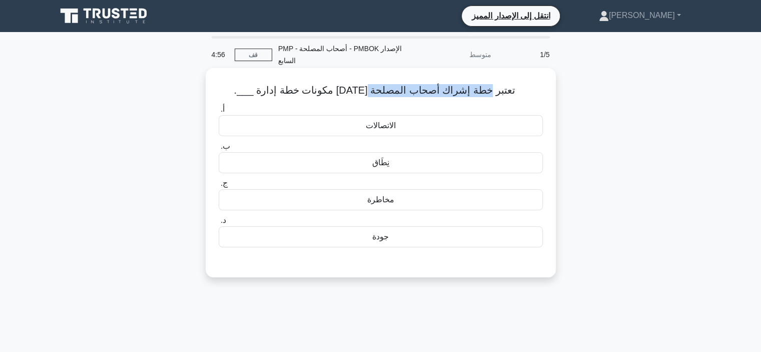
drag, startPoint x: 476, startPoint y: 91, endPoint x: 359, endPoint y: 89, distance: 117.5
click at [359, 89] on font "تعتبر خطة إشراك أصحاب المصلحة [DATE] مكونات خطة إدارة ___." at bounding box center [374, 90] width 281 height 11
click at [396, 164] on div "نِطَاق" at bounding box center [381, 162] width 324 height 21
click at [219, 150] on input "ب. نِطَاق" at bounding box center [219, 146] width 0 height 7
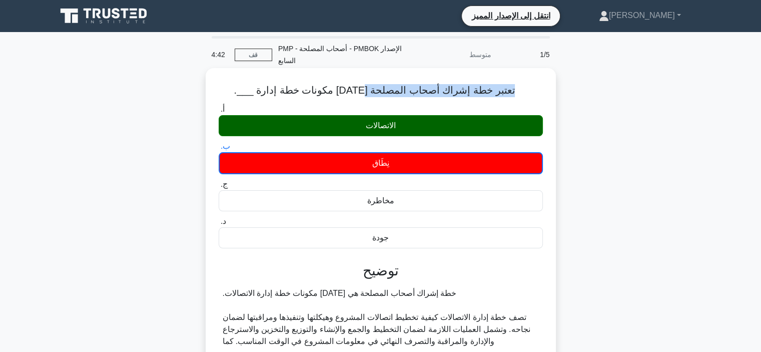
drag, startPoint x: 501, startPoint y: 91, endPoint x: 355, endPoint y: 97, distance: 146.7
click at [355, 97] on h5 "تعتبر خطة إشراك أصحاب المصلحة أحد مكونات خطة إدارة ___. .spinner_0XTQ{transform…" at bounding box center [381, 90] width 326 height 13
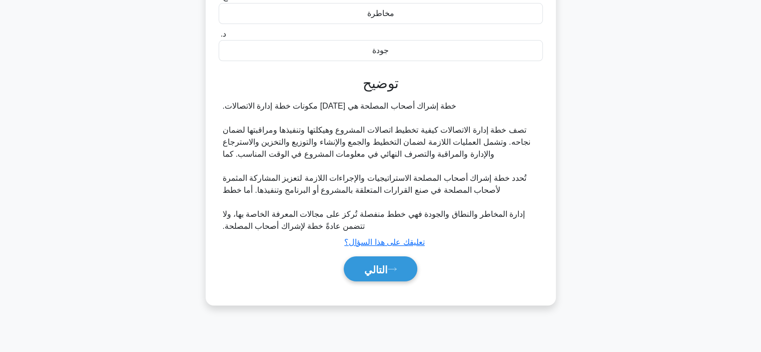
scroll to position [189, 0]
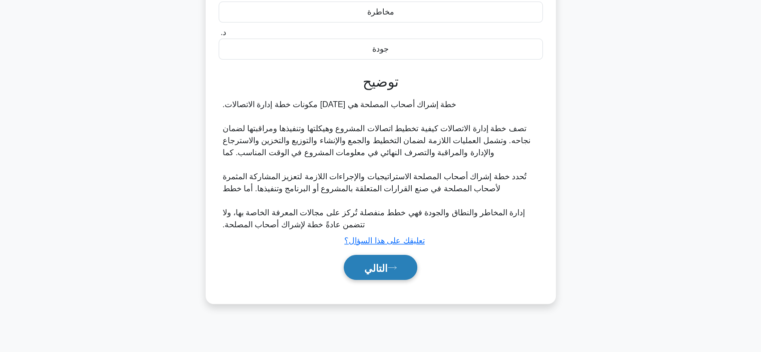
click at [388, 273] on font "التالي" at bounding box center [376, 267] width 24 height 11
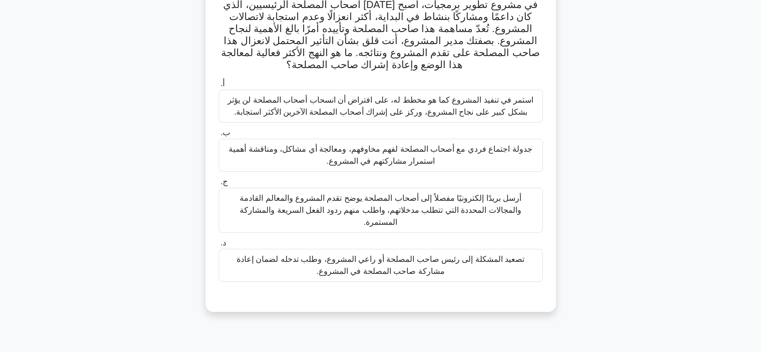
scroll to position [0, 0]
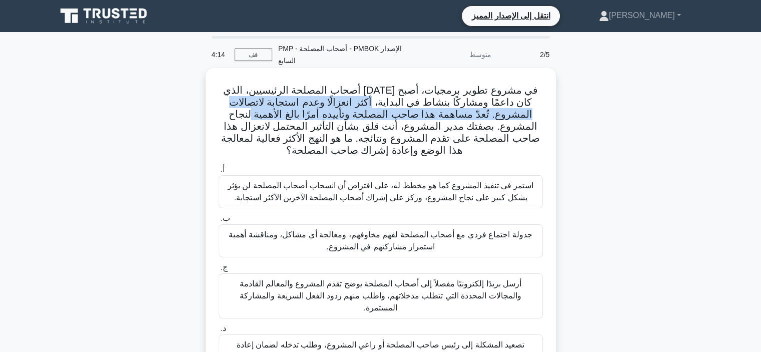
drag, startPoint x: 386, startPoint y: 106, endPoint x: 280, endPoint y: 112, distance: 106.7
click at [280, 112] on font "في مشروع تطوير برمجيات، أصبح أحد أصحاب المصلحة الرئيسيين، الذي كان داعمًا ومشار…" at bounding box center [380, 120] width 319 height 71
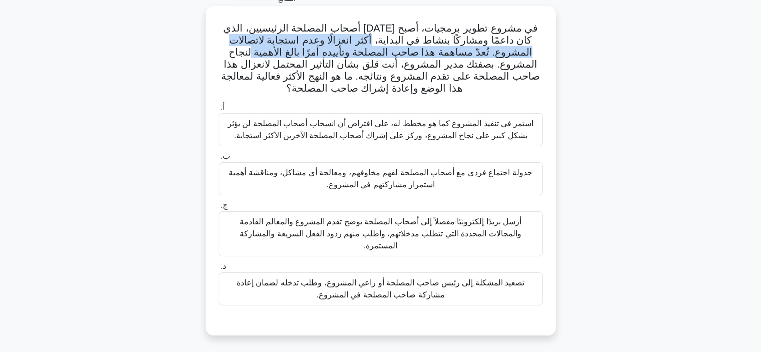
scroll to position [100, 0]
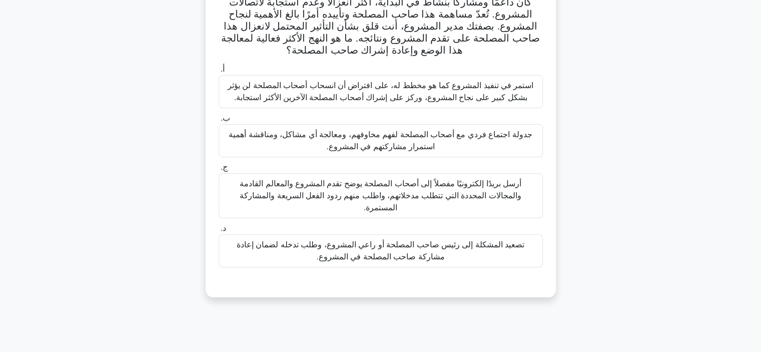
drag, startPoint x: 466, startPoint y: 139, endPoint x: 461, endPoint y: 139, distance: 5.5
click at [464, 138] on font "جدولة اجتماع فردي مع أصحاب المصلحة لفهم مخاوفهم، ومعالجة أي مشاكل، ومناقشة أهمي…" at bounding box center [380, 140] width 303 height 21
click at [219, 122] on input "ب. جدولة اجتماع فردي مع أصحاب المصلحة لفهم مخاوفهم، ومعالجة أي مشاكل، ومناقشة أ…" at bounding box center [219, 118] width 0 height 7
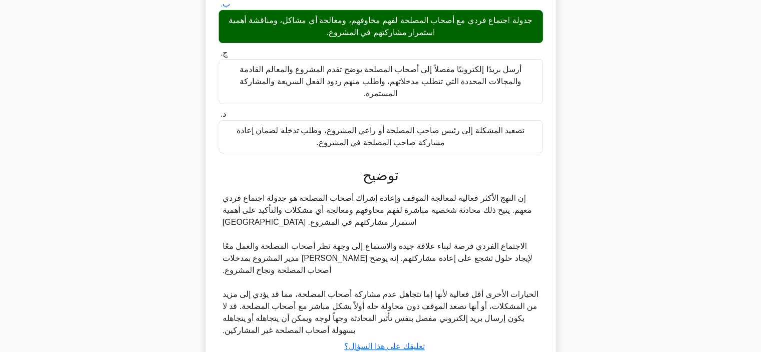
scroll to position [279, 0]
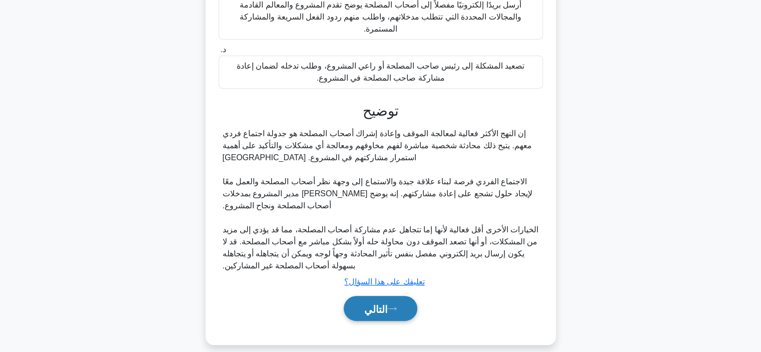
click at [401, 296] on button "التالي" at bounding box center [381, 309] width 74 height 26
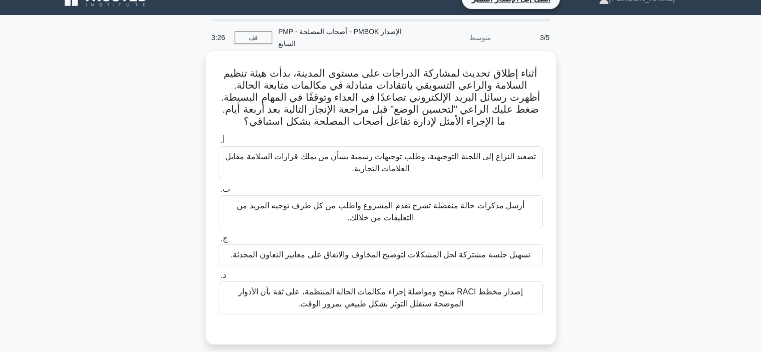
scroll to position [0, 0]
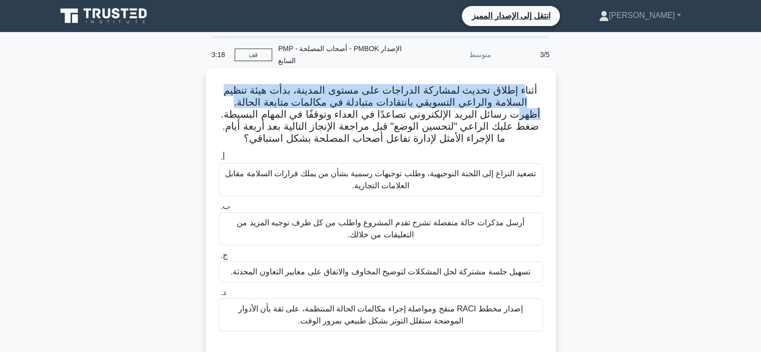
drag, startPoint x: 519, startPoint y: 90, endPoint x: 228, endPoint y: 98, distance: 291.2
click at [228, 98] on font "أثناء إطلاق تحديث لمشاركة الدراجات على مستوى المدينة، بدأت هيئة تنظيم السلامة و…" at bounding box center [380, 114] width 319 height 59
click at [528, 101] on font "أثناء إطلاق تحديث لمشاركة الدراجات على مستوى المدينة، بدأت هيئة تنظيم السلامة و…" at bounding box center [380, 114] width 319 height 59
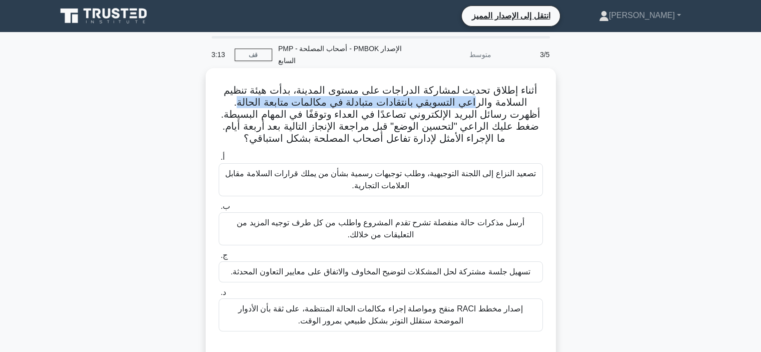
drag, startPoint x: 486, startPoint y: 106, endPoint x: 254, endPoint y: 109, distance: 232.1
click at [254, 109] on font "أثناء إطلاق تحديث لمشاركة الدراجات على مستوى المدينة، بدأت هيئة تنظيم السلامة و…" at bounding box center [380, 114] width 319 height 59
click at [503, 112] on font "أثناء إطلاق تحديث لمشاركة الدراجات على مستوى المدينة، بدأت هيئة تنظيم السلامة و…" at bounding box center [380, 114] width 319 height 59
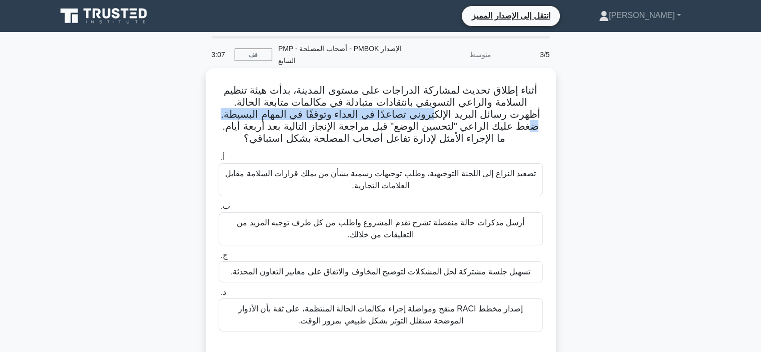
drag, startPoint x: 405, startPoint y: 123, endPoint x: 242, endPoint y: 116, distance: 163.2
click at [242, 116] on font "أثناء إطلاق تحديث لمشاركة الدراجات على مستوى المدينة، بدأت هيئة تنظيم السلامة و…" at bounding box center [380, 114] width 319 height 59
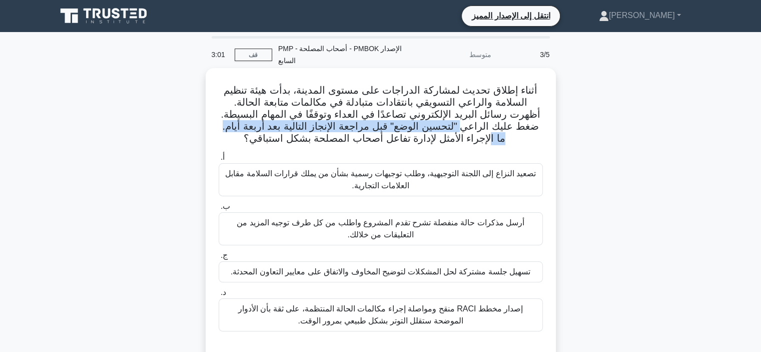
drag, startPoint x: 493, startPoint y: 122, endPoint x: 240, endPoint y: 127, distance: 253.1
click at [240, 127] on font "أثناء إطلاق تحديث لمشاركة الدراجات على مستوى المدينة، بدأت هيئة تنظيم السلامة و…" at bounding box center [380, 114] width 319 height 59
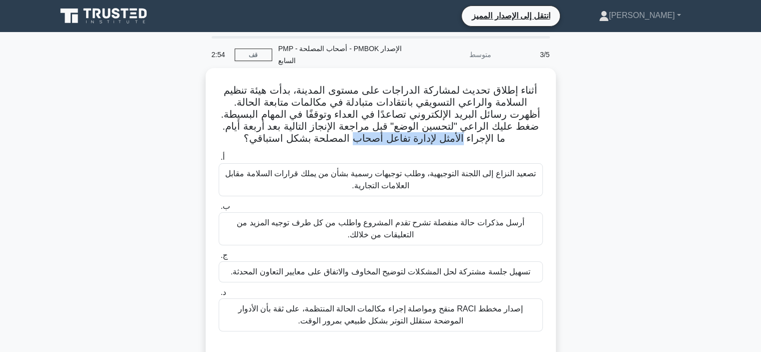
drag, startPoint x: 492, startPoint y: 138, endPoint x: 375, endPoint y: 136, distance: 117.5
click at [375, 136] on h5 "أثناء إطلاق تحديث لمشاركة الدراجات على مستوى المدينة، بدأت هيئة تنظيم السلامة و…" at bounding box center [381, 114] width 326 height 61
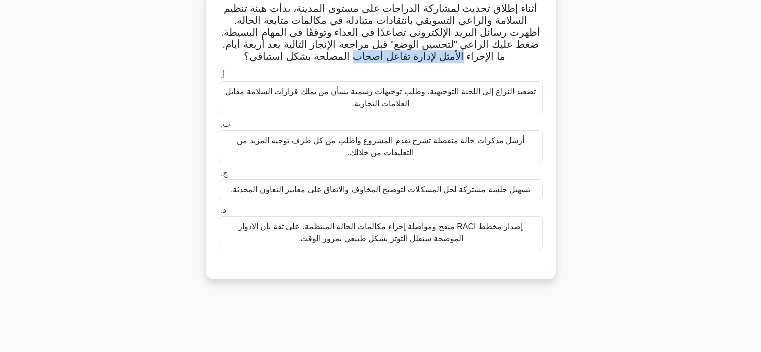
scroll to position [100, 0]
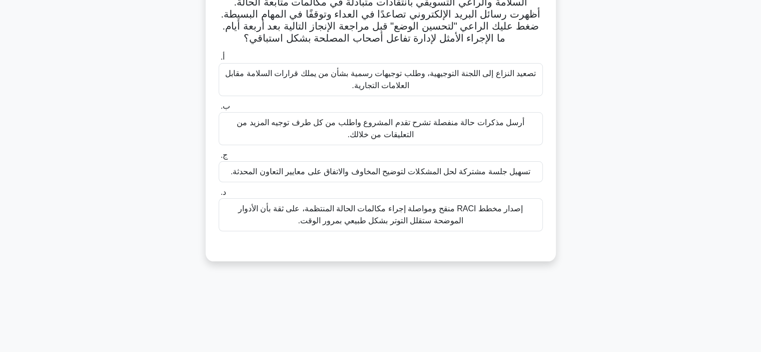
click at [438, 171] on font "تسهيل جلسة مشتركة لحل المشكلات لتوضيح المخاوف والاتفاق على معايير التعاون المحد…" at bounding box center [381, 171] width 300 height 9
click at [219, 159] on input "ج. تسهيل جلسة مشتركة لحل المشكلات لتوضيح المخاوف والاتفاق على معايير التعاون ال…" at bounding box center [219, 155] width 0 height 7
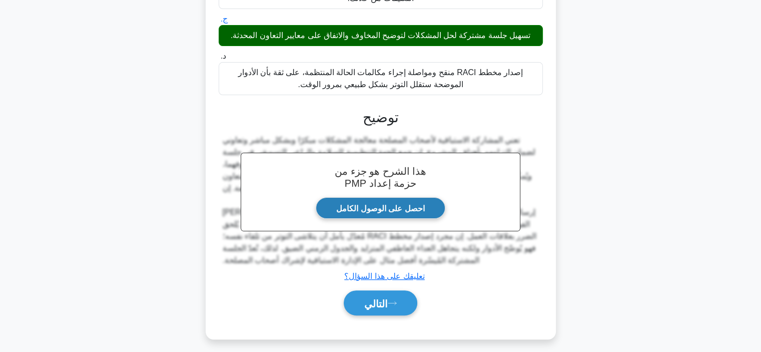
scroll to position [243, 0]
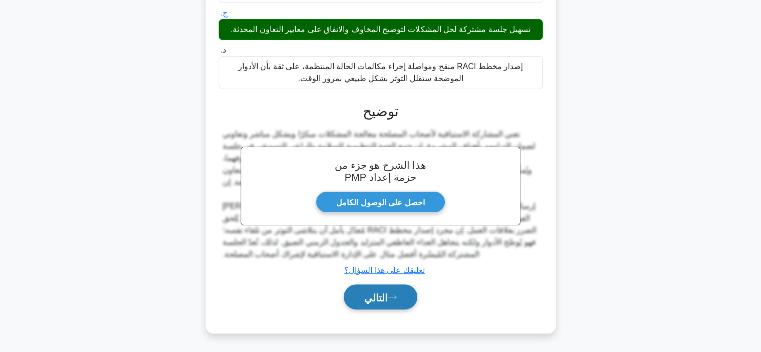
click at [401, 293] on button "التالي" at bounding box center [381, 297] width 74 height 26
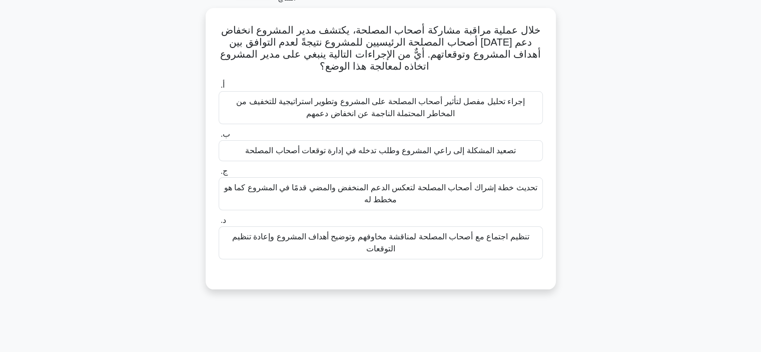
scroll to position [0, 0]
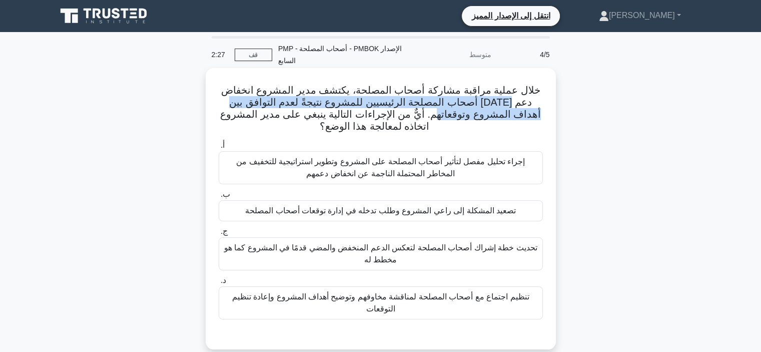
drag, startPoint x: 210, startPoint y: 104, endPoint x: 493, endPoint y: 114, distance: 283.3
click at [493, 114] on div "خلال عملية مراقبة مشاركة أصحاب المصلحة، يكتشف مدير المشروع انخفاض دعم أحد أصحاب…" at bounding box center [381, 208] width 342 height 273
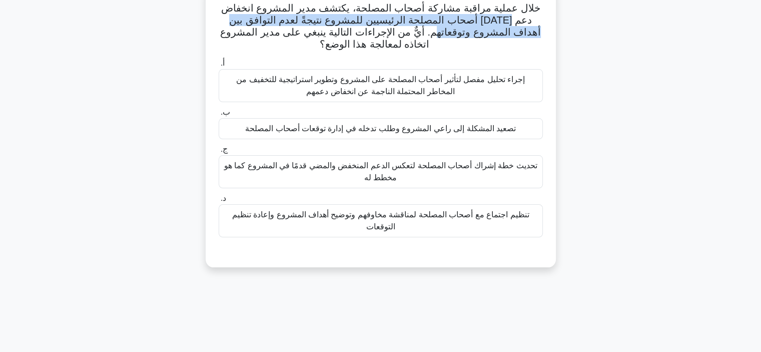
scroll to position [100, 0]
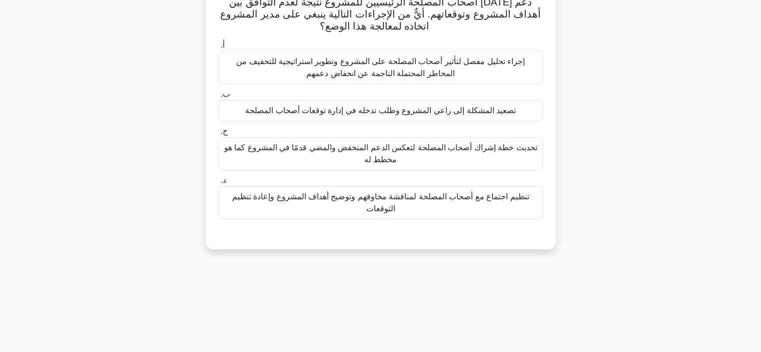
click at [487, 201] on font "تنظيم اجتماع مع أصحاب المصلحة لمناقشة مخاوفهم وتوضيح أهداف المشروع وإعادة تنظيم…" at bounding box center [380, 202] width 297 height 21
click at [219, 184] on input "د. تنظيم اجتماع مع أصحاب المصلحة لمناقشة مخاوفهم وتوضيح أهداف المشروع وإعادة تن…" at bounding box center [219, 180] width 0 height 7
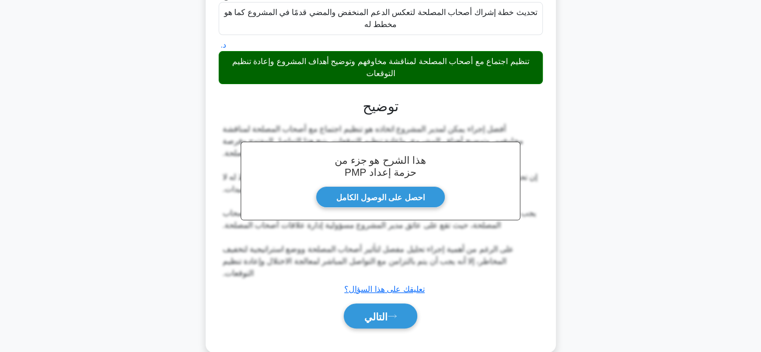
scroll to position [243, 0]
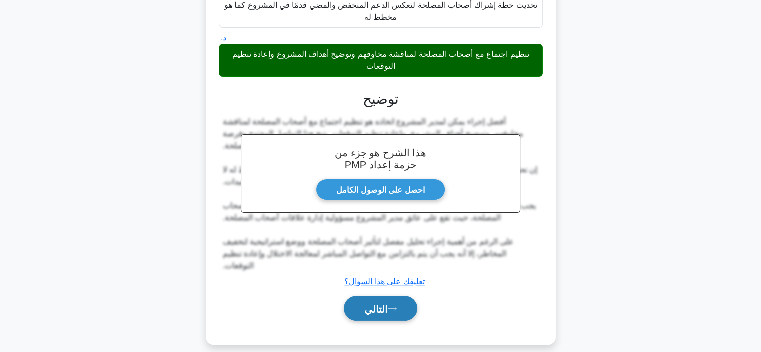
click at [395, 296] on button "التالي" at bounding box center [381, 309] width 74 height 26
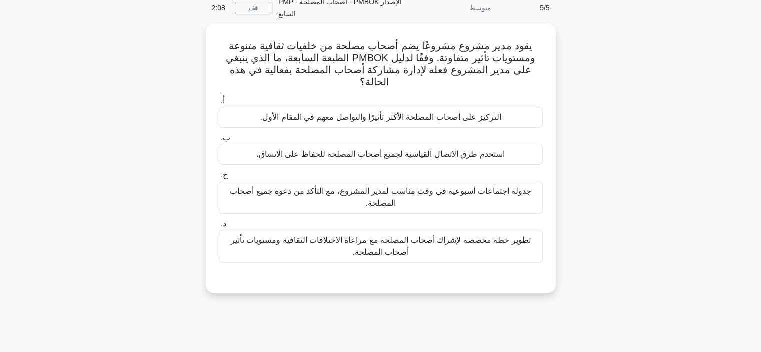
scroll to position [0, 0]
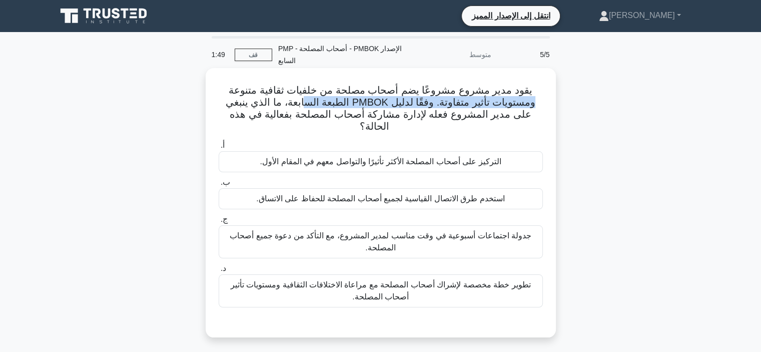
drag, startPoint x: 517, startPoint y: 93, endPoint x: 304, endPoint y: 100, distance: 213.7
click at [306, 100] on h5 "يقود مدير مشروع مشروعًا يضم أصحاب مصلحة من خلفيات ثقافية متنوعة ومستويات تأثير …" at bounding box center [381, 108] width 326 height 49
click at [366, 88] on font "يقود مدير مشروع مشروعًا يضم أصحاب مصلحة من خلفيات ثقافية متنوعة ومستويات تأثير …" at bounding box center [381, 108] width 310 height 47
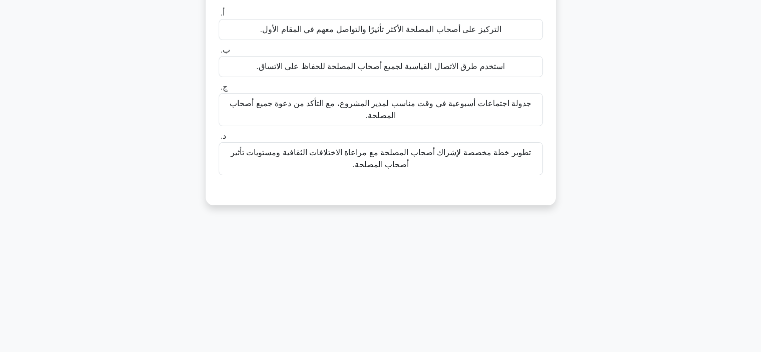
scroll to position [150, 0]
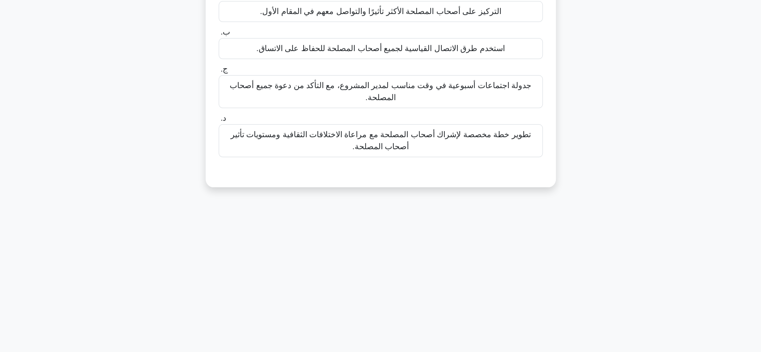
click at [382, 150] on font "تطوير خطة مخصصة لإشراك أصحاب المصلحة مع مراعاة الاختلافات الثقافية ومستويات تأث…" at bounding box center [381, 140] width 300 height 21
click at [219, 122] on input "د. تطوير خطة مخصصة لإشراك أصحاب المصلحة مع مراعاة الاختلافات الثقافية ومستويات …" at bounding box center [219, 118] width 0 height 7
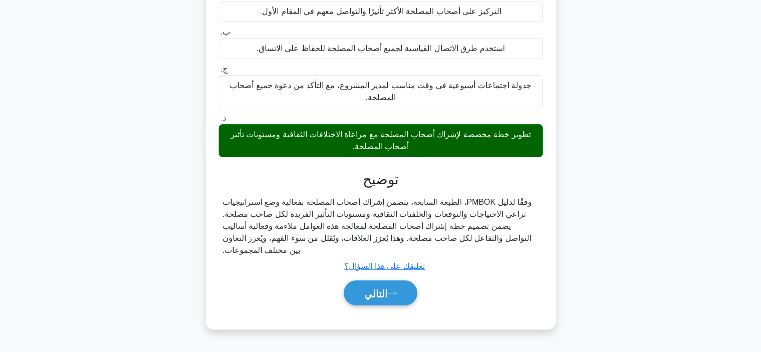
scroll to position [189, 0]
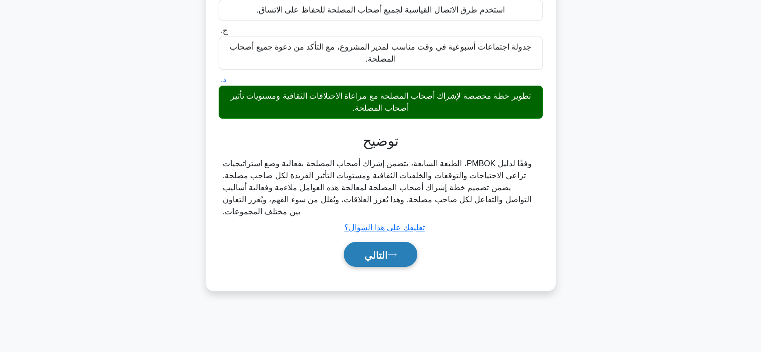
click at [399, 244] on button "التالي" at bounding box center [381, 255] width 74 height 26
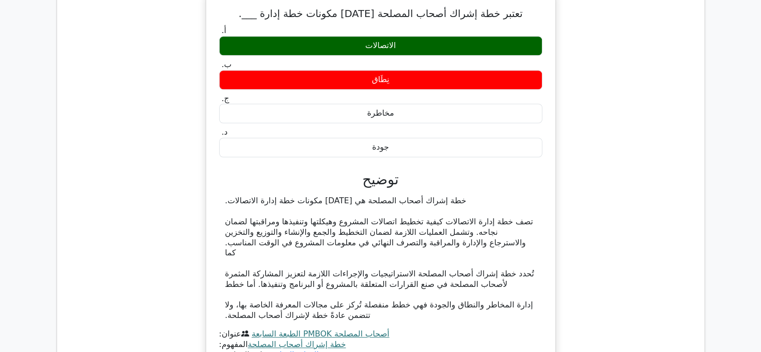
scroll to position [750, 0]
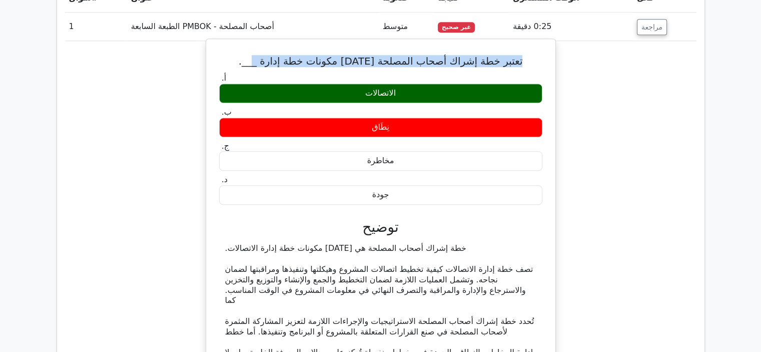
drag, startPoint x: 506, startPoint y: 48, endPoint x: 252, endPoint y: 56, distance: 254.2
click at [252, 56] on div "تعتبر خطة إشراك أصحاب المصلحة [DATE] مكونات خطة إدارة ___. أ. الاتصالات ب. ج. د." at bounding box center [380, 229] width 341 height 372
drag, startPoint x: 222, startPoint y: 235, endPoint x: 343, endPoint y: 230, distance: 121.6
click at [343, 243] on div "خطة إشراك أصحاب المصلحة هي [DATE] مكونات خطة إدارة الاتصالات. تصف خطة إدارة الا…" at bounding box center [380, 305] width 323 height 125
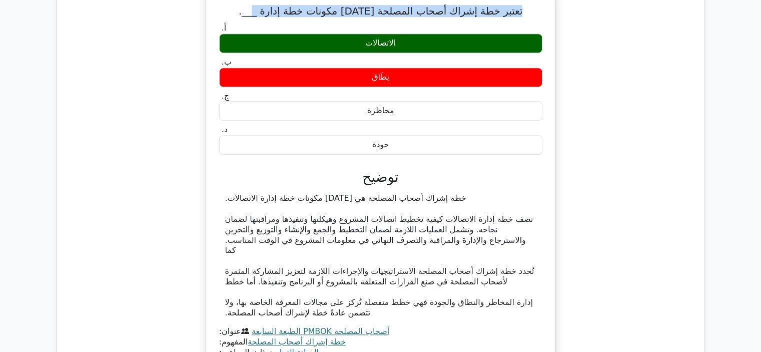
scroll to position [850, 0]
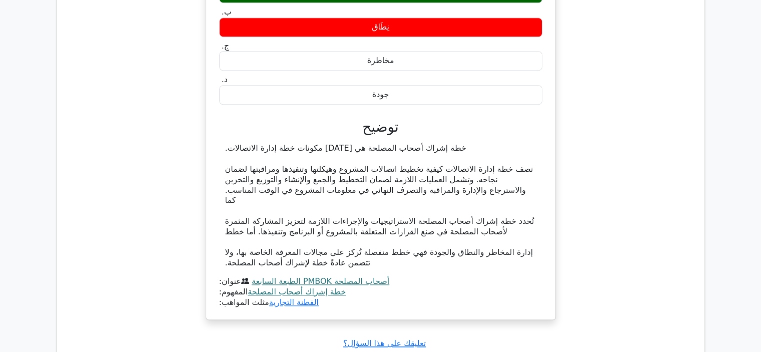
drag, startPoint x: 520, startPoint y: 197, endPoint x: 220, endPoint y: 212, distance: 300.4
click at [220, 212] on div "خطة إشراك أصحاب المصلحة هي [DATE] مكونات خطة إدارة الاتصالات. تصف خطة إدارة الا…" at bounding box center [380, 205] width 323 height 125
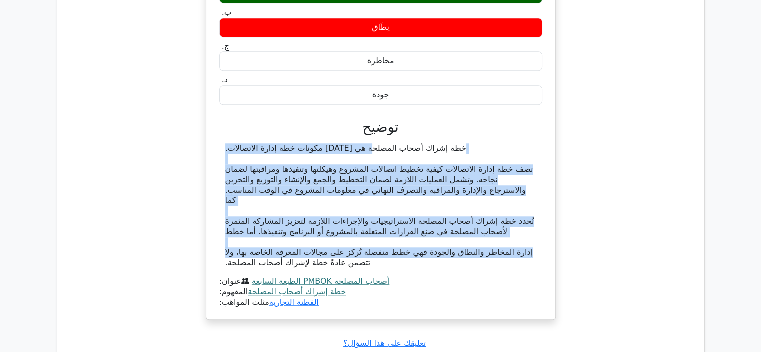
drag, startPoint x: 224, startPoint y: 240, endPoint x: 422, endPoint y: 138, distance: 222.3
click at [422, 143] on div "خطة إشراك أصحاب المصلحة هي [DATE] مكونات خطة إدارة الاتصالات. تصف خطة إدارة الا…" at bounding box center [380, 205] width 323 height 125
click at [510, 210] on div "خطة إشراك أصحاب المصلحة هي [DATE] مكونات خطة إدارة الاتصالات. تصف خطة إدارة الا…" at bounding box center [380, 205] width 311 height 125
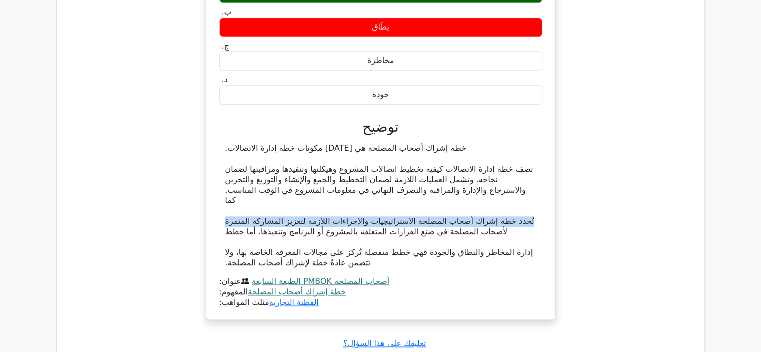
drag, startPoint x: 518, startPoint y: 196, endPoint x: 218, endPoint y: 199, distance: 300.1
click at [218, 199] on div "أ. الاتصالات ب. نِطَاق ج. د." at bounding box center [380, 139] width 325 height 336
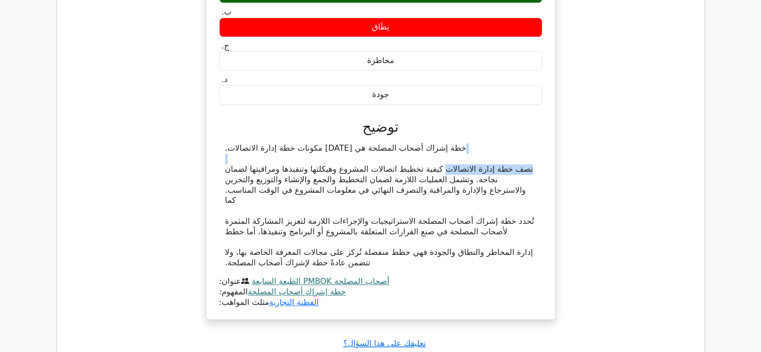
drag, startPoint x: 446, startPoint y: 150, endPoint x: 517, endPoint y: 146, distance: 71.6
click at [517, 146] on div "خطة إشراك أصحاب المصلحة هي [DATE] مكونات خطة إدارة الاتصالات. تصف خطة إدارة الا…" at bounding box center [380, 205] width 311 height 125
drag, startPoint x: 484, startPoint y: 167, endPoint x: 477, endPoint y: 169, distance: 7.3
click at [477, 169] on font "تصف خطة إدارة الاتصالات كيفية تخطيط اتصالات المشروع وهيكلتها وتنفيذها ومراقبتها…" at bounding box center [379, 184] width 308 height 41
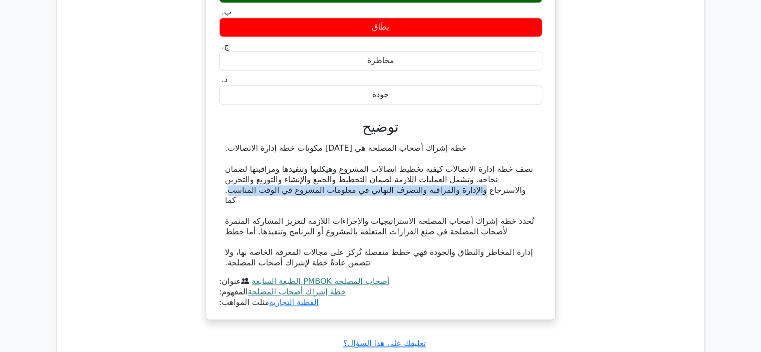
drag, startPoint x: 490, startPoint y: 178, endPoint x: 239, endPoint y: 181, distance: 251.1
click at [239, 181] on div "خطة إشراك أصحاب المصلحة هي [DATE] مكونات خطة إدارة الاتصالات. تصف خطة إدارة الا…" at bounding box center [380, 205] width 311 height 125
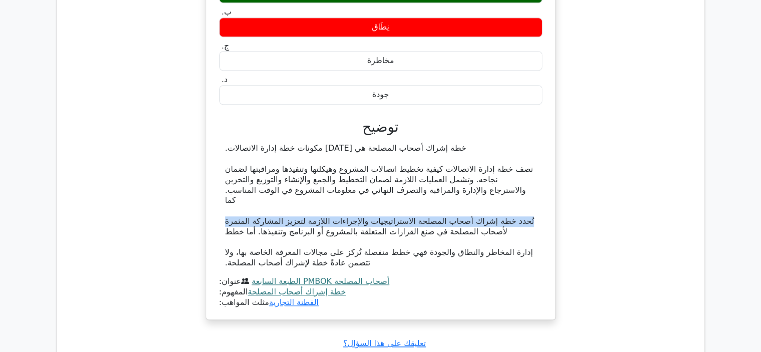
drag, startPoint x: 519, startPoint y: 198, endPoint x: 225, endPoint y: 200, distance: 294.6
click at [225, 200] on div "خطة إشراك أصحاب المصلحة هي [DATE] مكونات خطة إدارة الاتصالات. تصف خطة إدارة الا…" at bounding box center [380, 205] width 311 height 125
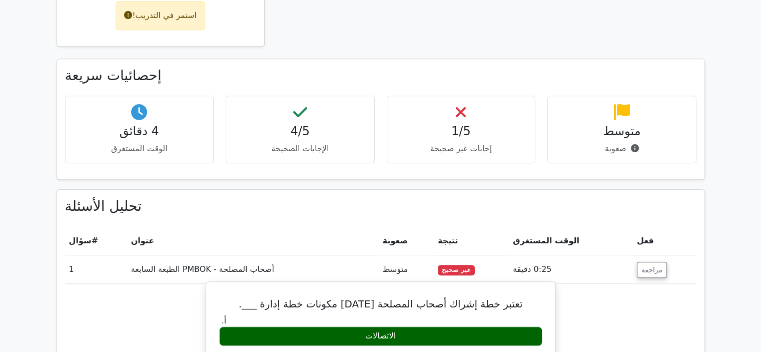
scroll to position [600, 0]
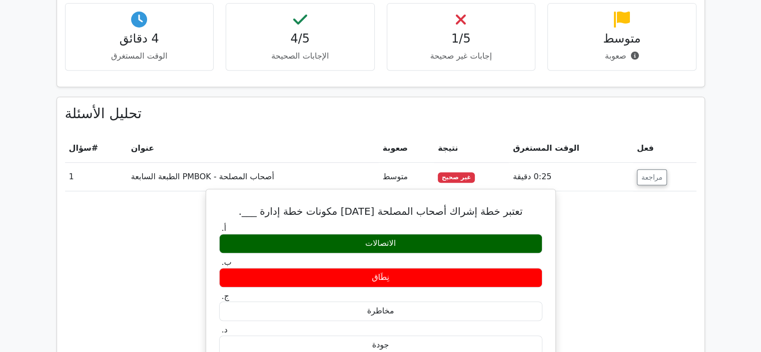
drag, startPoint x: 510, startPoint y: 200, endPoint x: 440, endPoint y: 251, distance: 86.9
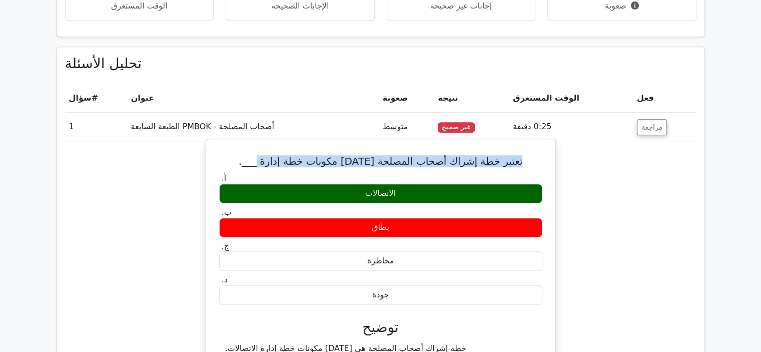
drag, startPoint x: 504, startPoint y: 154, endPoint x: 257, endPoint y: 155, distance: 247.1
click at [257, 155] on h5 "تعتبر خطة إشراك أصحاب المصلحة [DATE] مكونات خطة إدارة ___." at bounding box center [380, 161] width 325 height 12
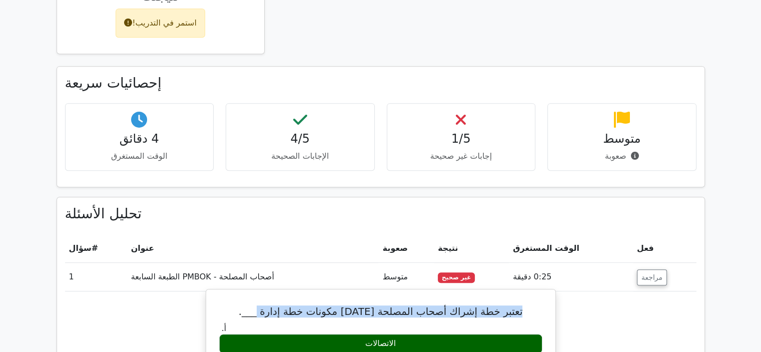
scroll to position [450, 0]
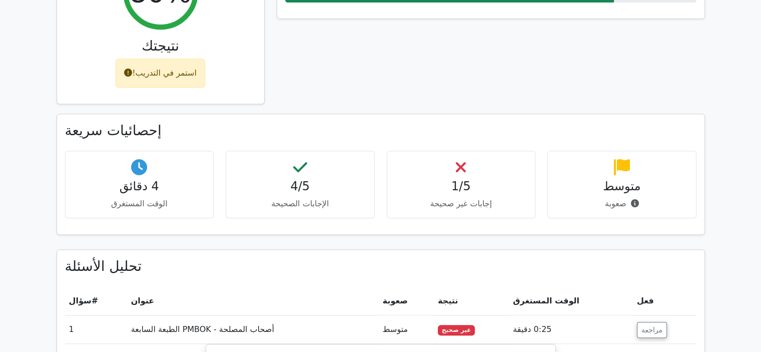
click at [462, 159] on icon at bounding box center [461, 167] width 10 height 16
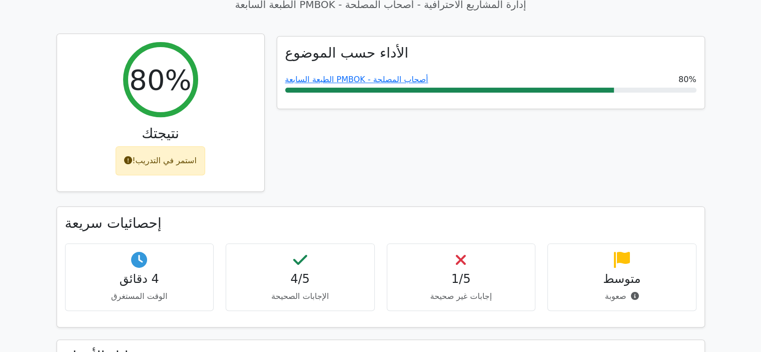
scroll to position [350, 0]
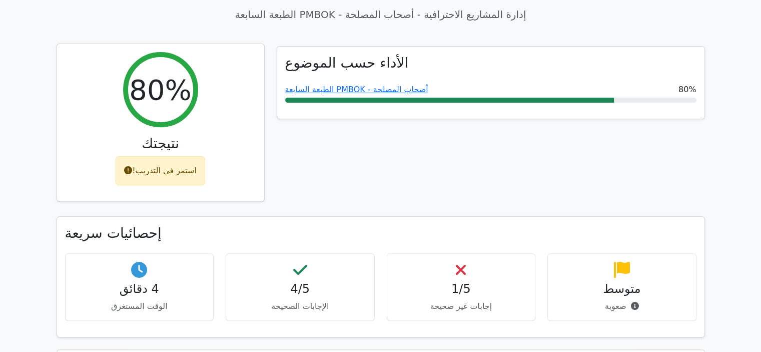
click at [141, 166] on font "استمر في التدريب!" at bounding box center [164, 171] width 65 height 10
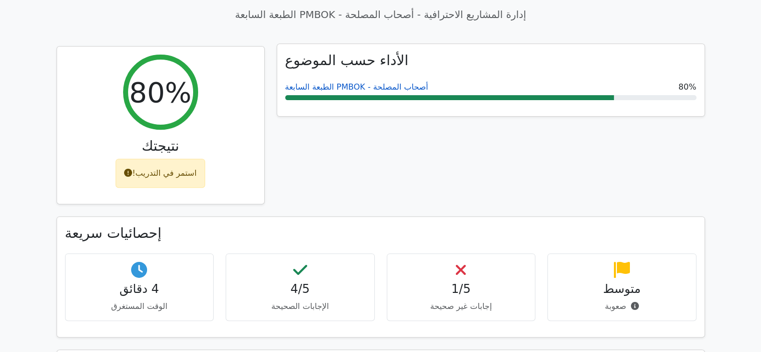
click at [333, 82] on font "أصحاب المصلحة - PMBOK الطبعة السابعة" at bounding box center [356, 87] width 143 height 10
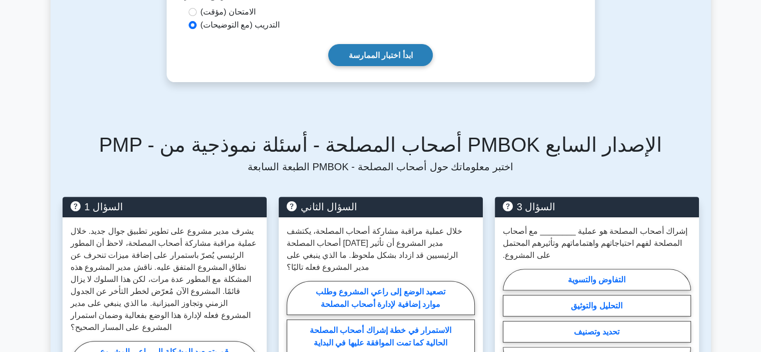
scroll to position [350, 0]
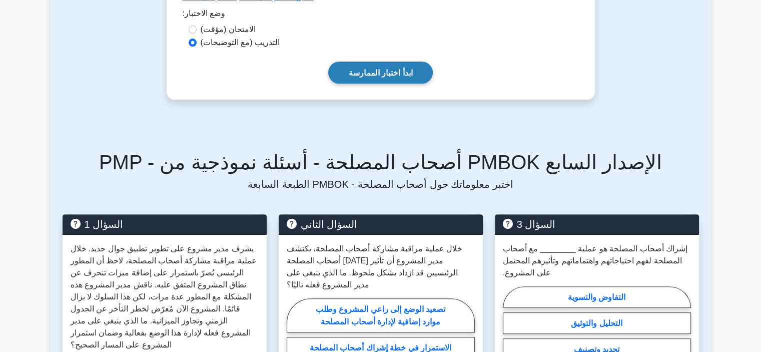
click at [368, 69] on font "ابدأ اختبار الممارسة" at bounding box center [381, 73] width 64 height 9
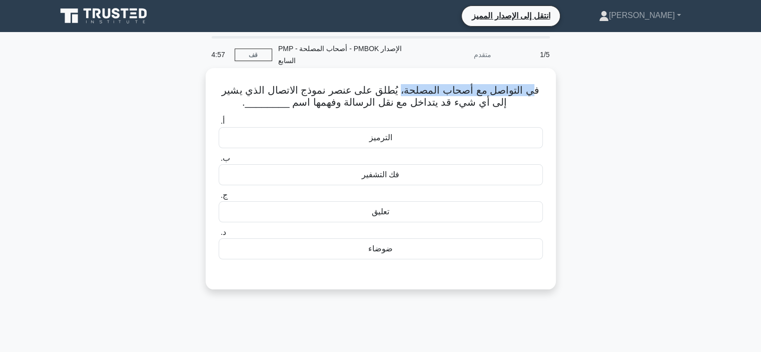
drag, startPoint x: 517, startPoint y: 90, endPoint x: 398, endPoint y: 85, distance: 118.6
click at [398, 85] on font "في التواصل مع أصحاب المصلحة، يُطلق على عنصر نموذج الاتصال الذي يشير إلى أي شيء …" at bounding box center [380, 96] width 317 height 23
click at [379, 247] on font "ضوضاء" at bounding box center [380, 248] width 25 height 9
click at [219, 236] on input "د. ضوضاء" at bounding box center [219, 232] width 0 height 7
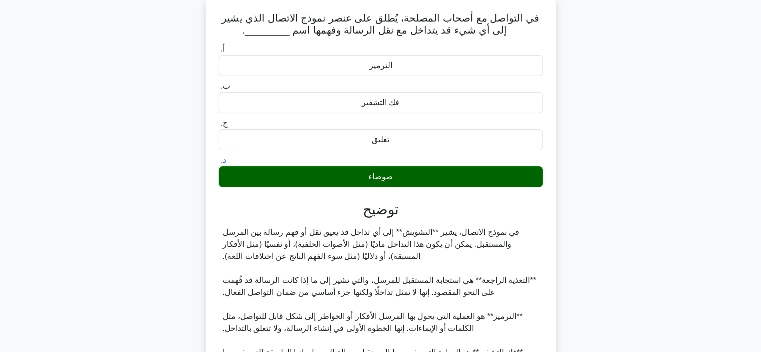
scroll to position [189, 0]
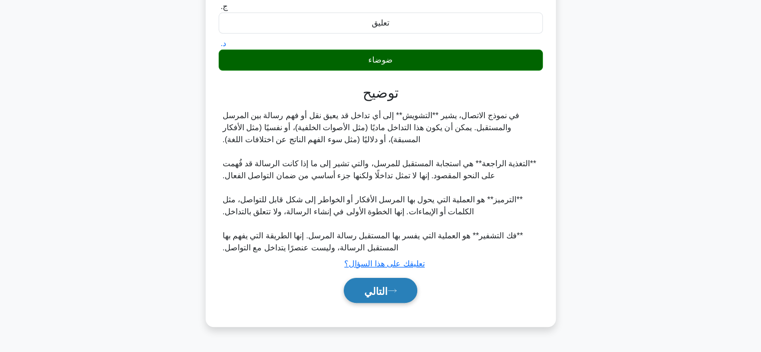
click at [397, 291] on icon at bounding box center [392, 291] width 9 height 6
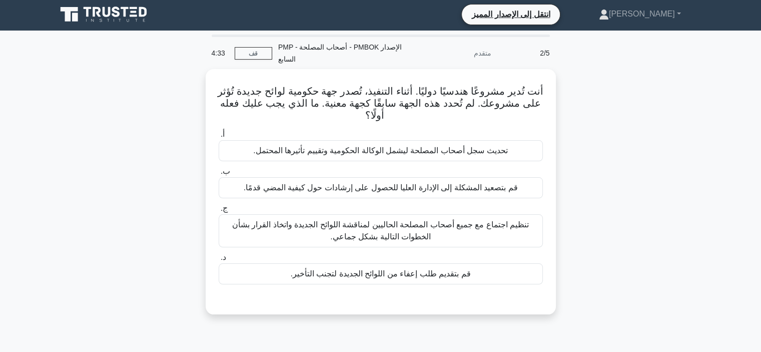
scroll to position [0, 0]
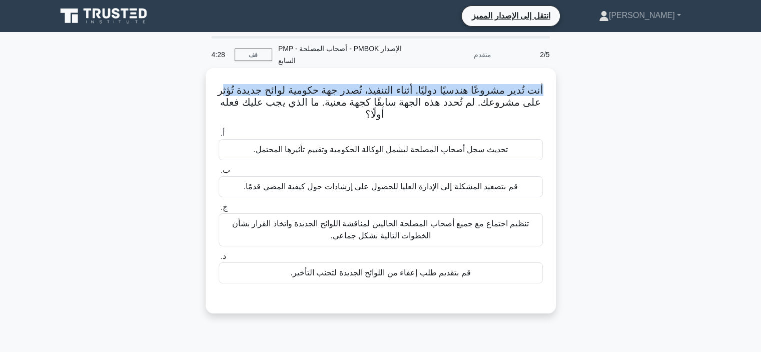
drag, startPoint x: 542, startPoint y: 88, endPoint x: 224, endPoint y: 92, distance: 318.1
click at [224, 92] on h5 "أنت تُدير مشروعًا هندسيًا دوليًا. أثناء التنفيذ، تُصدر جهة حكومية لوائح جديدة ت…" at bounding box center [381, 102] width 326 height 37
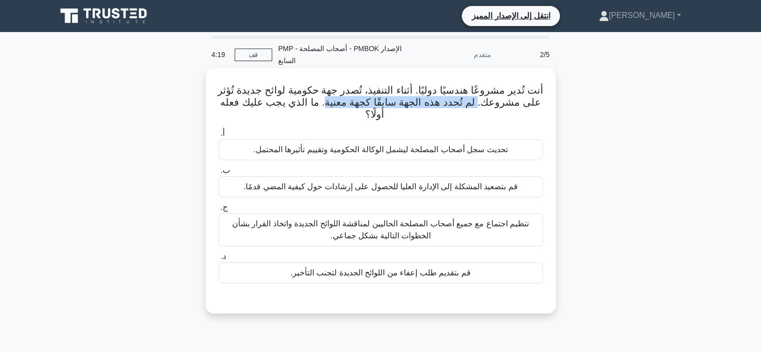
drag, startPoint x: 474, startPoint y: 106, endPoint x: 326, endPoint y: 108, distance: 148.0
click at [326, 108] on font "أنت تُدير مشروعًا هندسيًا دوليًا. أثناء التنفيذ، تُصدر جهة حكومية لوائح جديدة ت…" at bounding box center [381, 102] width 326 height 35
